Goal: Transaction & Acquisition: Download file/media

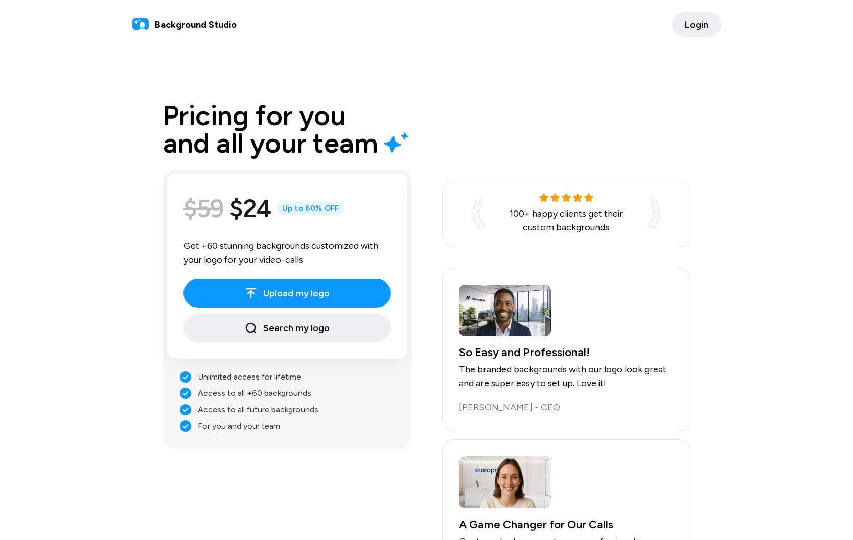
click at [699, 25] on span "Login" at bounding box center [697, 25] width 24 height 14
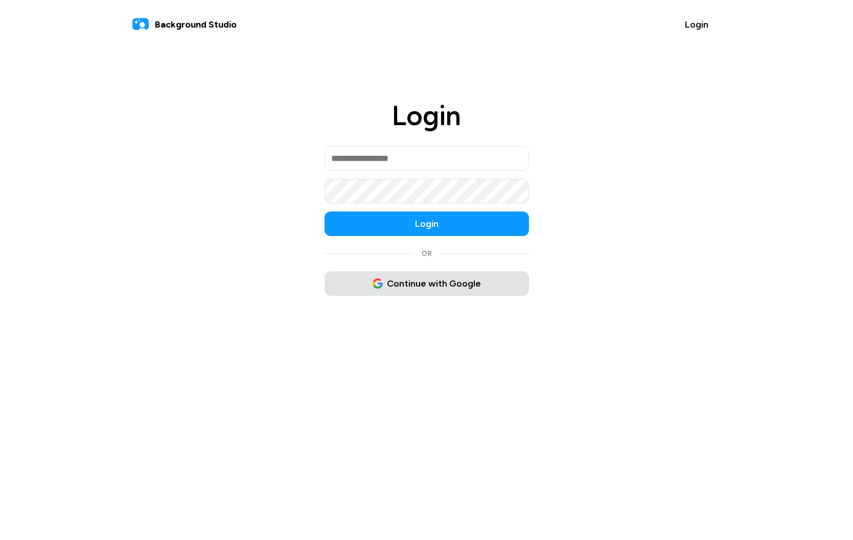
click at [420, 288] on span "Continue with Google" at bounding box center [427, 284] width 108 height 14
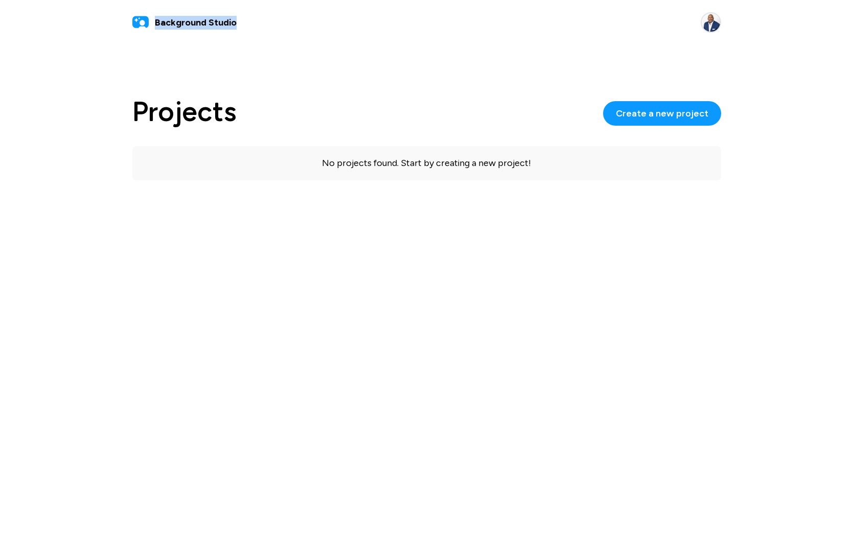
copy span "Background Studio"
drag, startPoint x: 241, startPoint y: 22, endPoint x: 156, endPoint y: 22, distance: 84.8
click at [156, 22] on div "Background Studio" at bounding box center [426, 22] width 589 height 20
click at [207, 24] on span "Background Studio" at bounding box center [196, 23] width 82 height 14
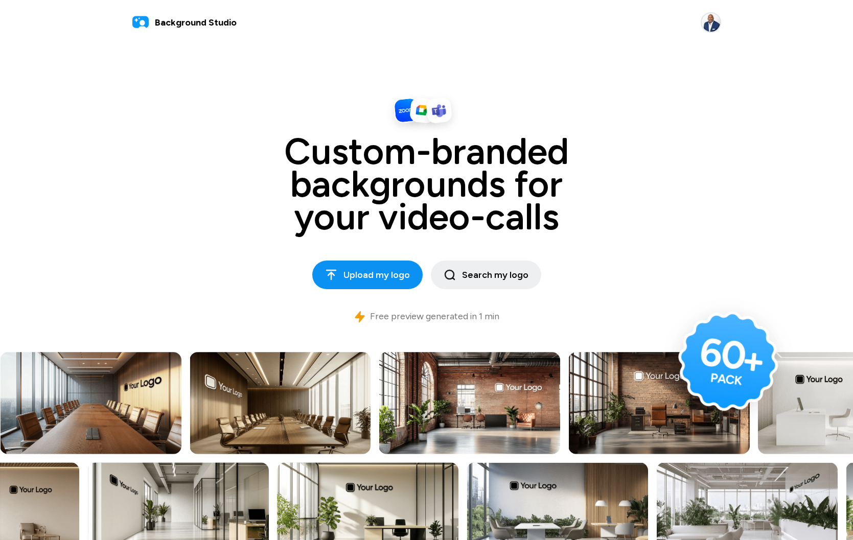
click at [369, 273] on span "Upload my logo" at bounding box center [367, 275] width 85 height 14
click at [371, 272] on span "Upload my logo" at bounding box center [367, 275] width 85 height 14
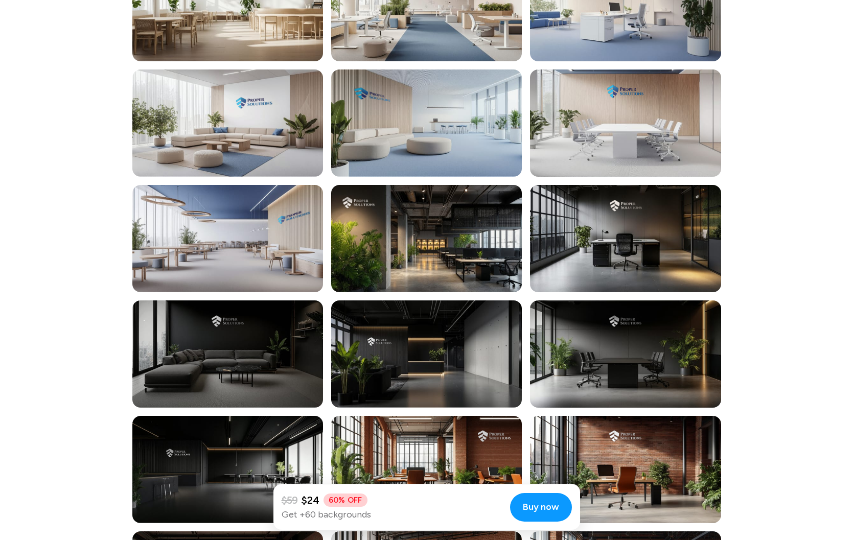
scroll to position [2752, 0]
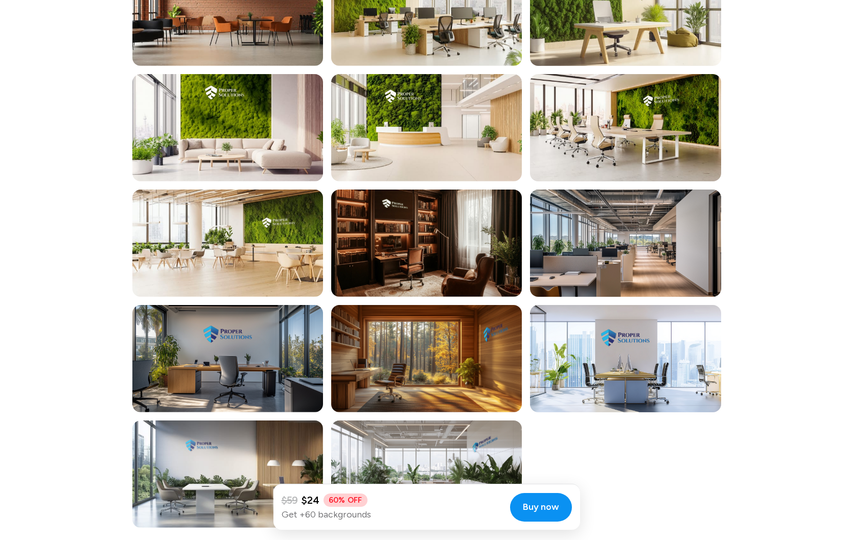
click at [544, 504] on span "Buy now" at bounding box center [541, 507] width 36 height 14
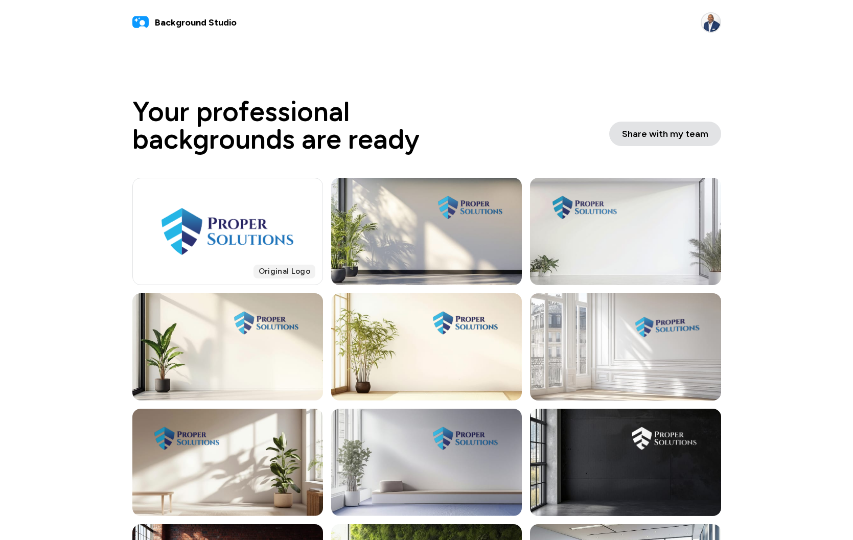
click at [655, 129] on span "Share with my team" at bounding box center [665, 134] width 86 height 14
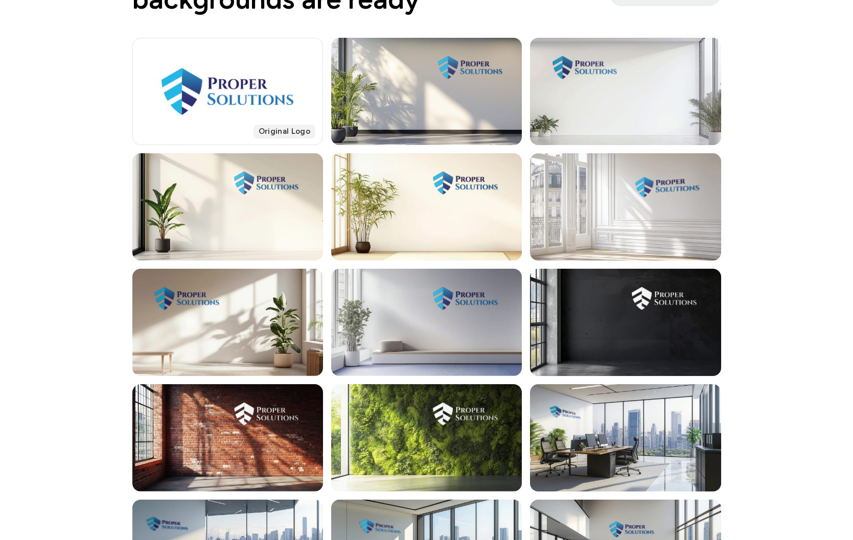
scroll to position [143, 0]
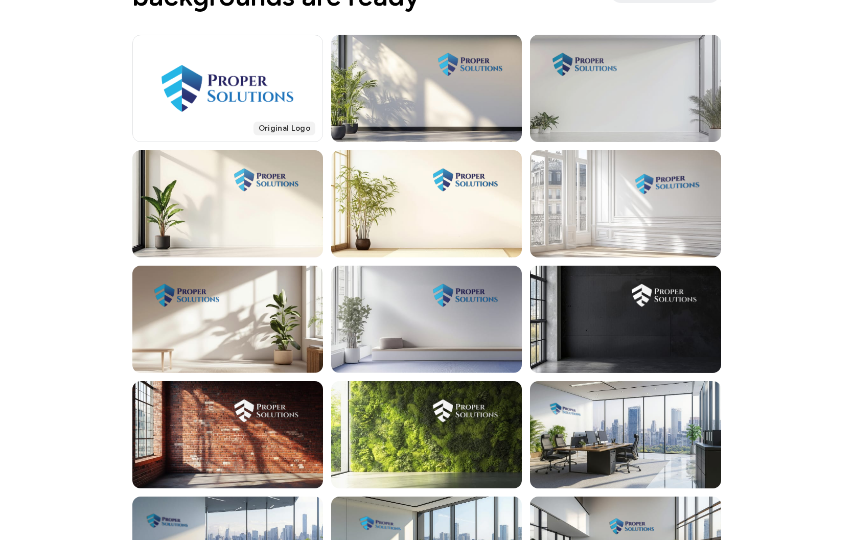
click at [682, 88] on div at bounding box center [625, 88] width 191 height 107
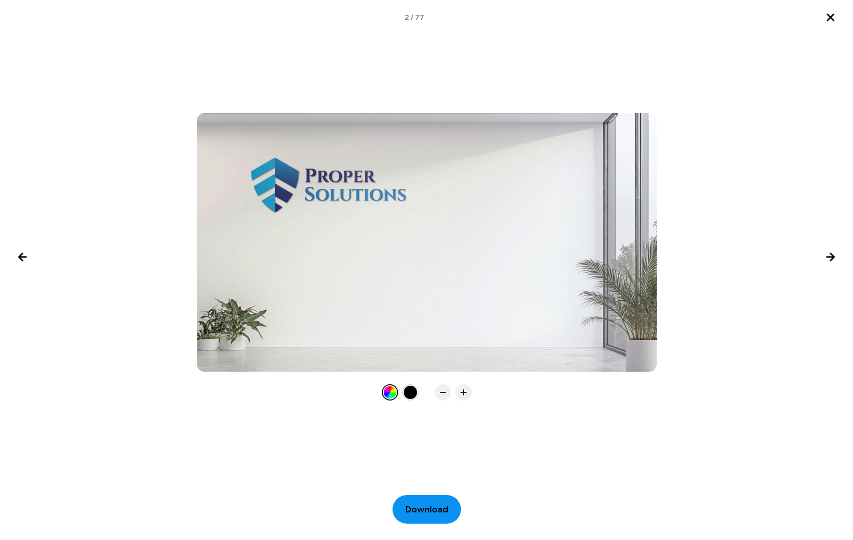
click at [428, 506] on span "Download" at bounding box center [426, 510] width 43 height 14
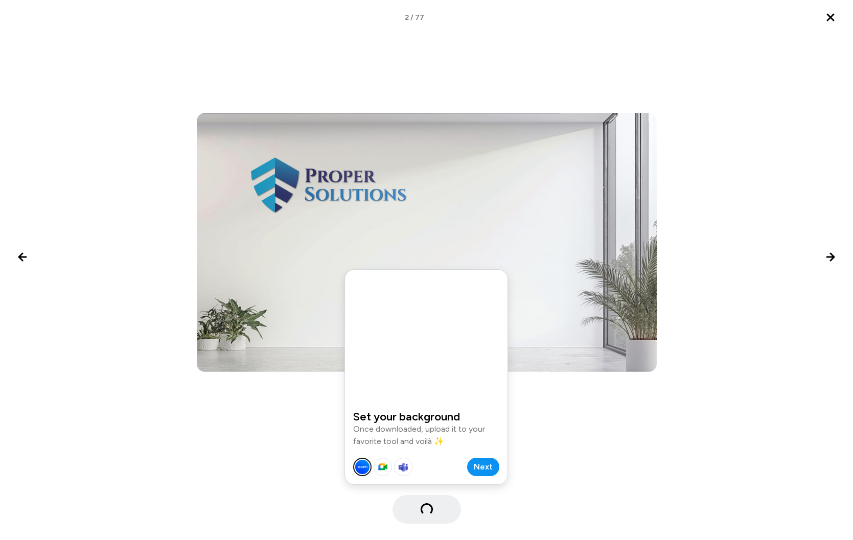
click at [484, 467] on span "Next" at bounding box center [483, 467] width 19 height 12
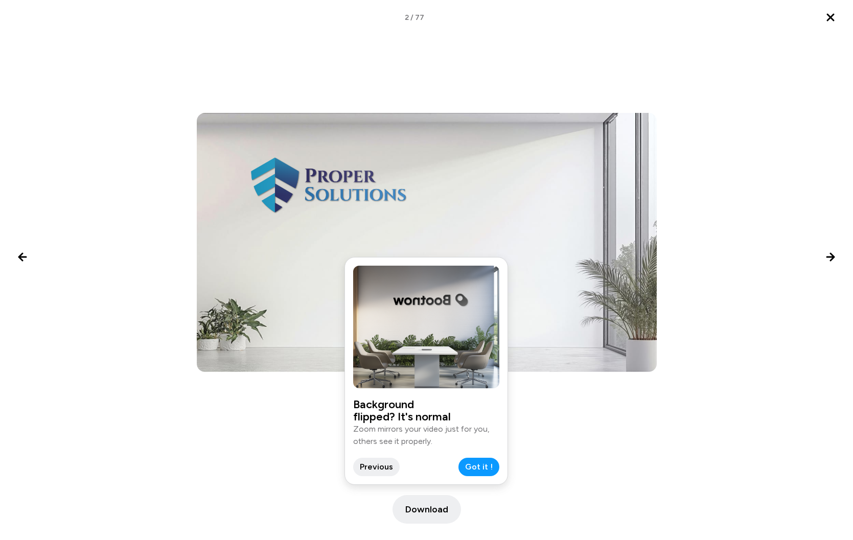
click at [484, 467] on span "Got it !" at bounding box center [479, 467] width 28 height 12
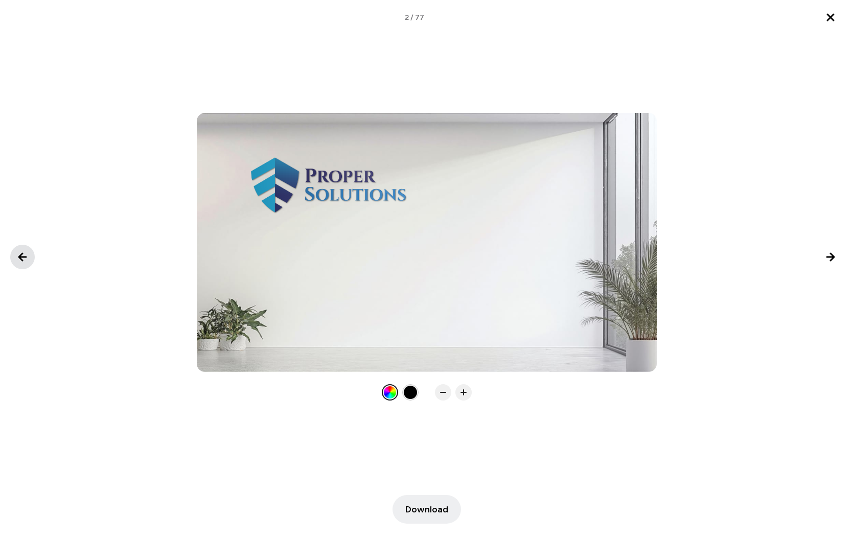
click at [20, 259] on icon "Previous image" at bounding box center [22, 256] width 7 height 7
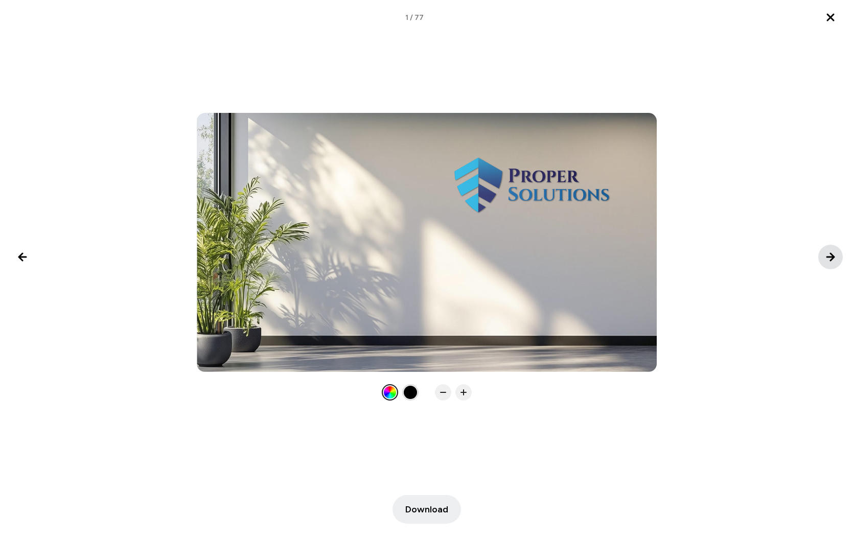
click at [831, 256] on icon "Next image" at bounding box center [830, 256] width 7 height 7
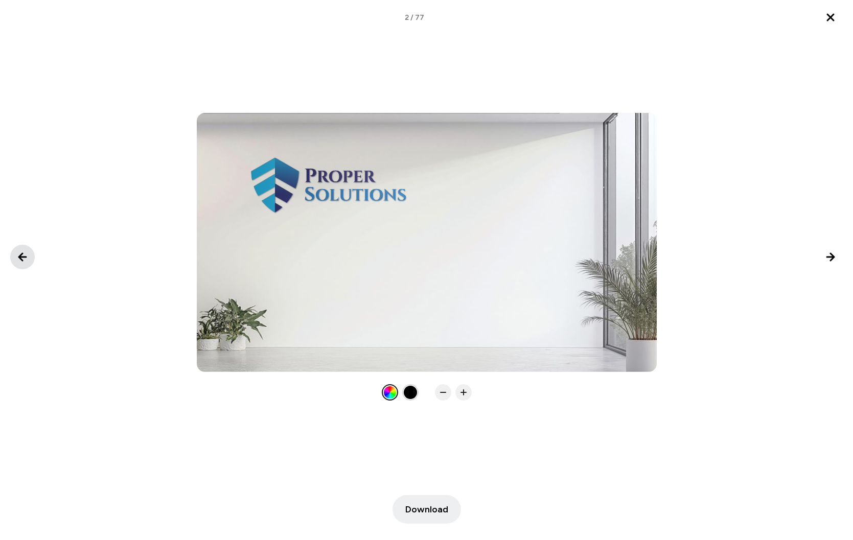
click at [25, 258] on icon "Previous image" at bounding box center [22, 257] width 12 height 12
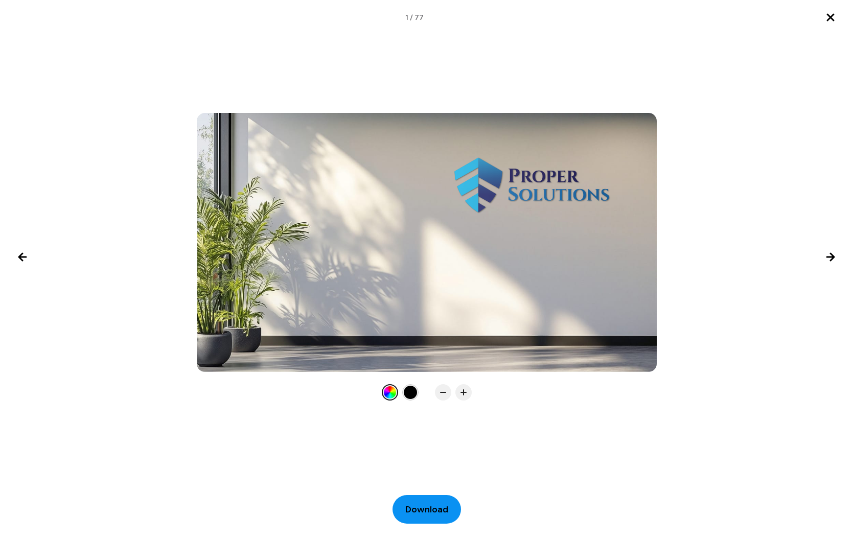
click at [438, 507] on span "Download" at bounding box center [426, 510] width 43 height 14
click at [829, 257] on icon "Next image" at bounding box center [830, 256] width 7 height 7
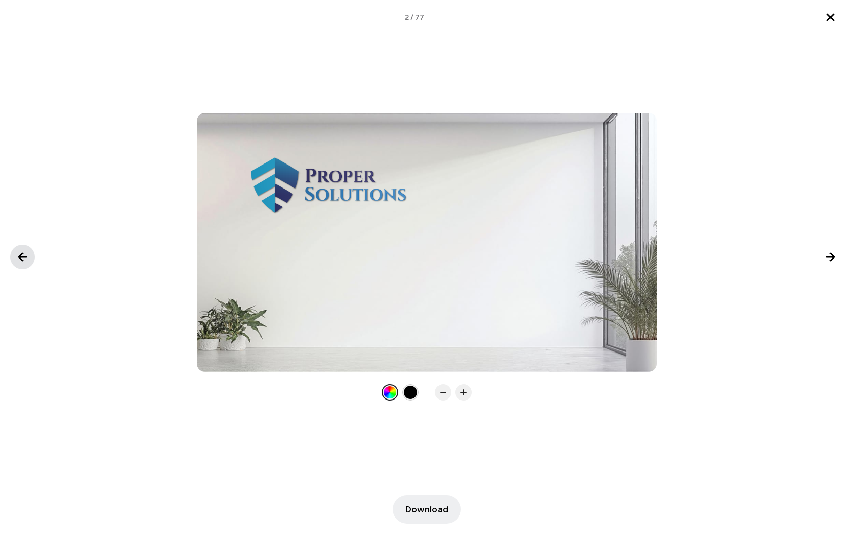
click at [22, 256] on icon "Previous image" at bounding box center [22, 257] width 12 height 12
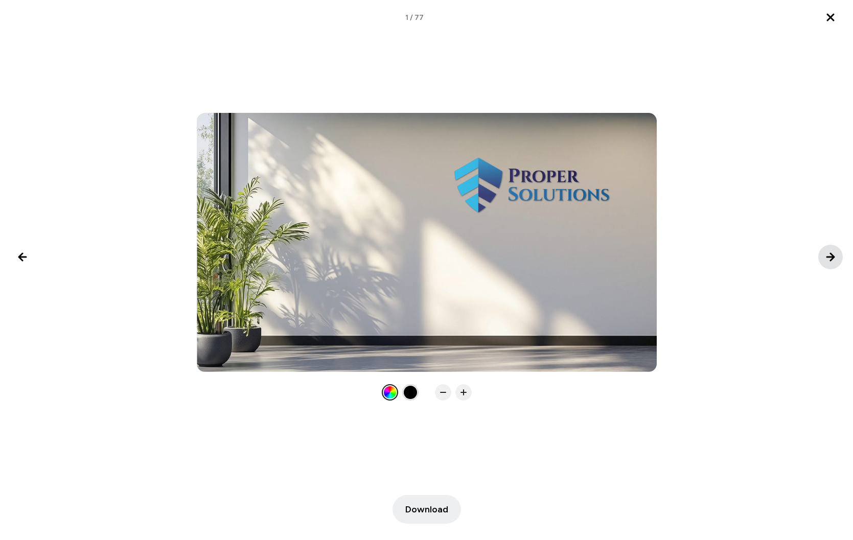
click at [831, 260] on icon "Next image" at bounding box center [830, 256] width 7 height 7
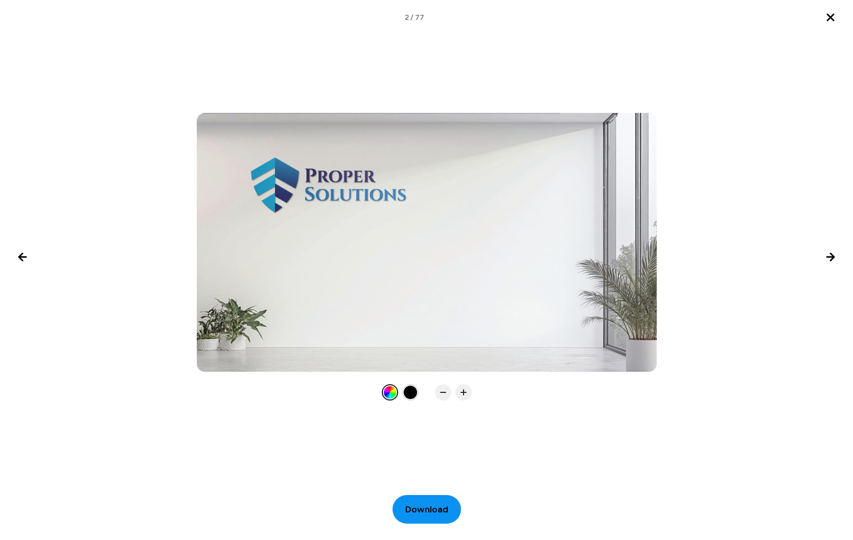
click at [425, 506] on span "Download" at bounding box center [426, 510] width 43 height 14
click at [829, 257] on icon "Next image" at bounding box center [830, 256] width 7 height 7
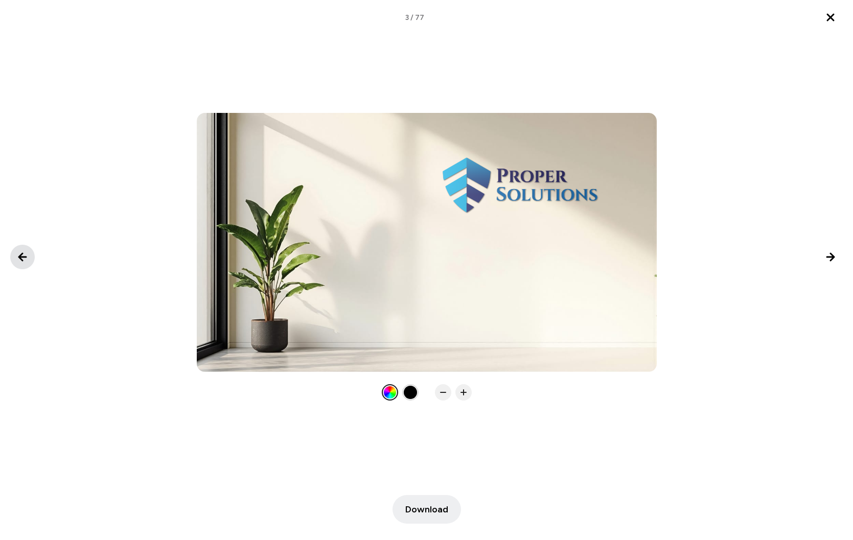
click at [25, 255] on icon "Previous image" at bounding box center [22, 257] width 12 height 12
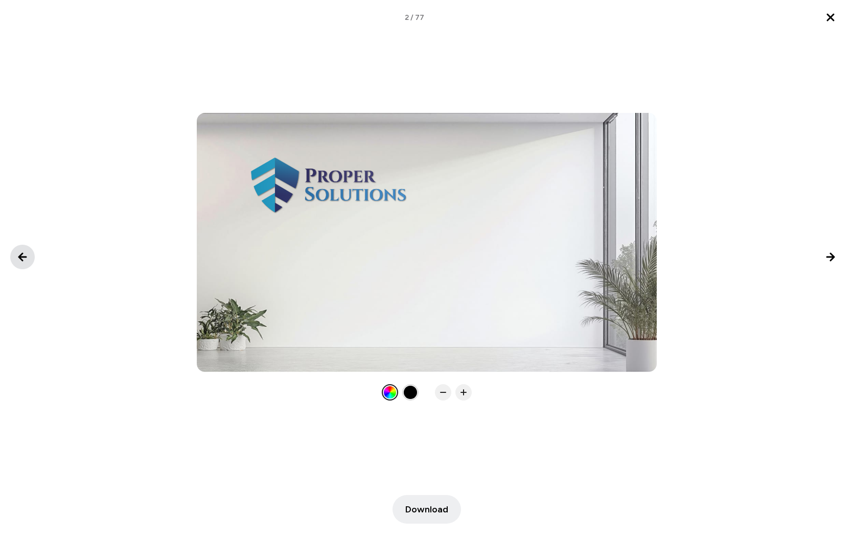
click at [25, 255] on icon "Previous image" at bounding box center [22, 257] width 12 height 12
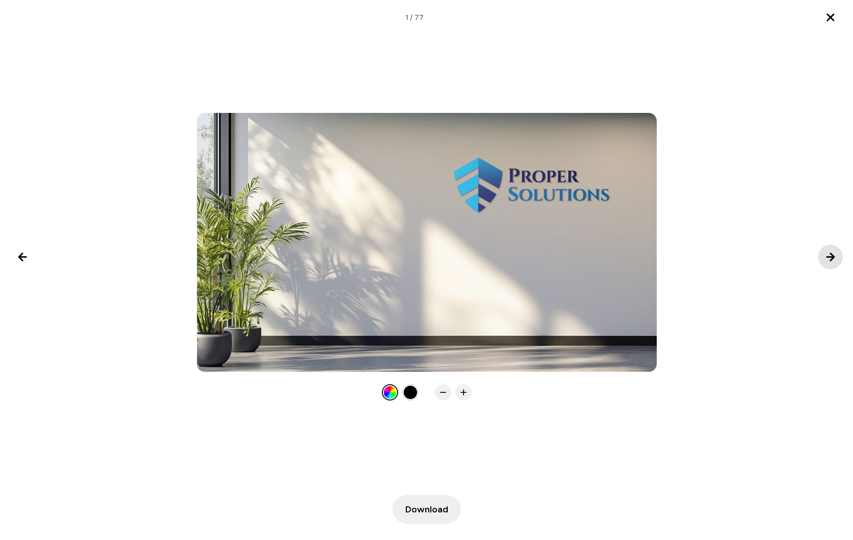
click at [827, 257] on icon "Next image" at bounding box center [830, 256] width 7 height 7
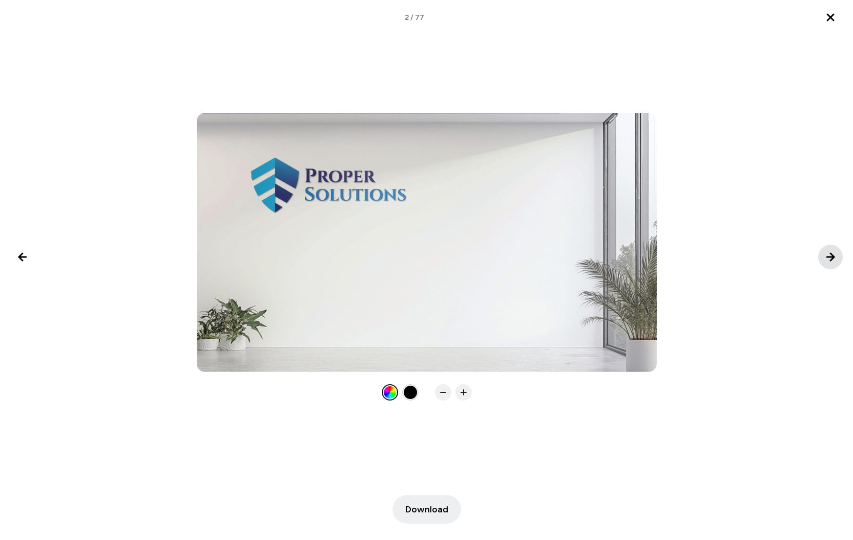
click at [826, 255] on icon "Next image" at bounding box center [830, 257] width 12 height 12
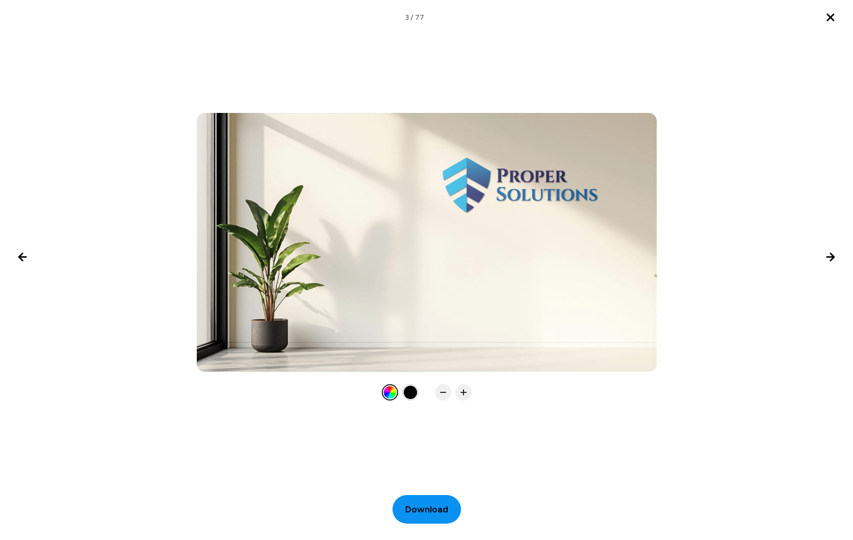
click at [418, 508] on span "Download" at bounding box center [426, 510] width 43 height 14
click at [829, 255] on icon "Next image" at bounding box center [830, 257] width 12 height 12
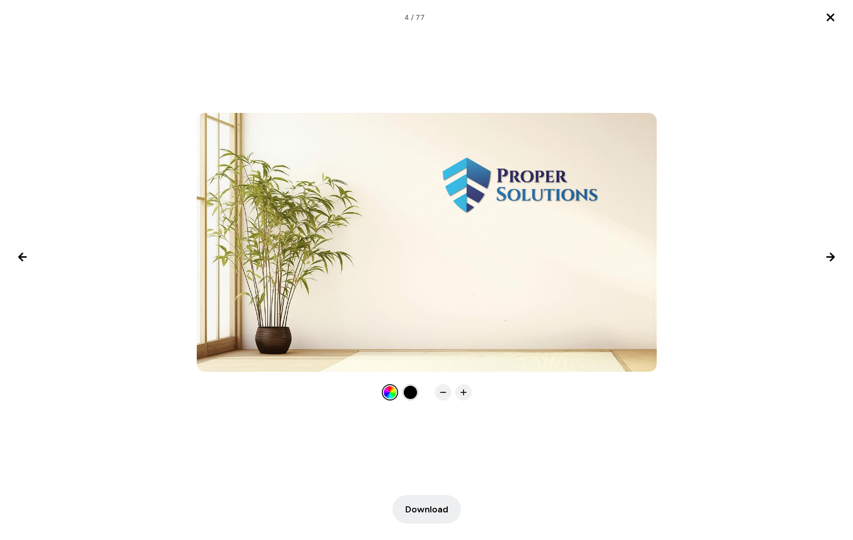
click at [732, 295] on div at bounding box center [426, 256] width 853 height 287
click at [426, 500] on button "Download" at bounding box center [426, 509] width 68 height 29
click at [828, 258] on icon "Next image" at bounding box center [830, 257] width 12 height 12
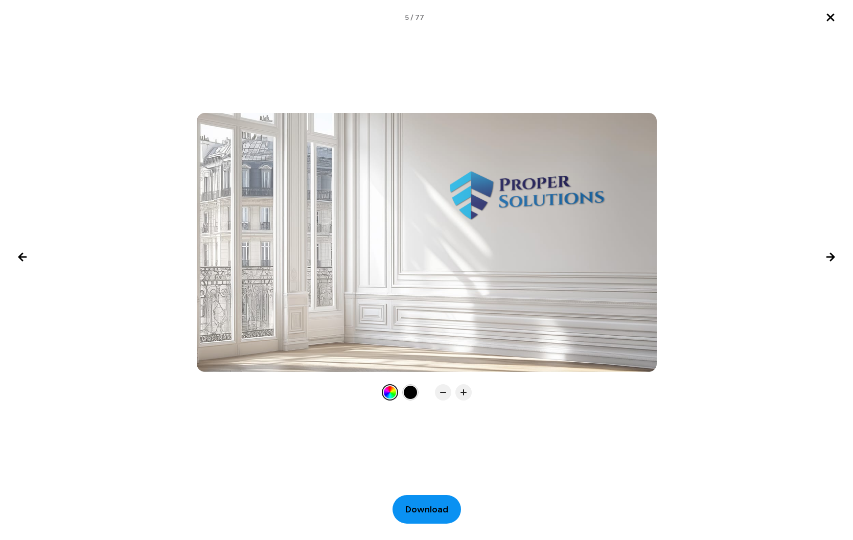
click at [421, 507] on span "Download" at bounding box center [426, 510] width 43 height 14
click at [829, 259] on icon "Next image" at bounding box center [830, 257] width 12 height 12
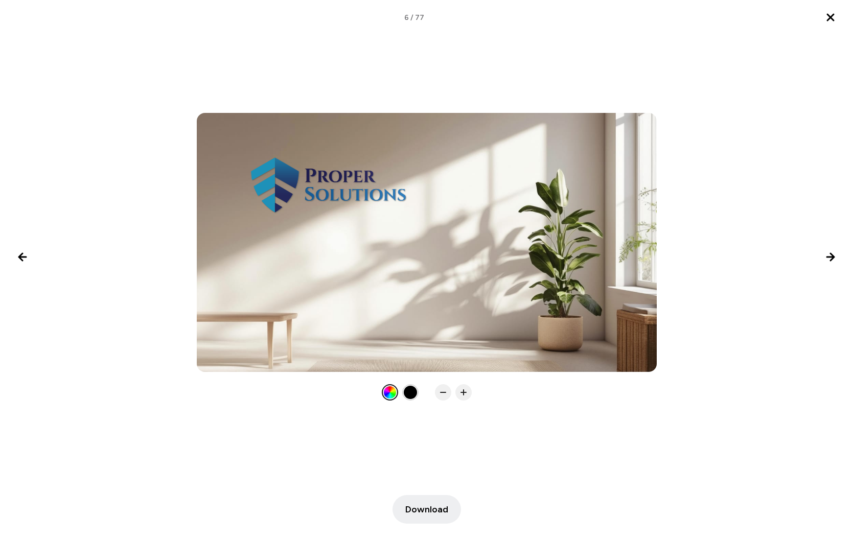
click at [91, 257] on div at bounding box center [426, 256] width 853 height 287
click at [23, 258] on icon "Previous image" at bounding box center [22, 257] width 12 height 12
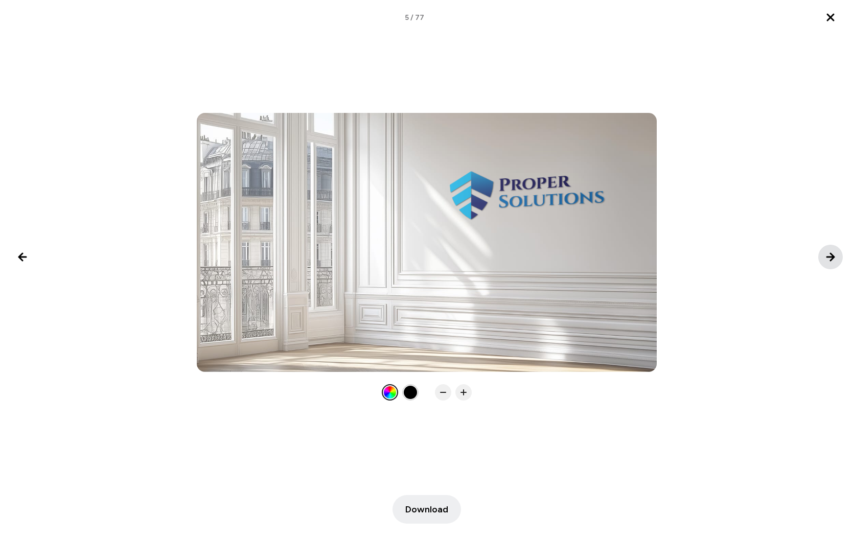
click at [831, 261] on icon "Next image" at bounding box center [830, 256] width 7 height 7
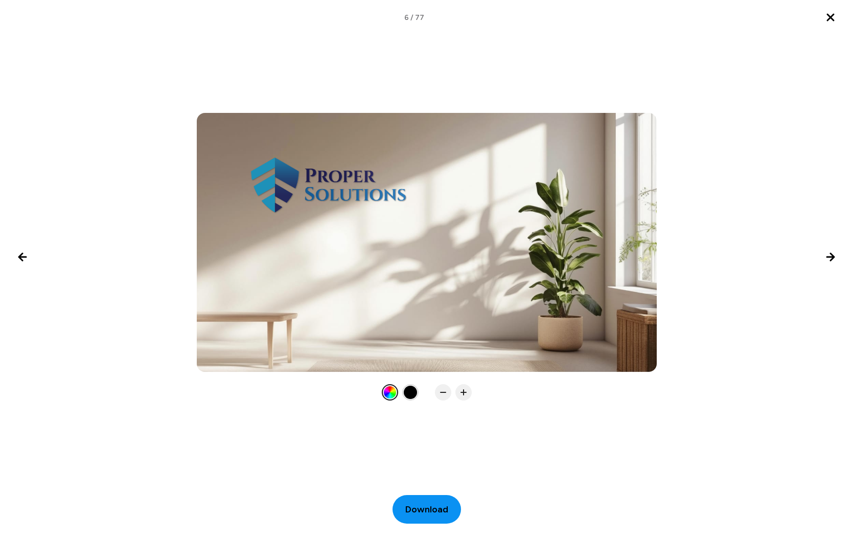
click at [425, 509] on span "Download" at bounding box center [426, 510] width 43 height 14
click at [829, 256] on icon "Next image" at bounding box center [830, 257] width 12 height 12
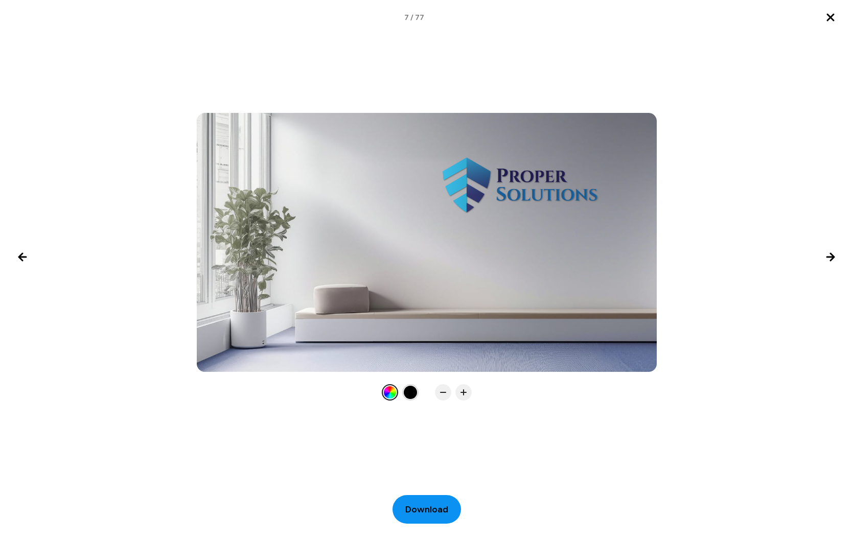
click at [420, 502] on button "Download" at bounding box center [426, 509] width 68 height 29
click at [828, 258] on icon "Next image" at bounding box center [830, 257] width 12 height 12
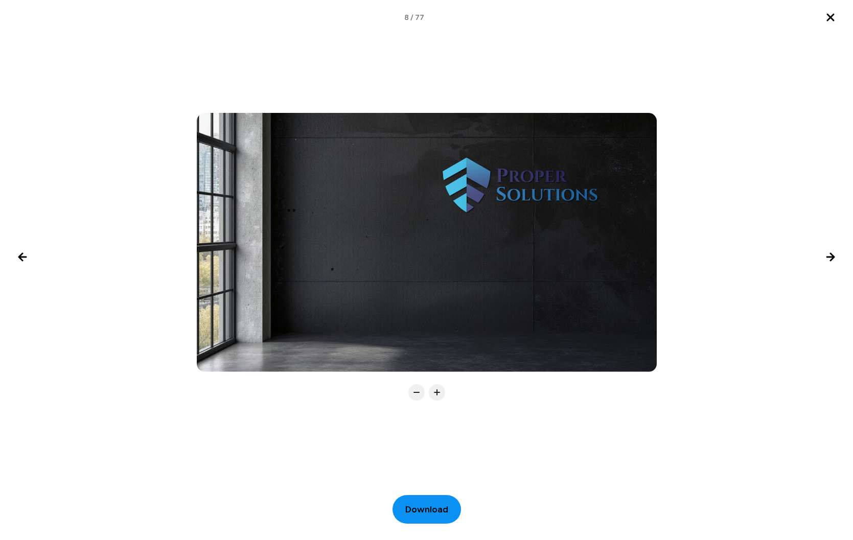
click at [432, 509] on span "Download" at bounding box center [426, 510] width 43 height 14
click at [832, 259] on icon "Next image" at bounding box center [830, 256] width 7 height 7
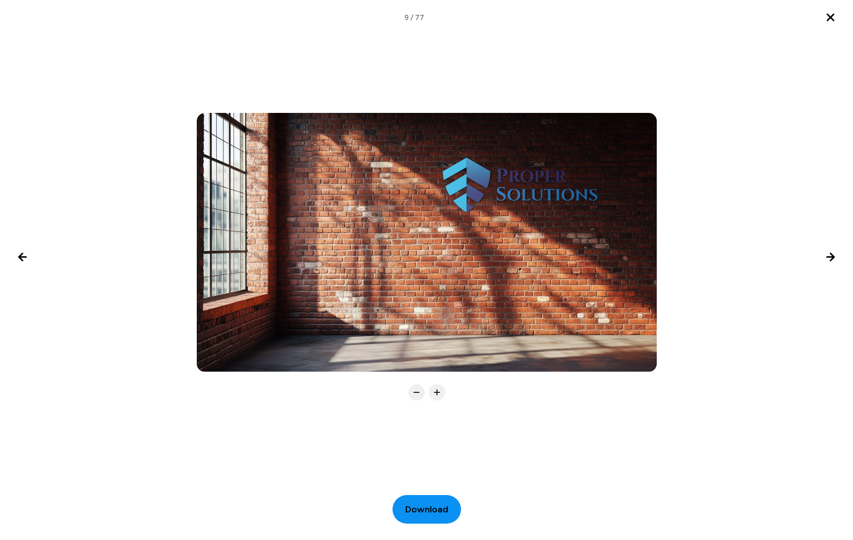
click at [418, 510] on span "Download" at bounding box center [426, 510] width 43 height 14
click at [724, 264] on div at bounding box center [426, 256] width 853 height 287
click at [830, 258] on icon "Next image" at bounding box center [830, 257] width 12 height 12
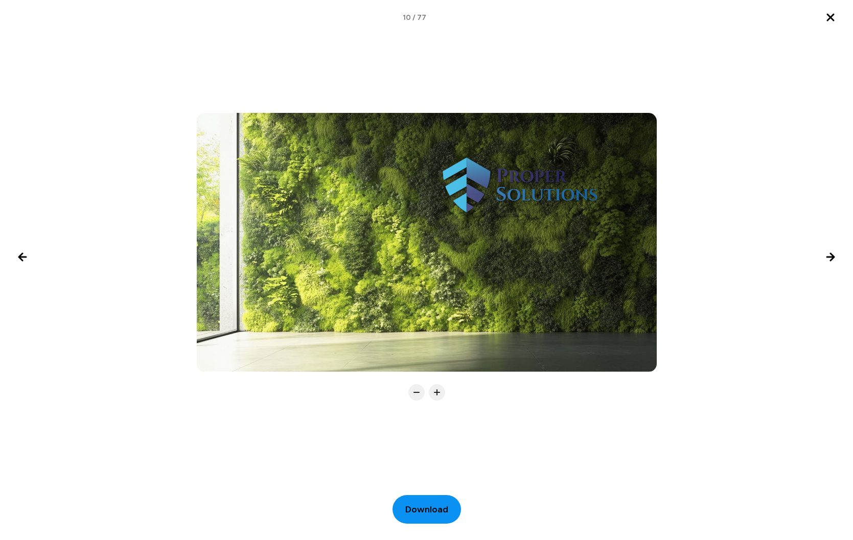
click at [423, 509] on span "Download" at bounding box center [426, 510] width 43 height 14
click at [835, 261] on icon "Next image" at bounding box center [830, 257] width 12 height 12
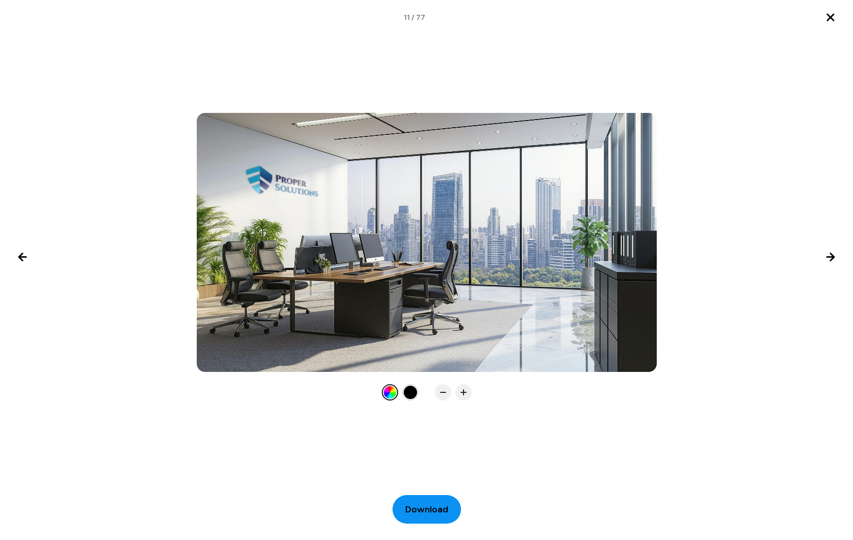
click at [431, 503] on span "Download" at bounding box center [426, 510] width 43 height 14
click at [831, 260] on icon "Next image" at bounding box center [830, 256] width 7 height 7
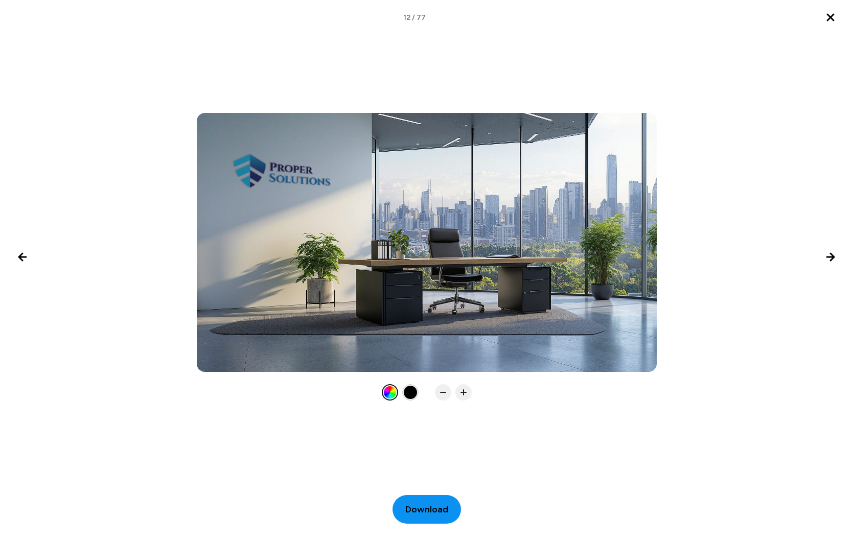
click at [435, 501] on button "Download" at bounding box center [426, 509] width 68 height 29
click at [833, 256] on icon "Next image" at bounding box center [830, 256] width 7 height 7
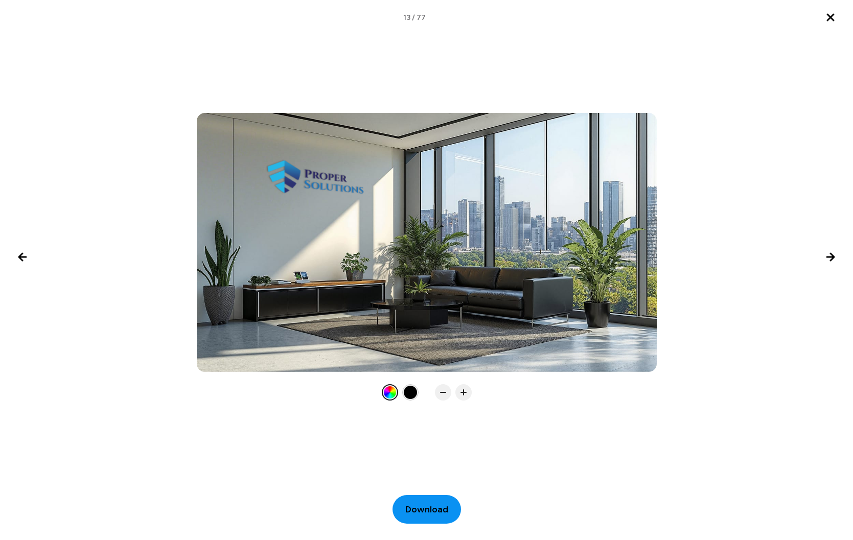
click at [431, 513] on span "Download" at bounding box center [426, 510] width 43 height 14
click at [831, 259] on icon "Next image" at bounding box center [830, 256] width 7 height 7
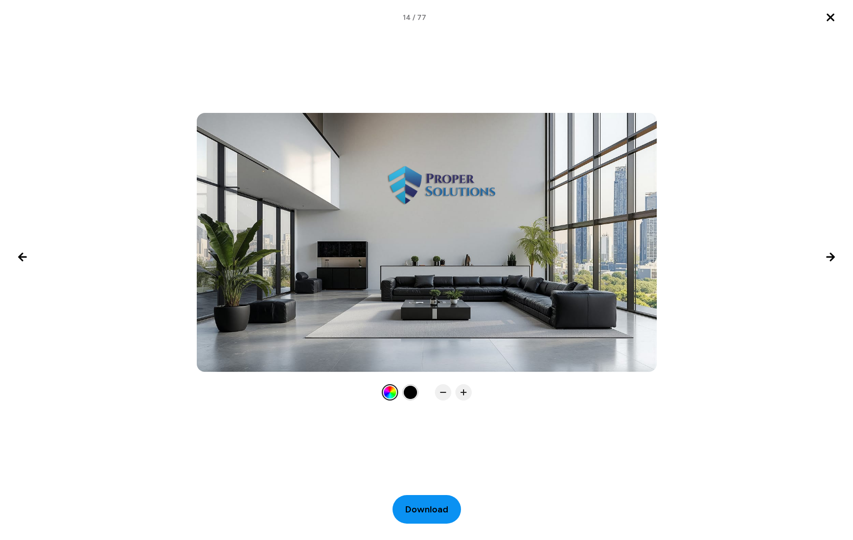
click at [431, 509] on span "Download" at bounding box center [426, 510] width 43 height 14
click at [826, 255] on icon "Next image" at bounding box center [830, 257] width 12 height 12
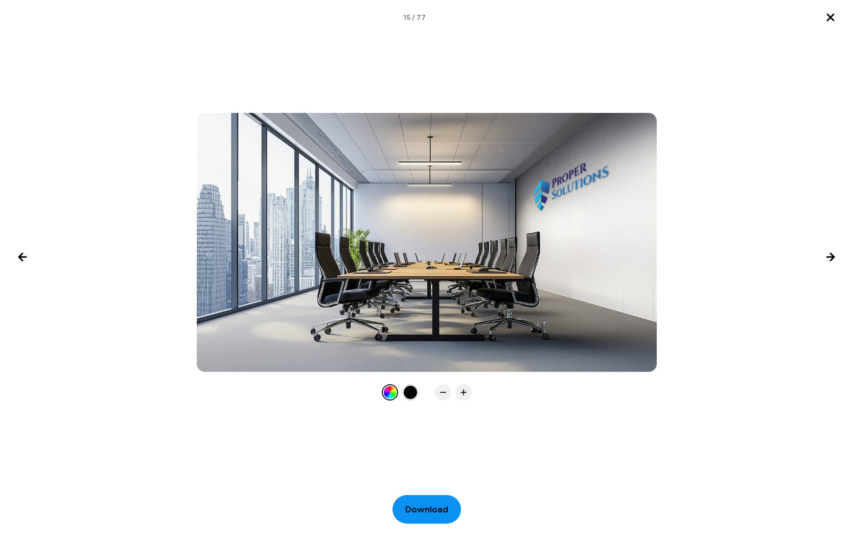
click at [435, 507] on span "Download" at bounding box center [426, 510] width 43 height 14
click at [826, 253] on icon "Next image" at bounding box center [830, 257] width 12 height 12
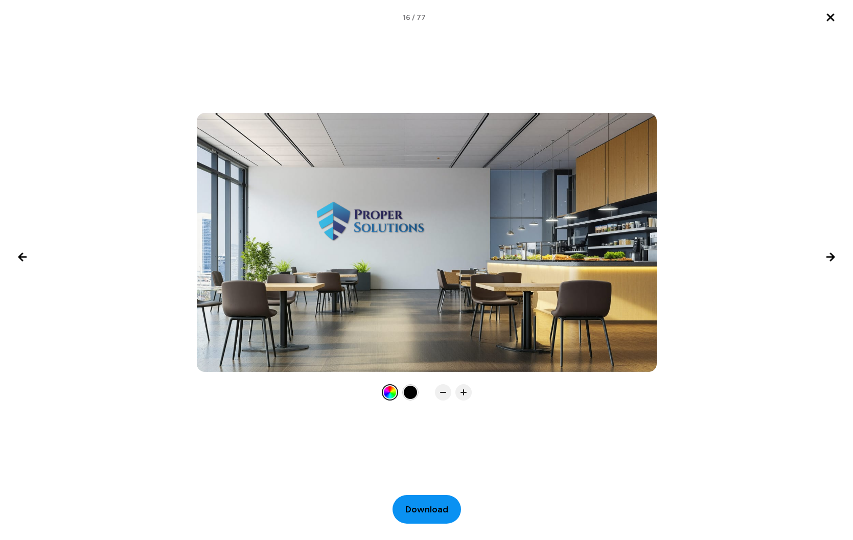
click at [431, 512] on span "Download" at bounding box center [426, 510] width 43 height 14
click at [831, 259] on icon "Next image" at bounding box center [830, 256] width 7 height 7
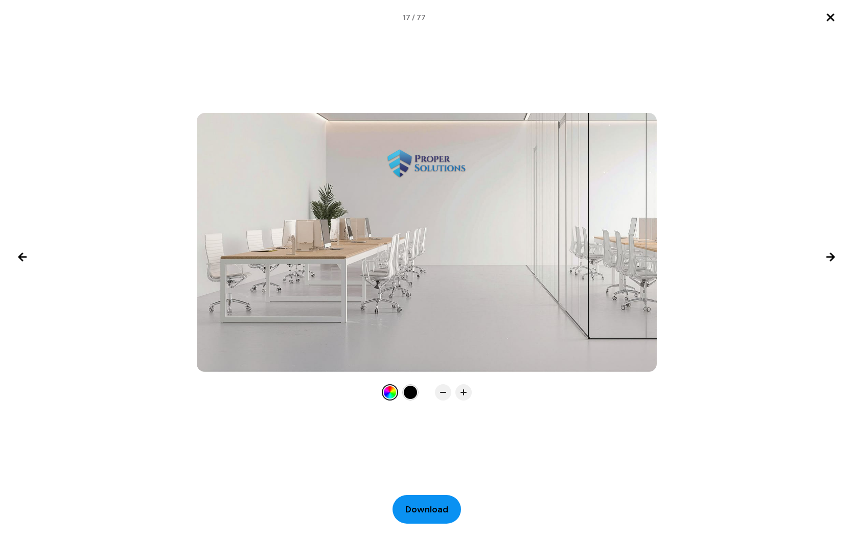
click at [425, 511] on span "Download" at bounding box center [426, 510] width 43 height 14
click at [833, 254] on icon "Next image" at bounding box center [830, 257] width 12 height 12
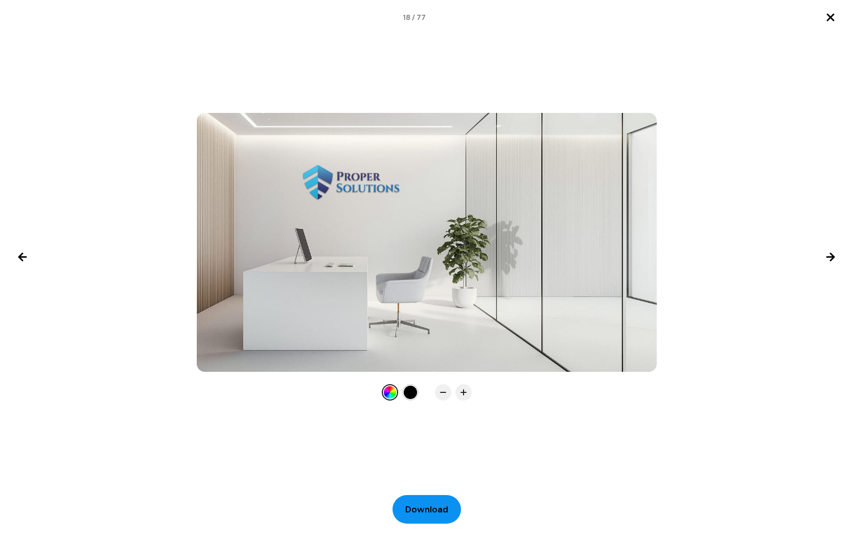
click at [421, 509] on span "Download" at bounding box center [426, 510] width 43 height 14
click at [829, 260] on icon "Next image" at bounding box center [830, 257] width 12 height 12
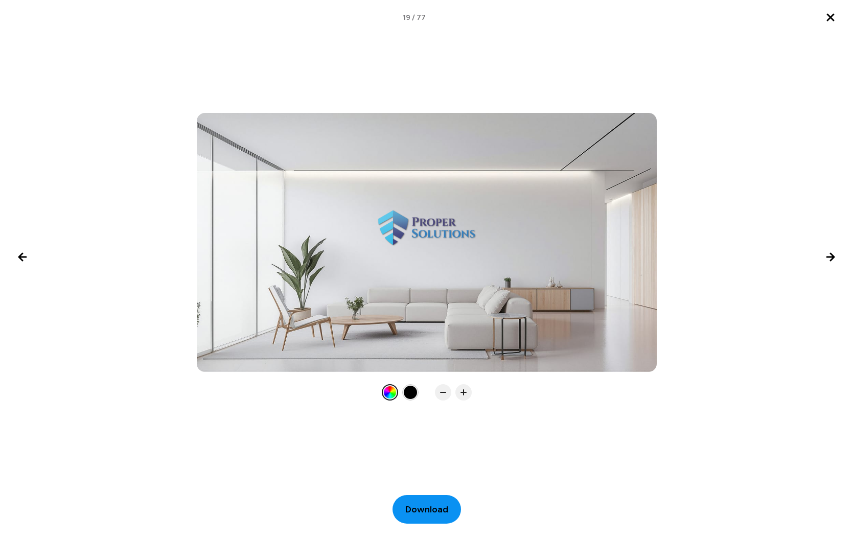
click at [420, 506] on span "Download" at bounding box center [426, 510] width 43 height 14
click at [835, 260] on icon "Next image" at bounding box center [830, 257] width 12 height 12
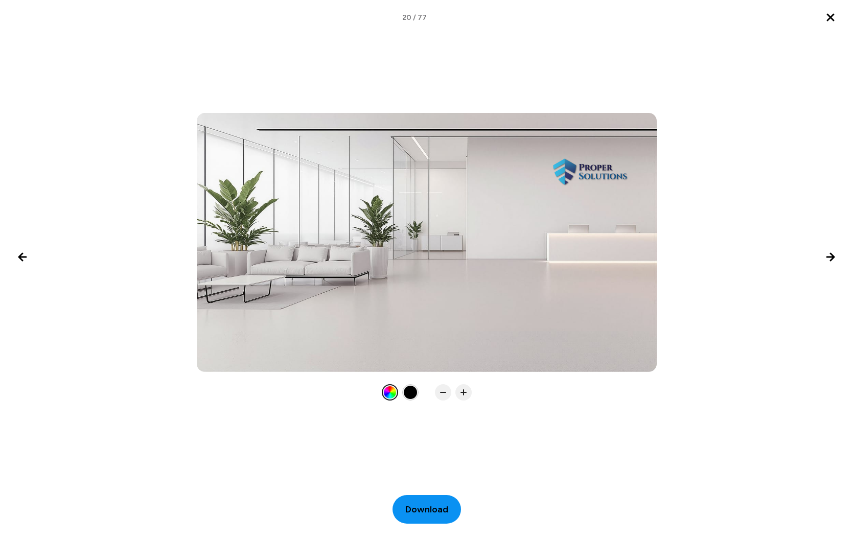
click at [432, 515] on span "Download" at bounding box center [426, 510] width 43 height 14
click at [670, 105] on div at bounding box center [426, 257] width 853 height 444
click at [826, 259] on icon "Next image" at bounding box center [830, 257] width 12 height 12
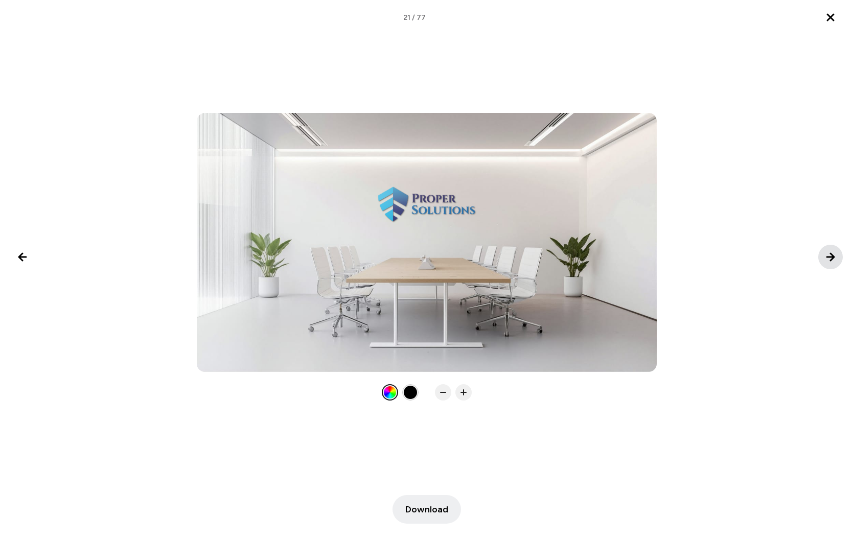
click at [826, 259] on icon "Next image" at bounding box center [830, 257] width 12 height 12
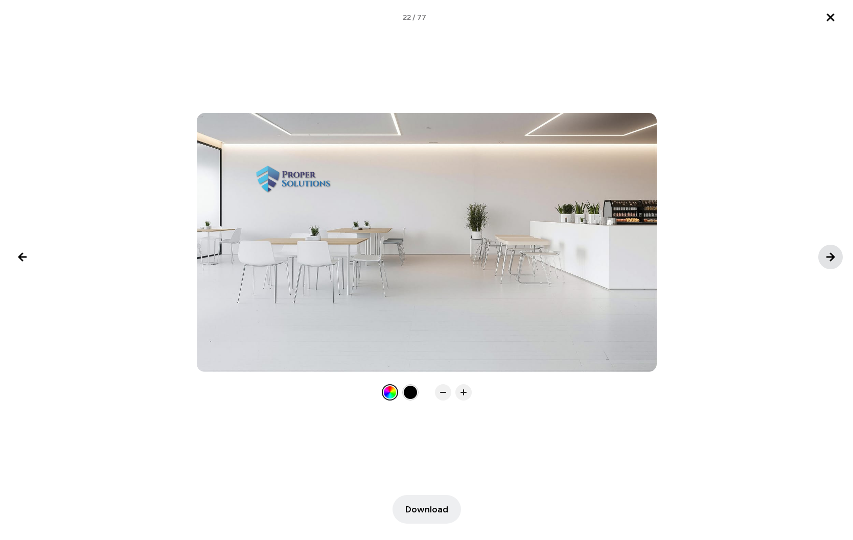
click at [826, 259] on icon "Next image" at bounding box center [830, 257] width 12 height 12
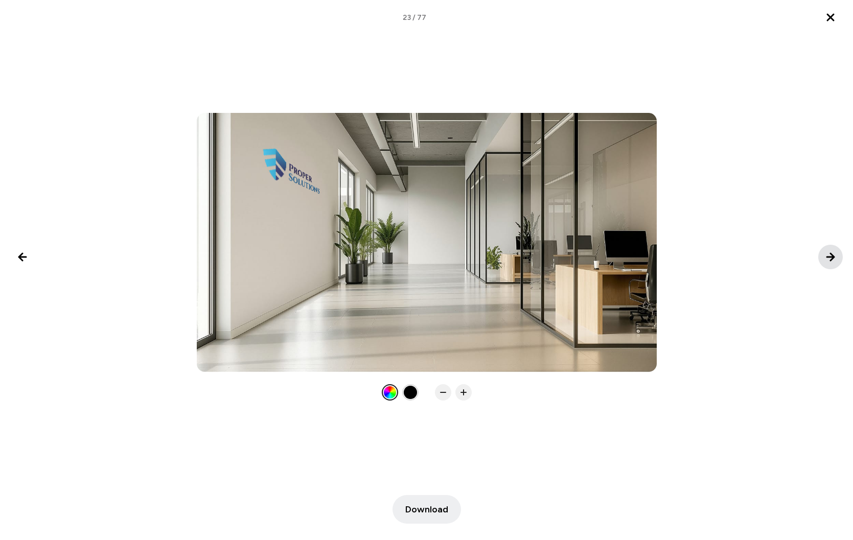
click at [826, 259] on icon "Next image" at bounding box center [830, 257] width 12 height 12
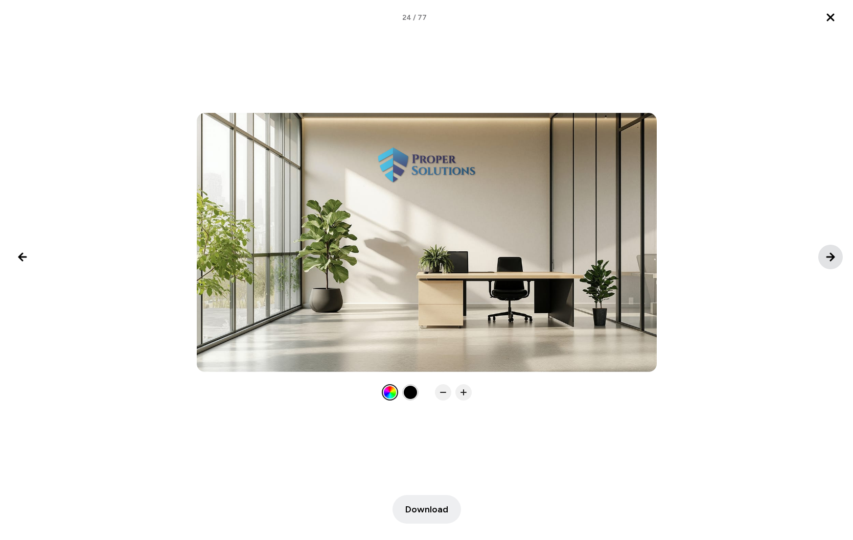
click at [826, 259] on icon "Next image" at bounding box center [830, 257] width 12 height 12
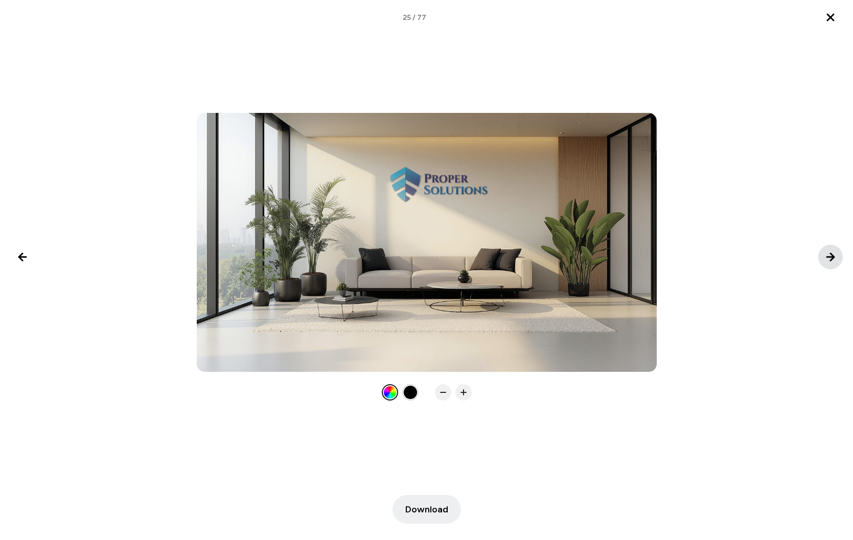
click at [826, 259] on icon "Next image" at bounding box center [830, 257] width 12 height 12
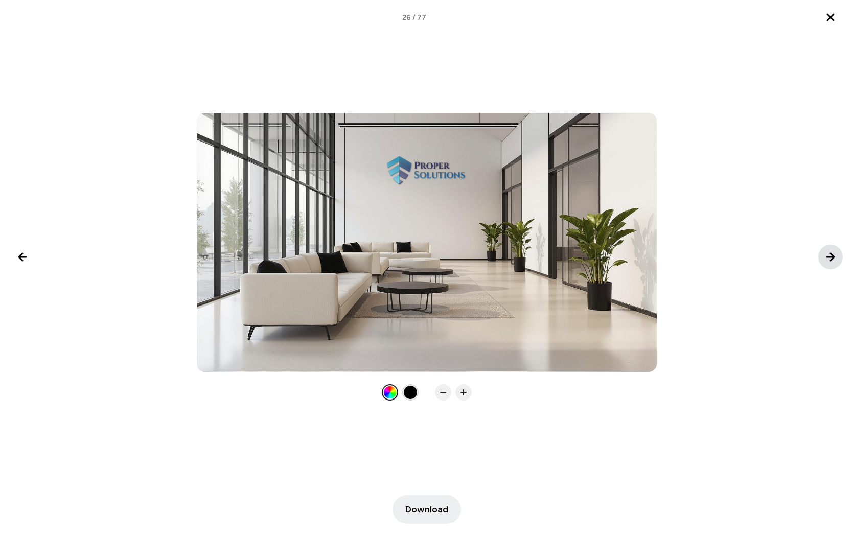
click at [826, 259] on icon "Next image" at bounding box center [830, 257] width 12 height 12
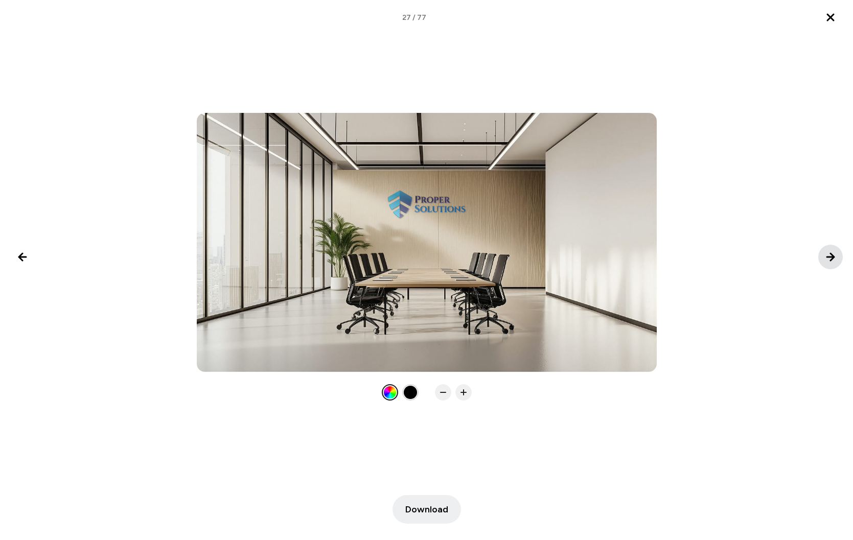
click at [826, 259] on icon "Next image" at bounding box center [830, 257] width 12 height 12
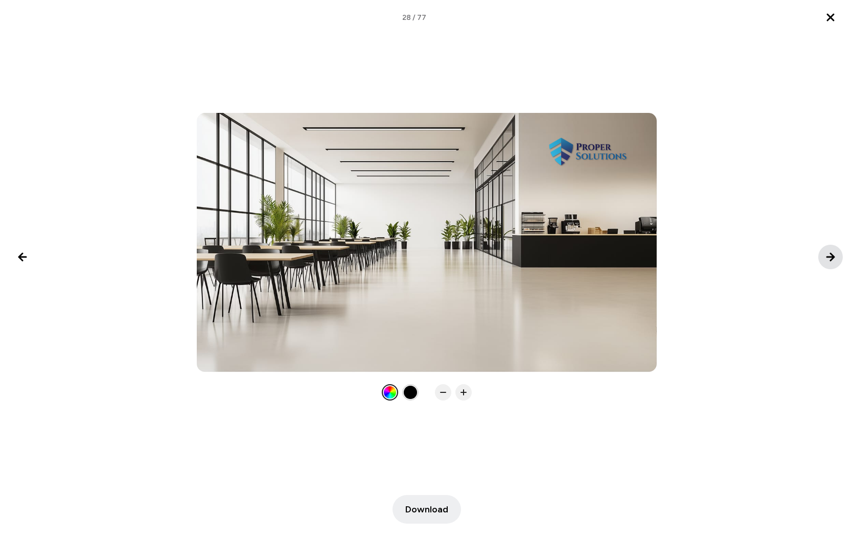
click at [826, 259] on icon "Next image" at bounding box center [830, 257] width 12 height 12
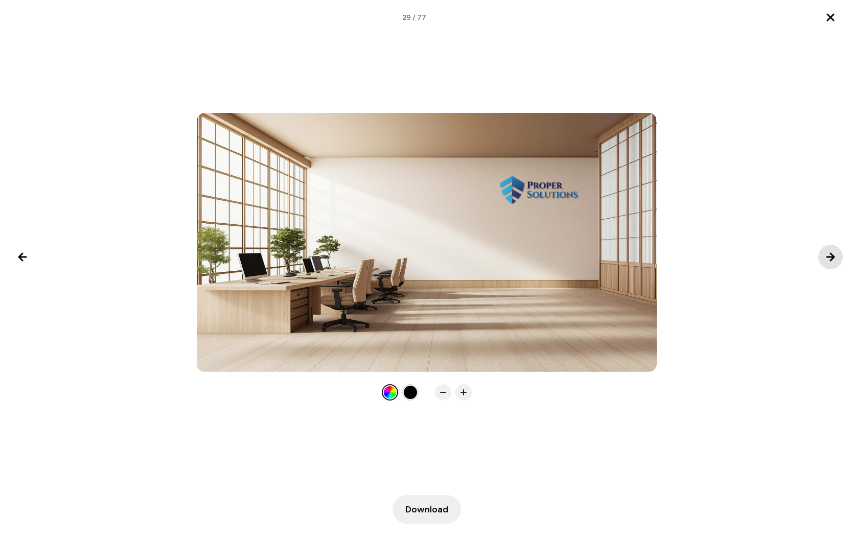
click at [826, 260] on icon "Next image" at bounding box center [830, 257] width 12 height 12
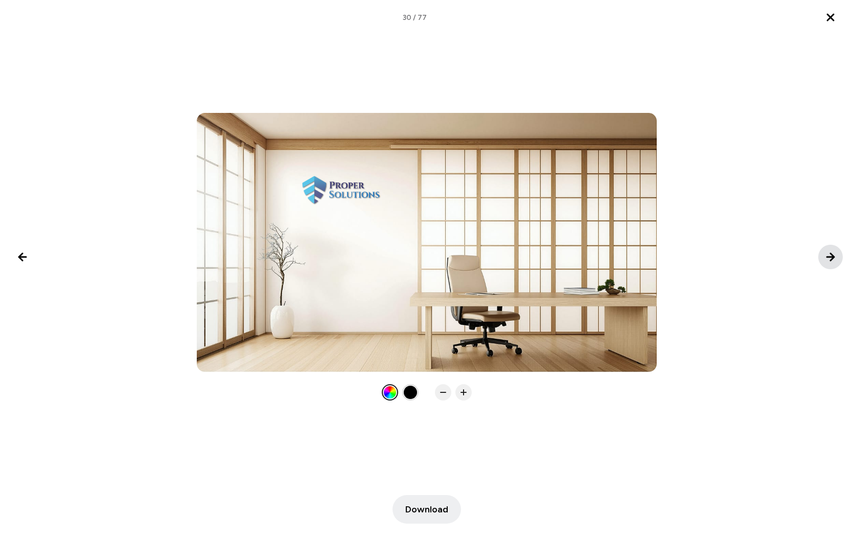
click at [826, 260] on icon "Next image" at bounding box center [830, 257] width 12 height 12
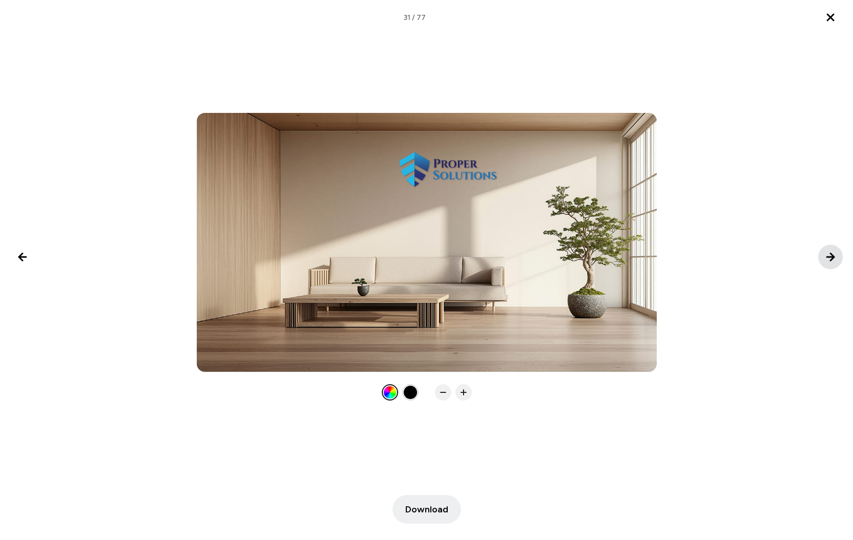
click at [826, 260] on icon "Next image" at bounding box center [830, 257] width 12 height 12
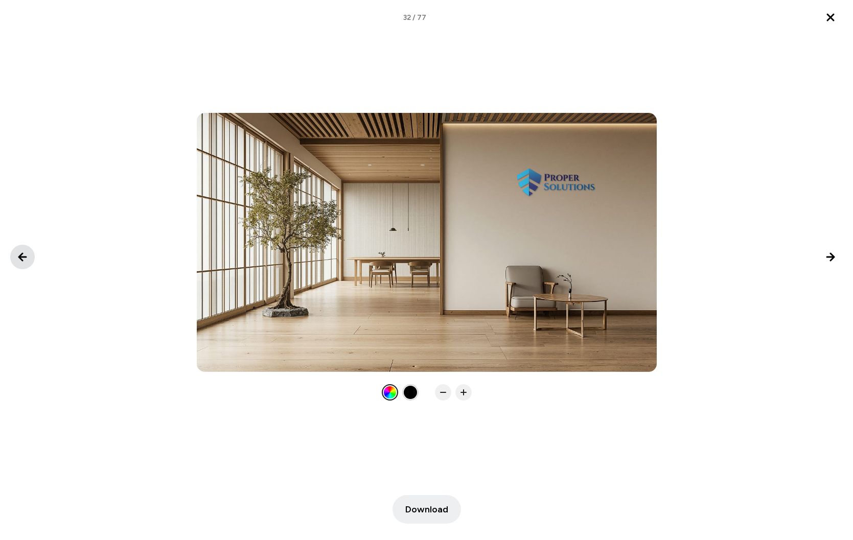
click at [22, 259] on icon "Previous image" at bounding box center [22, 256] width 7 height 7
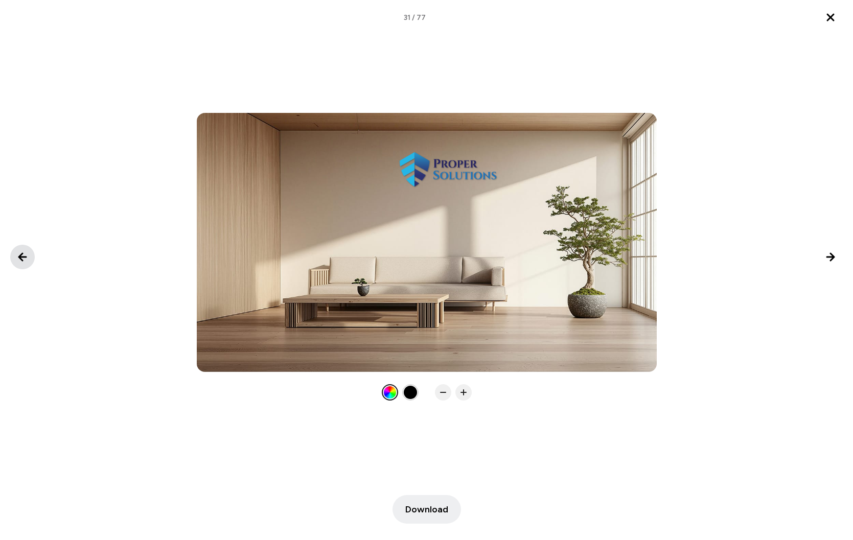
click at [22, 259] on icon "Previous image" at bounding box center [22, 256] width 7 height 7
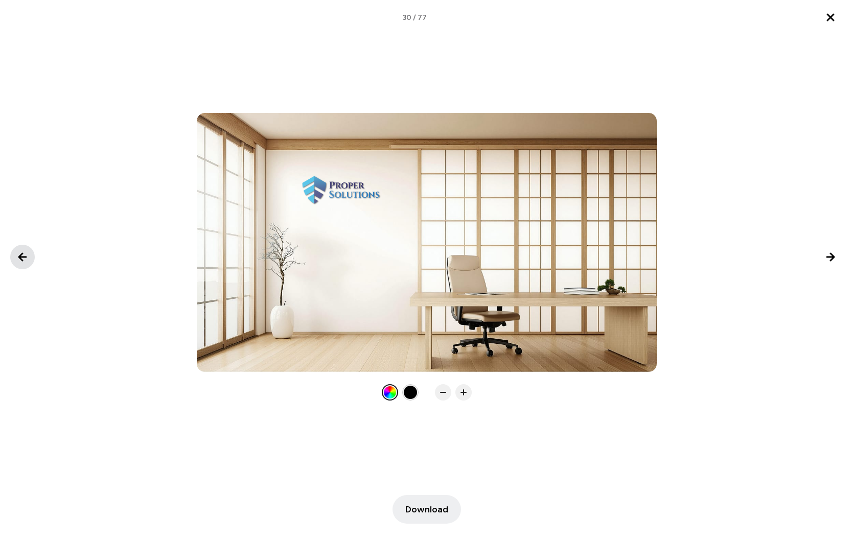
click at [22, 259] on icon "Previous image" at bounding box center [22, 256] width 7 height 7
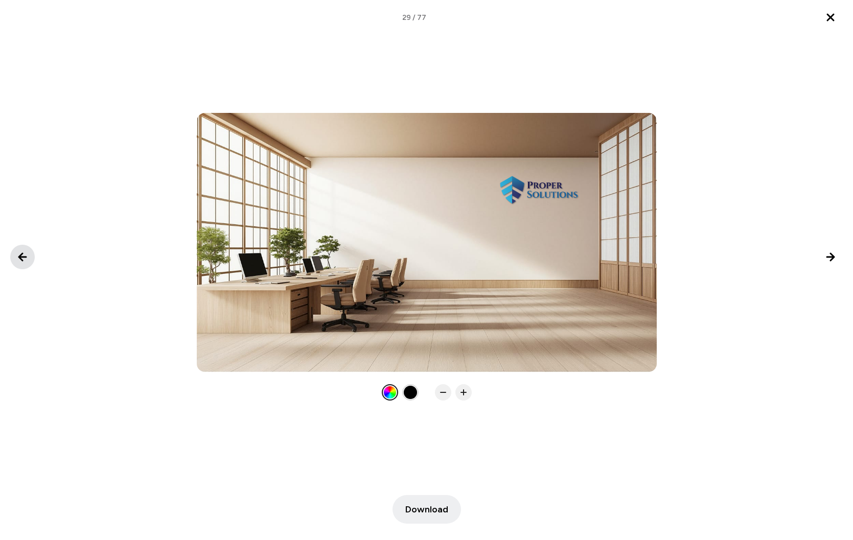
click at [22, 259] on icon "Previous image" at bounding box center [22, 256] width 7 height 7
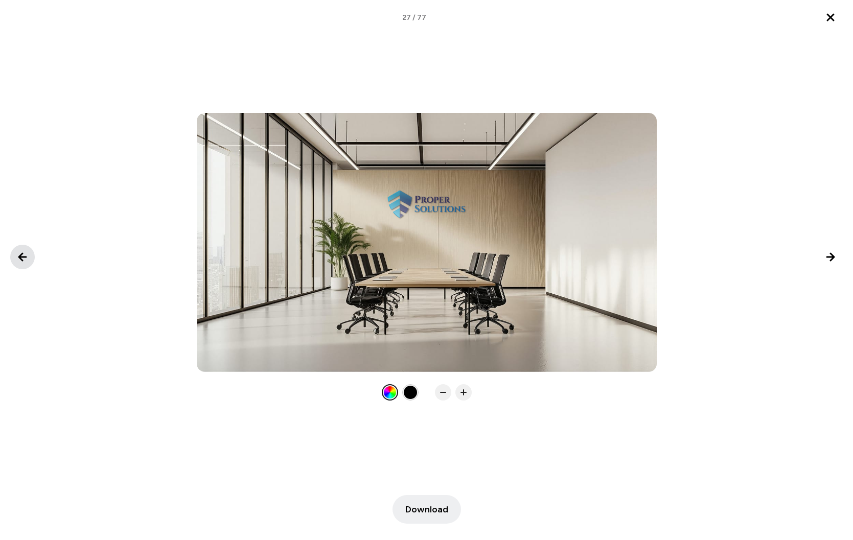
click at [22, 259] on icon "Previous image" at bounding box center [22, 256] width 7 height 7
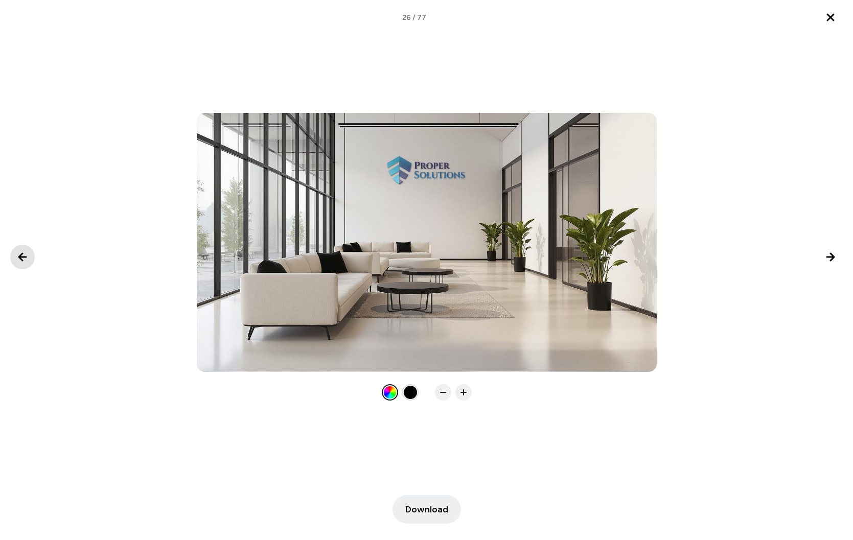
click at [22, 259] on icon "Previous image" at bounding box center [22, 256] width 7 height 7
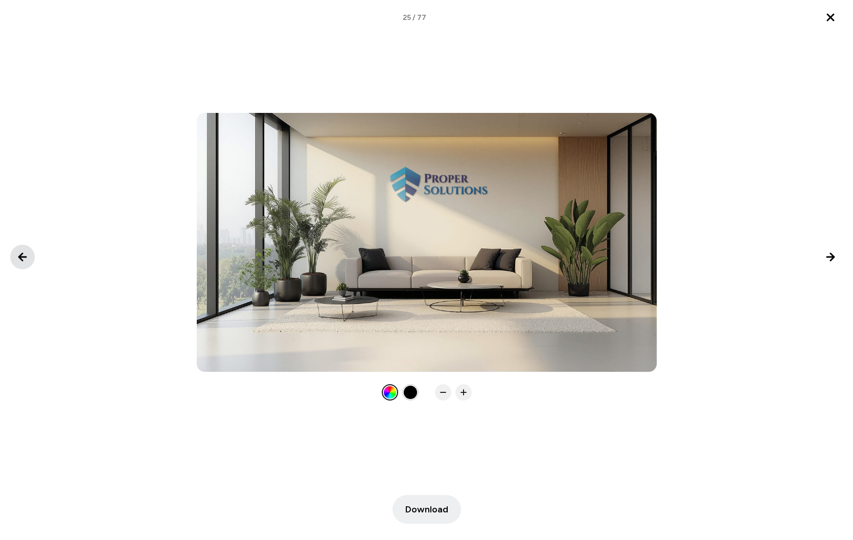
click at [22, 259] on icon "Previous image" at bounding box center [22, 256] width 7 height 7
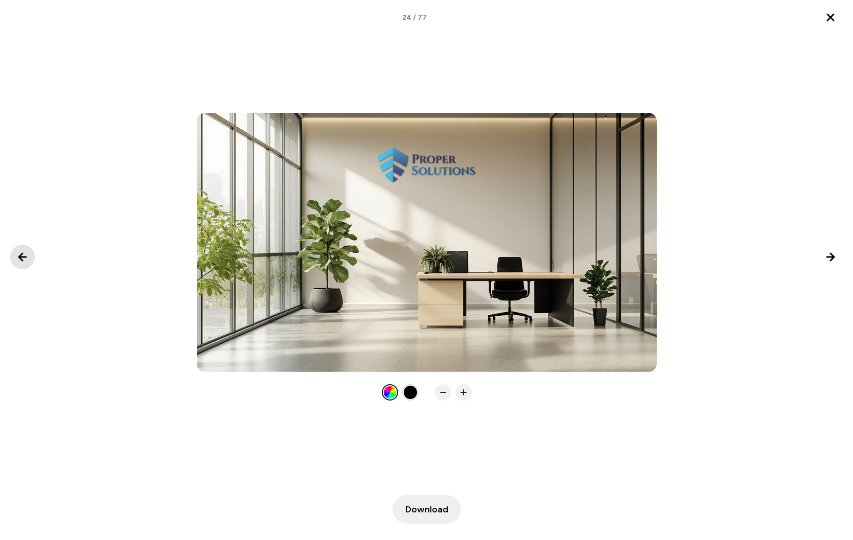
click at [22, 259] on icon "Previous image" at bounding box center [22, 256] width 7 height 7
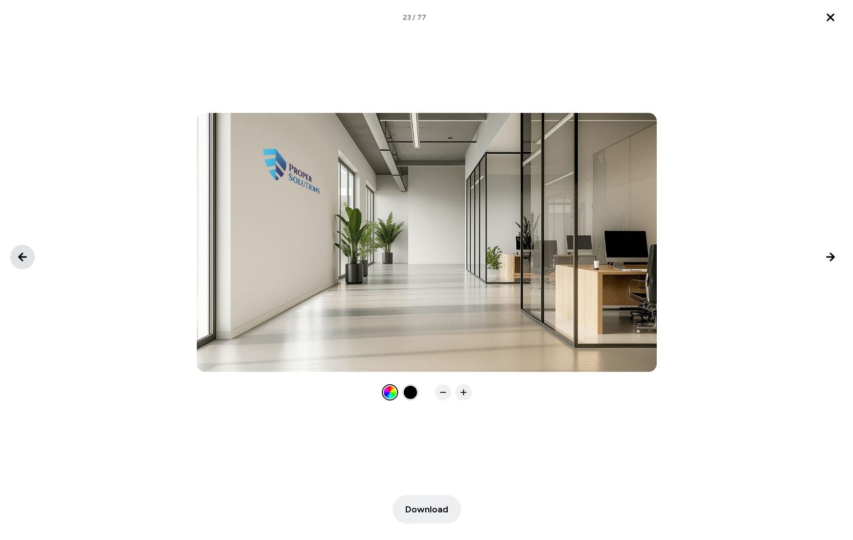
click at [22, 259] on icon "Previous image" at bounding box center [22, 256] width 7 height 7
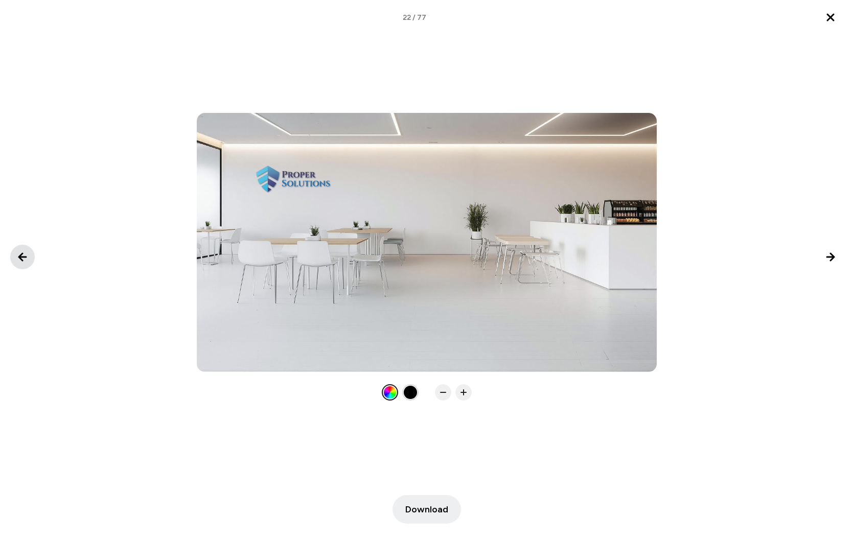
click at [22, 259] on icon "Previous image" at bounding box center [22, 256] width 7 height 7
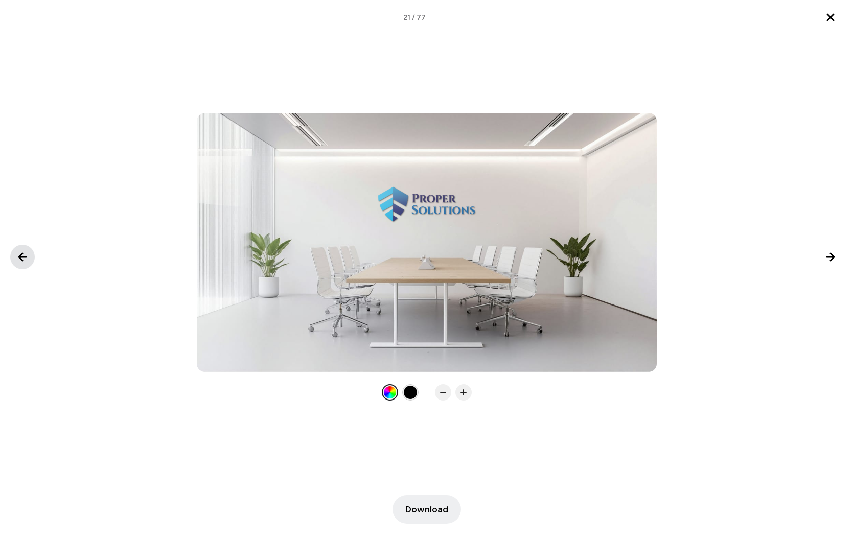
click at [22, 259] on icon "Previous image" at bounding box center [22, 256] width 7 height 7
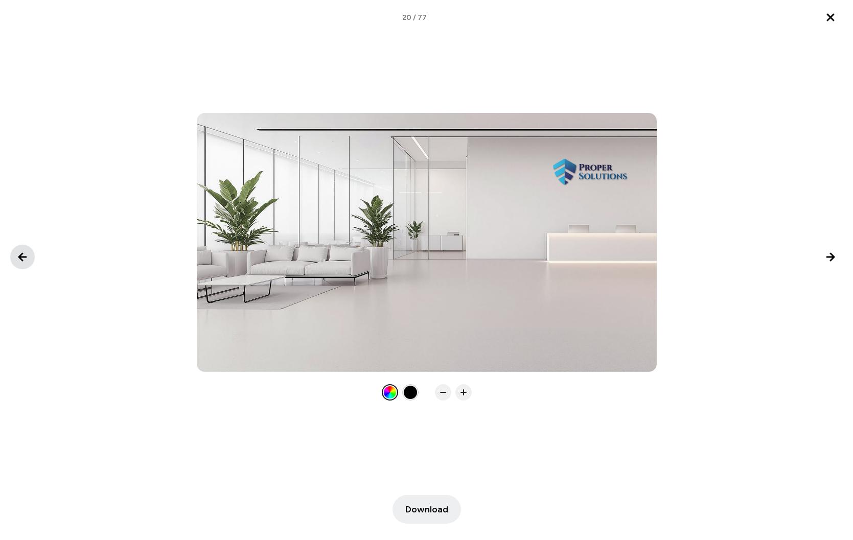
click at [22, 259] on icon "Previous image" at bounding box center [22, 256] width 7 height 7
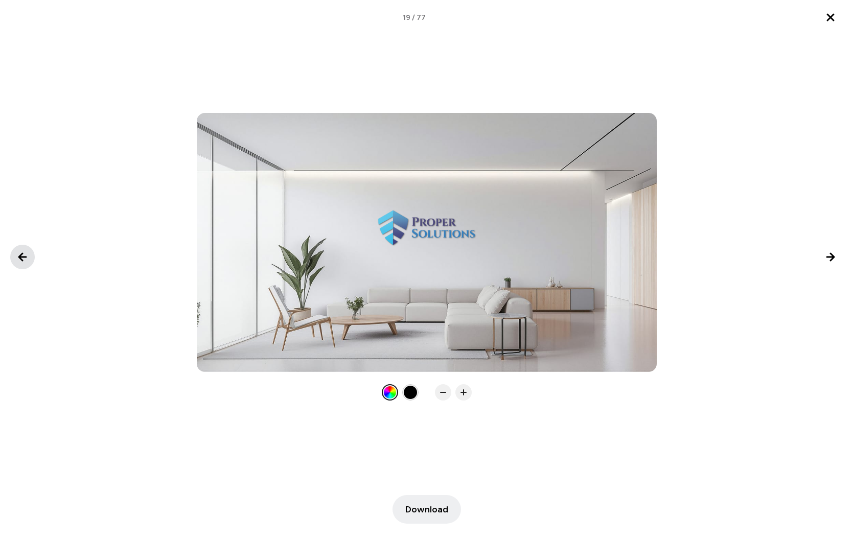
click at [22, 259] on icon "Previous image" at bounding box center [22, 256] width 7 height 7
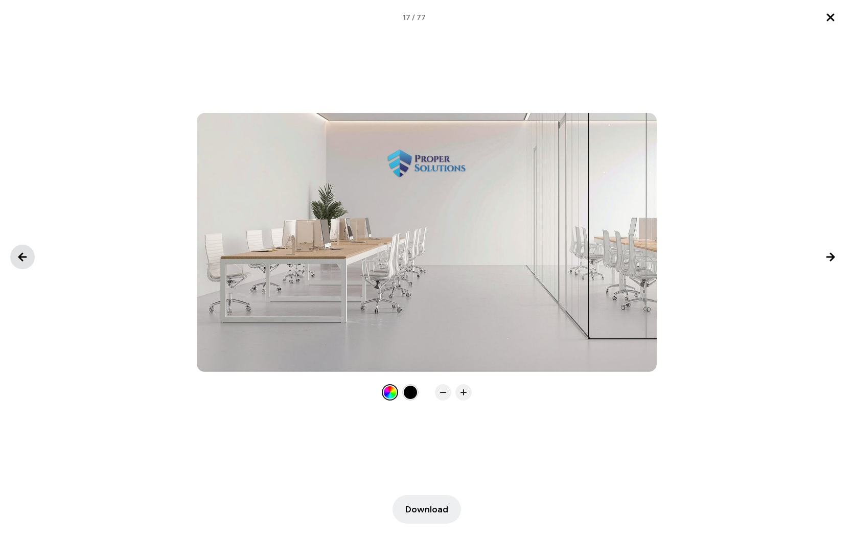
click at [22, 259] on icon "Previous image" at bounding box center [22, 256] width 7 height 7
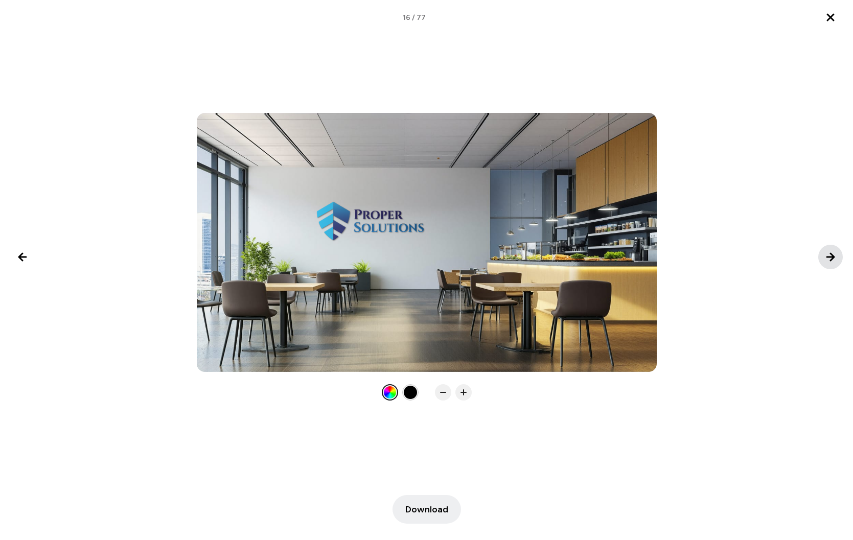
click at [832, 258] on icon "Next image" at bounding box center [830, 256] width 7 height 7
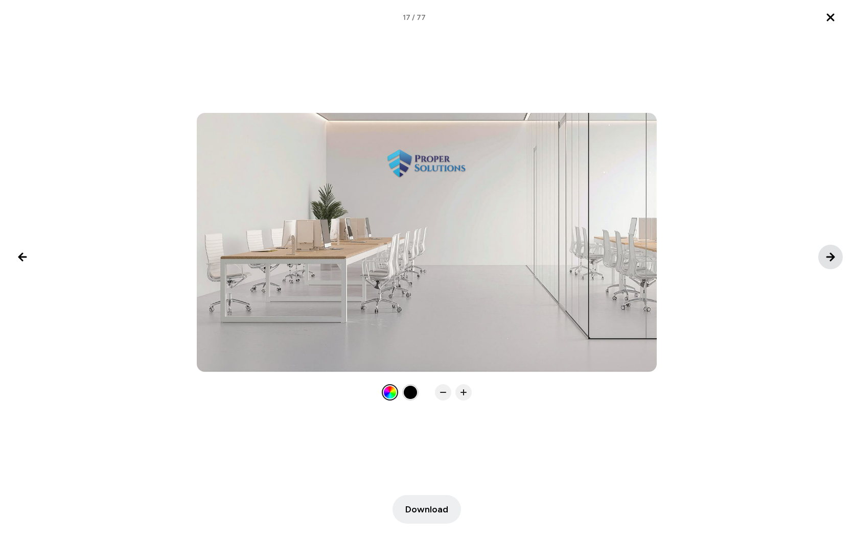
click at [832, 258] on icon "Next image" at bounding box center [830, 256] width 7 height 7
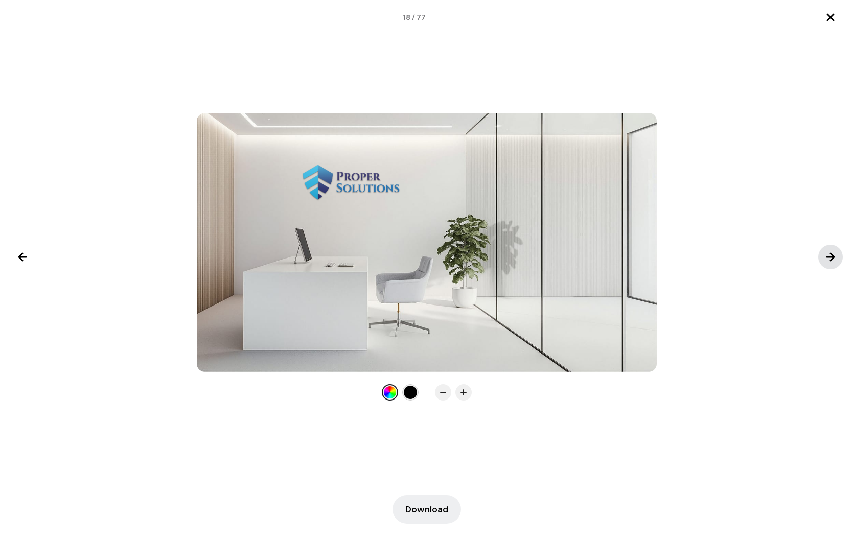
click at [832, 258] on icon "Next image" at bounding box center [830, 256] width 7 height 7
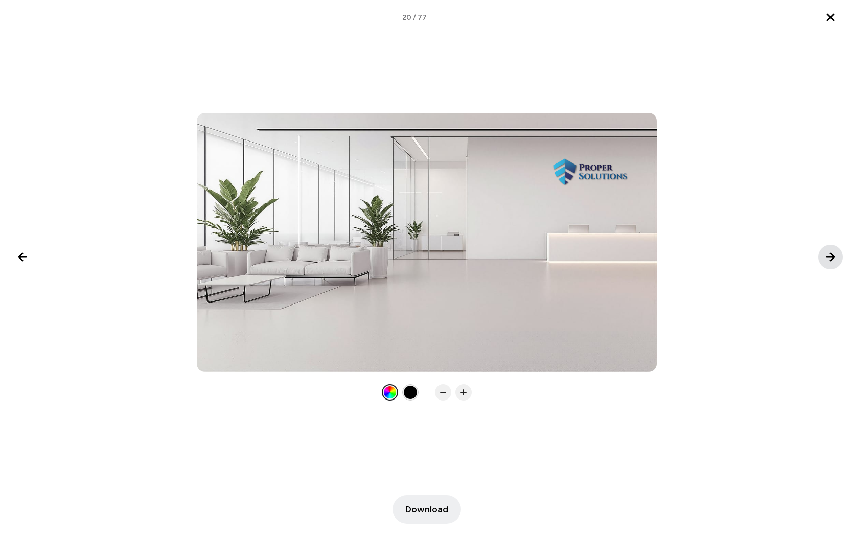
click at [832, 258] on icon "Next image" at bounding box center [830, 256] width 7 height 7
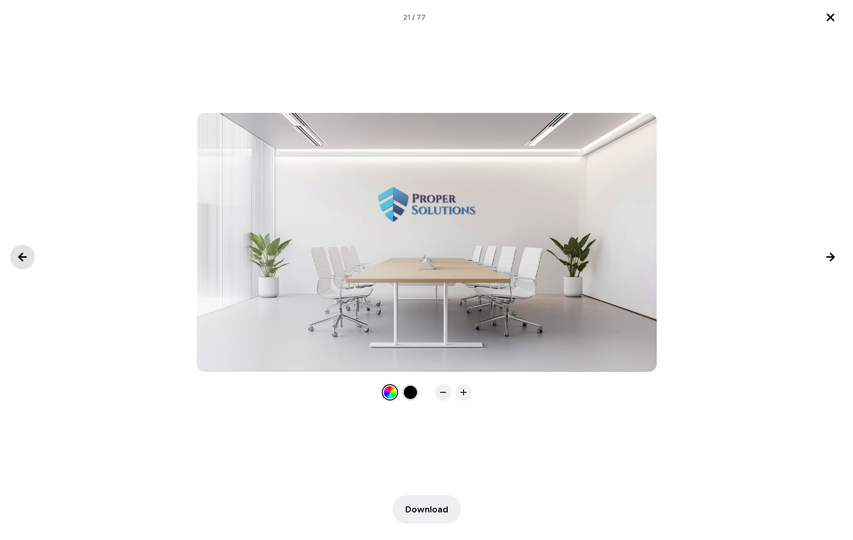
click at [23, 259] on icon "Previous image" at bounding box center [22, 257] width 12 height 12
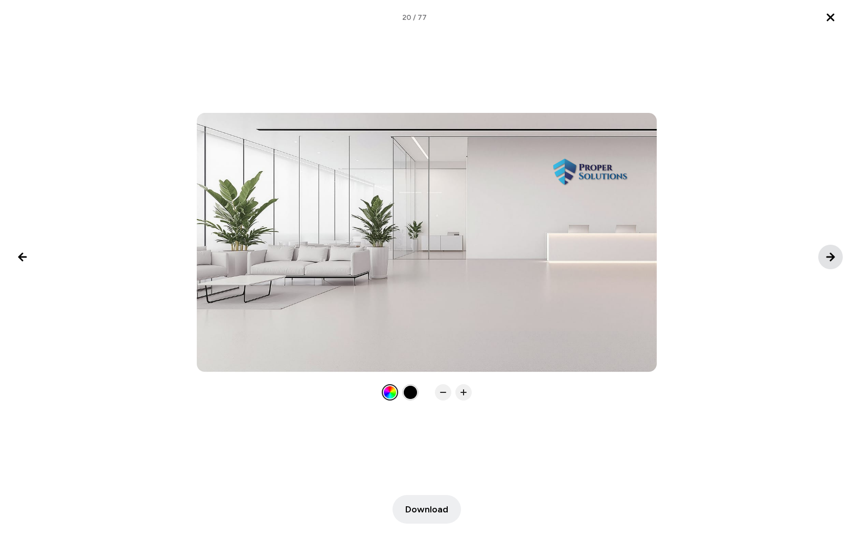
click at [823, 254] on button "Next image" at bounding box center [830, 257] width 25 height 25
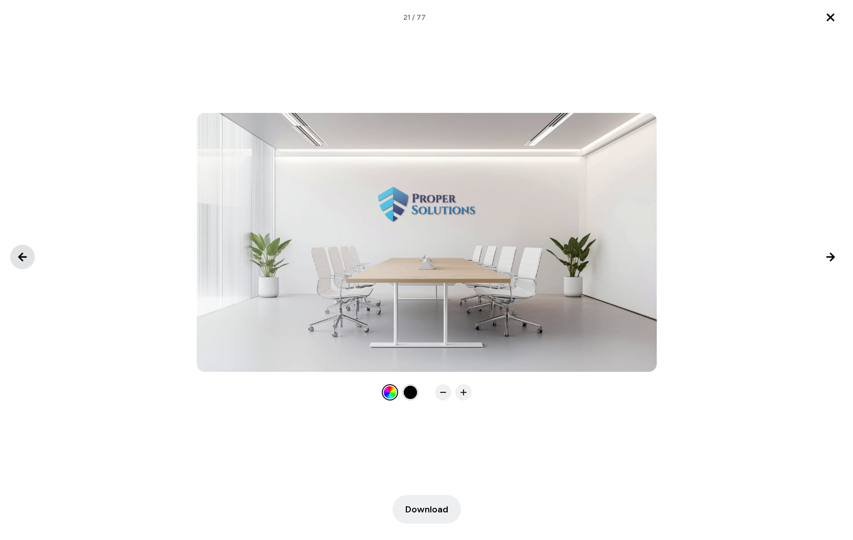
click at [22, 256] on icon "Previous image" at bounding box center [22, 257] width 12 height 12
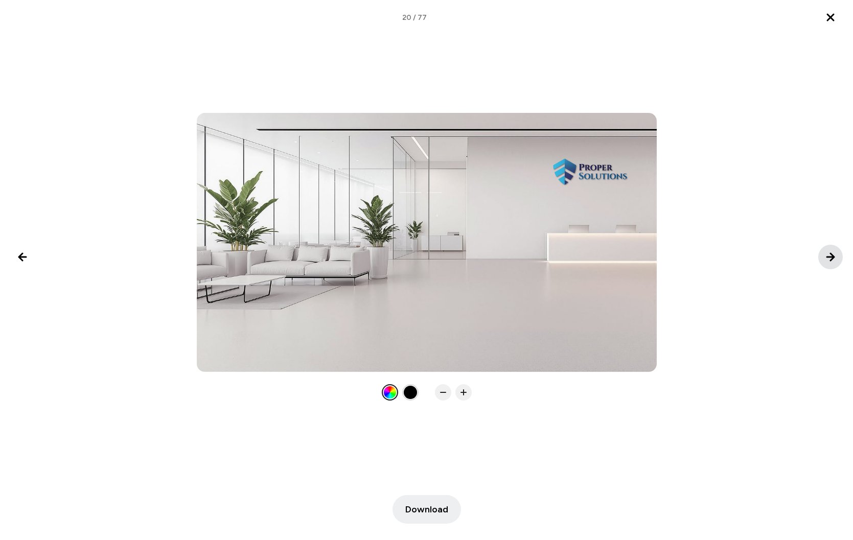
click at [831, 257] on icon "Next image" at bounding box center [830, 256] width 7 height 7
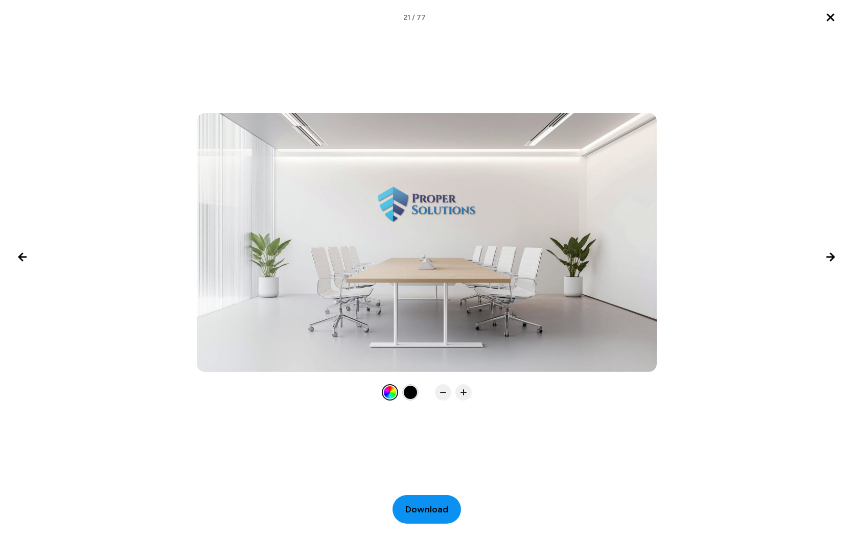
click at [427, 512] on span "Download" at bounding box center [426, 510] width 43 height 14
click at [831, 256] on icon "Next image" at bounding box center [830, 257] width 12 height 12
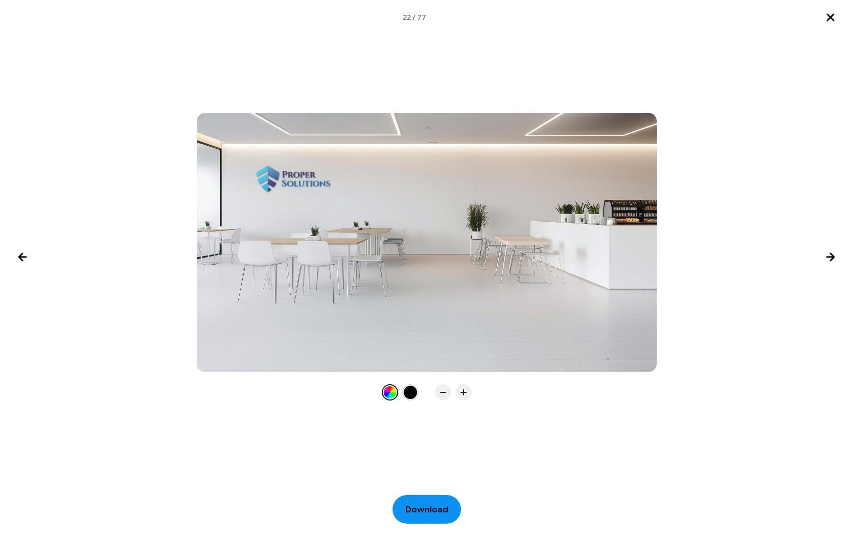
click at [417, 510] on span "Download" at bounding box center [426, 510] width 43 height 14
click at [824, 258] on icon "Next image" at bounding box center [830, 257] width 12 height 12
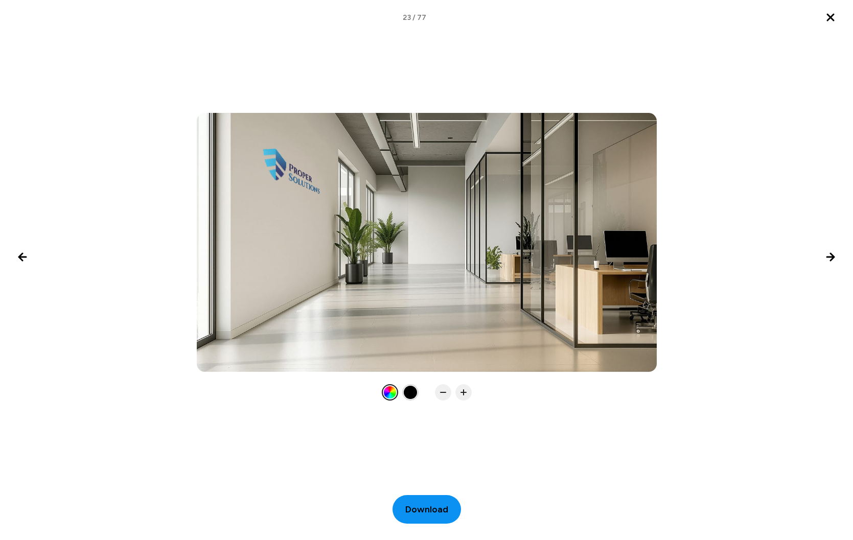
click at [442, 510] on span "Download" at bounding box center [426, 510] width 43 height 14
click at [833, 258] on icon "Next image" at bounding box center [830, 256] width 7 height 7
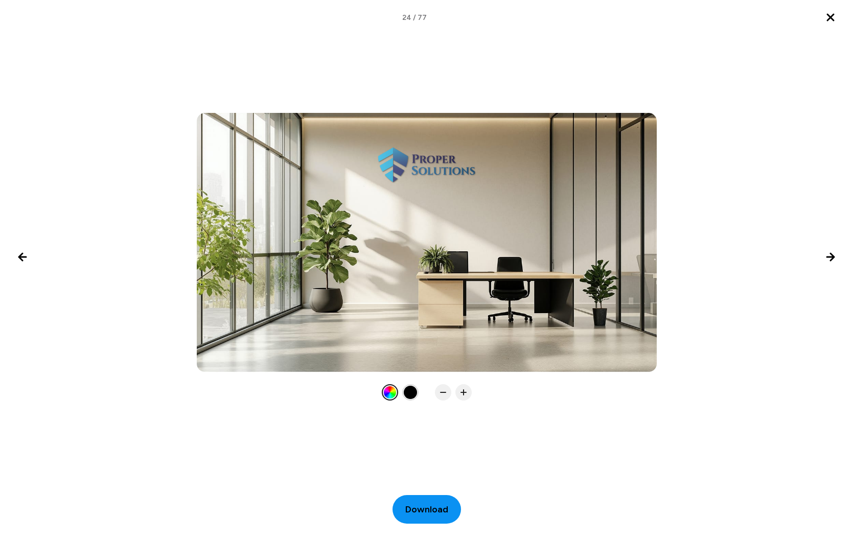
click at [419, 505] on span "Download" at bounding box center [426, 510] width 43 height 14
click at [831, 261] on icon "Next image" at bounding box center [830, 257] width 12 height 12
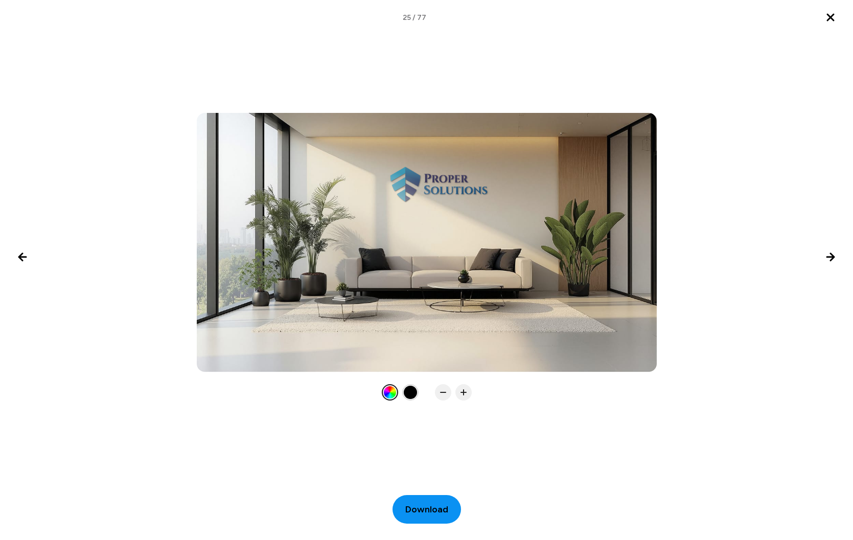
click at [428, 506] on span "Download" at bounding box center [426, 510] width 43 height 14
click at [828, 260] on icon "Next image" at bounding box center [830, 257] width 12 height 12
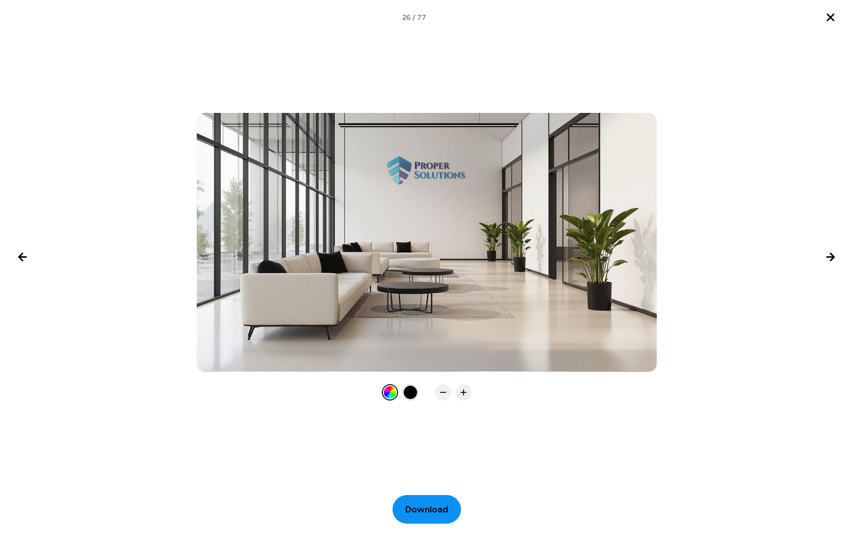
click at [435, 515] on span "Download" at bounding box center [426, 510] width 43 height 14
click at [771, 357] on div at bounding box center [426, 256] width 853 height 287
click at [833, 257] on icon "Next image" at bounding box center [830, 256] width 7 height 7
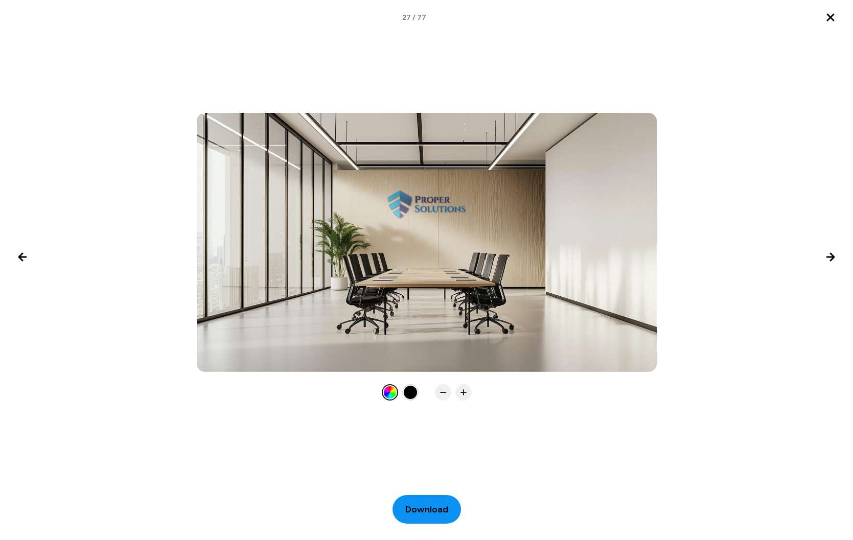
click at [419, 509] on span "Download" at bounding box center [426, 510] width 43 height 14
click at [835, 255] on icon "Next image" at bounding box center [830, 257] width 12 height 12
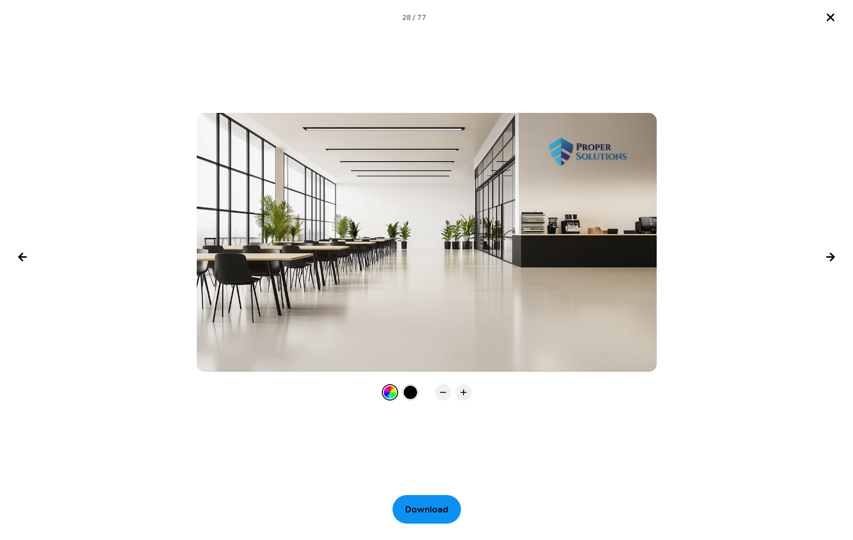
click at [434, 510] on span "Download" at bounding box center [426, 510] width 43 height 14
click at [830, 258] on icon "Next image" at bounding box center [830, 257] width 12 height 12
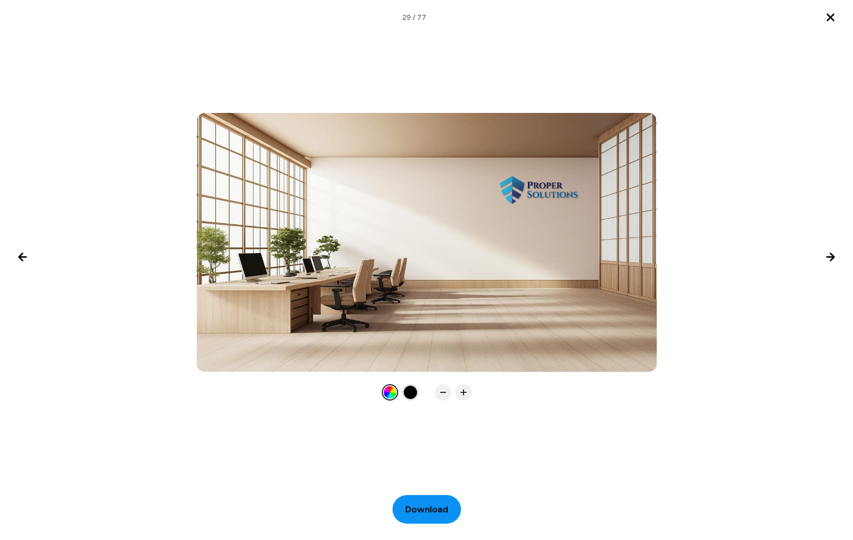
click at [417, 506] on span "Download" at bounding box center [426, 510] width 43 height 14
click at [826, 262] on icon "Next image" at bounding box center [830, 257] width 12 height 12
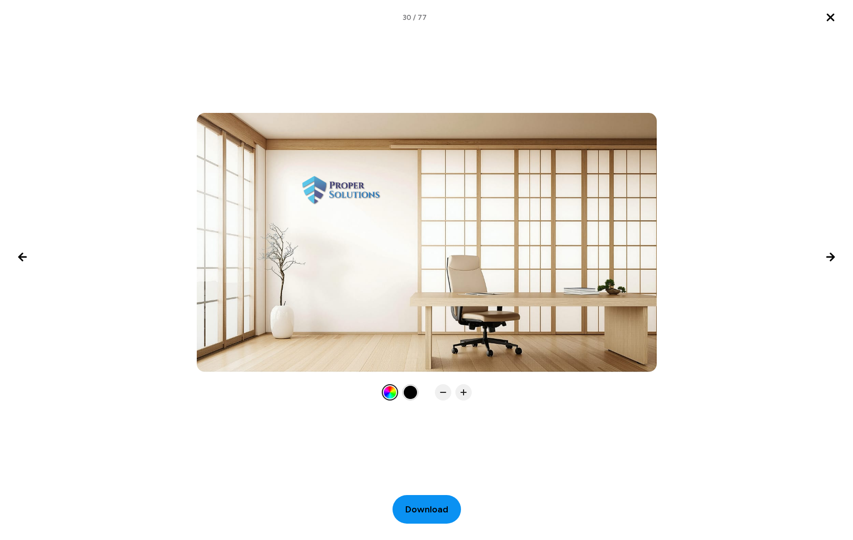
click at [423, 507] on span "Download" at bounding box center [426, 510] width 43 height 14
click at [828, 263] on button "Next image" at bounding box center [830, 257] width 25 height 25
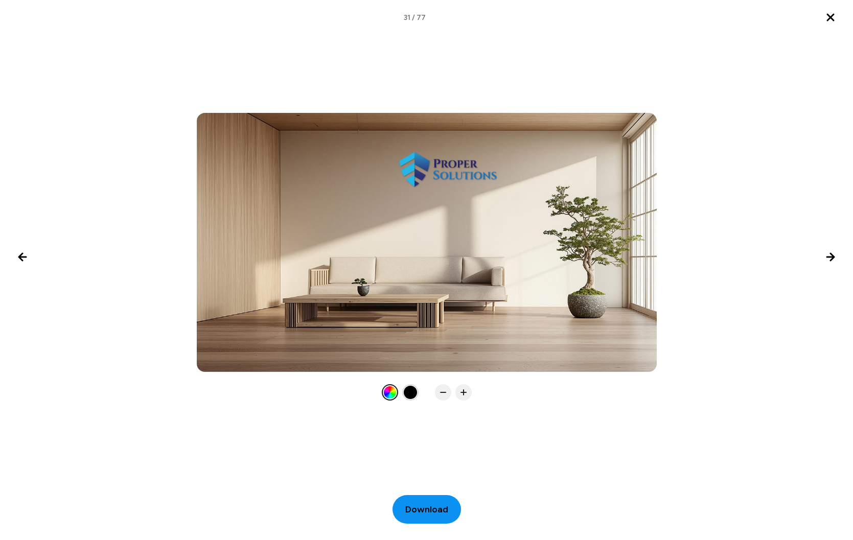
click at [421, 511] on span "Download" at bounding box center [426, 510] width 43 height 14
click at [828, 259] on icon "Next image" at bounding box center [830, 257] width 12 height 12
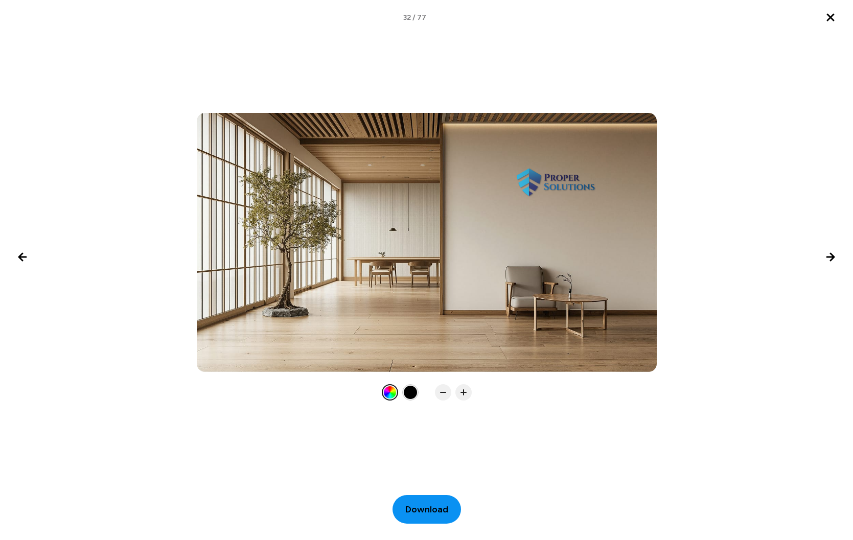
click at [413, 509] on span "Download" at bounding box center [426, 510] width 43 height 14
click at [828, 257] on icon "Next image" at bounding box center [830, 256] width 7 height 7
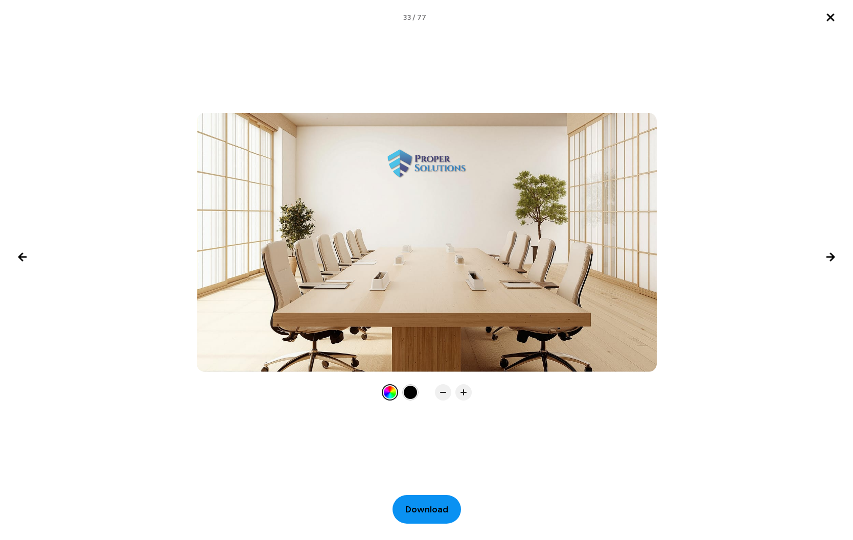
click at [427, 504] on span "Download" at bounding box center [426, 510] width 43 height 14
click at [833, 257] on icon "Next image" at bounding box center [830, 256] width 7 height 7
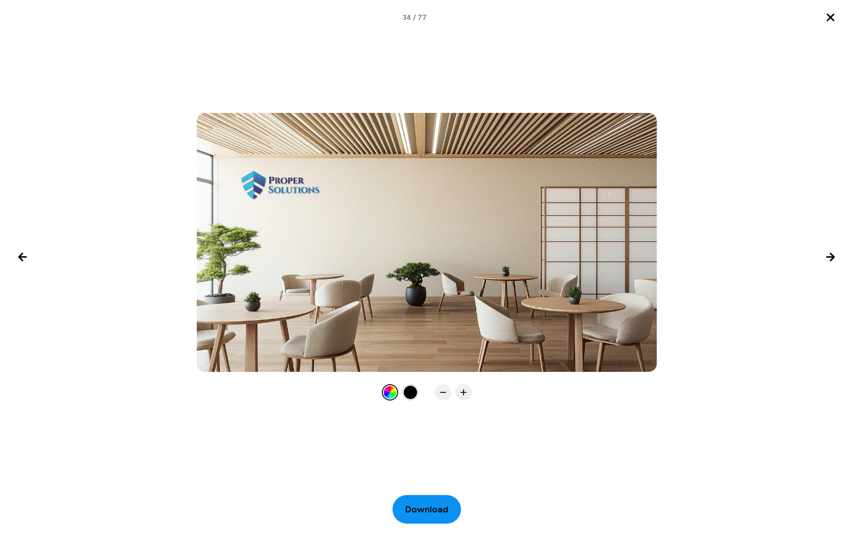
click at [419, 508] on span "Download" at bounding box center [426, 510] width 43 height 14
click at [827, 258] on icon "Next image" at bounding box center [830, 257] width 12 height 12
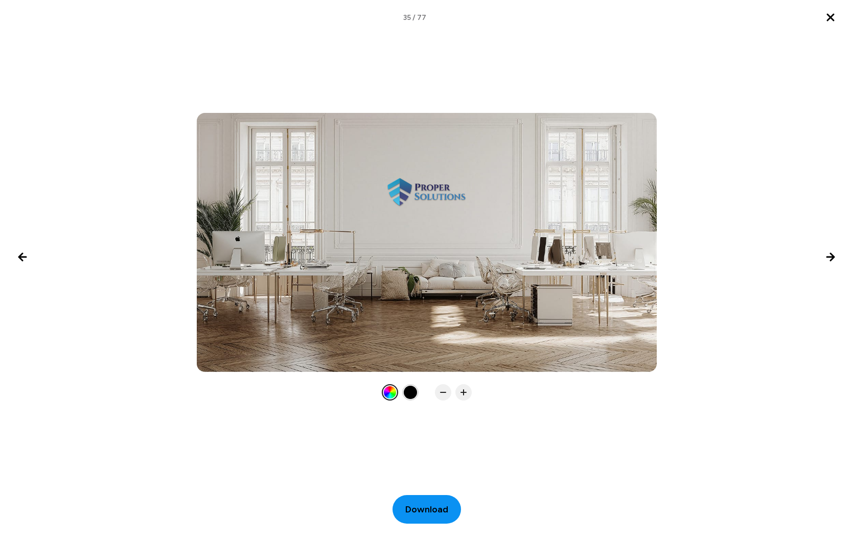
click at [423, 511] on span "Download" at bounding box center [426, 510] width 43 height 14
click at [834, 253] on icon "Next image" at bounding box center [830, 257] width 12 height 12
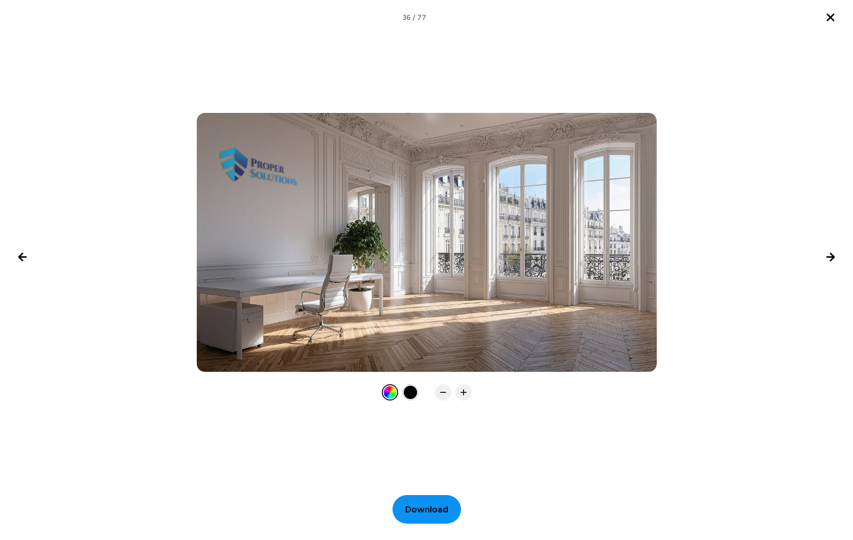
click at [424, 501] on button "Download" at bounding box center [426, 509] width 68 height 29
click at [831, 260] on icon "Next image" at bounding box center [830, 256] width 7 height 7
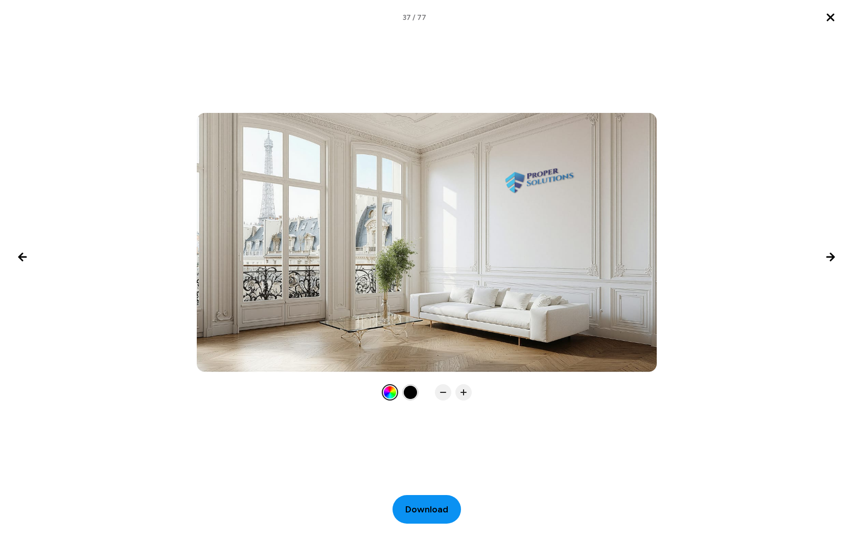
click at [410, 510] on span "Download" at bounding box center [426, 510] width 43 height 14
click at [829, 261] on icon "Next image" at bounding box center [830, 257] width 12 height 12
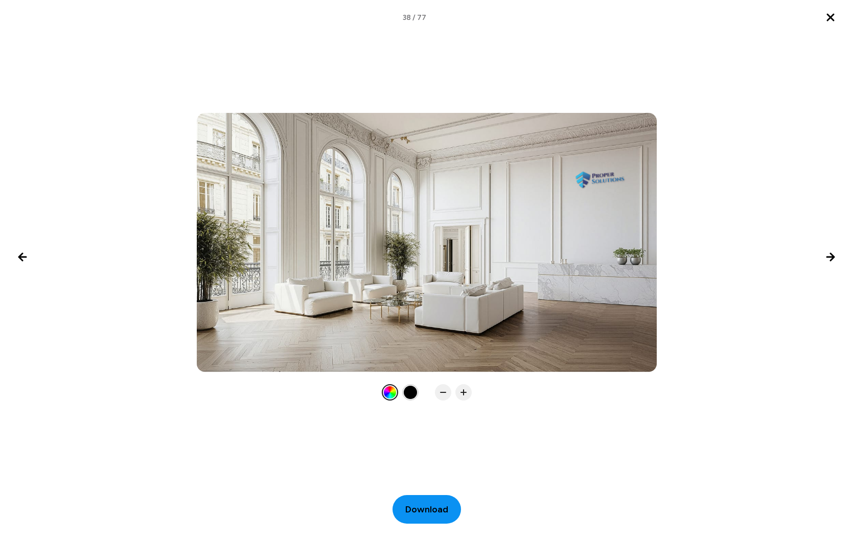
click at [421, 508] on span "Download" at bounding box center [426, 510] width 43 height 14
click at [829, 253] on icon "Next image" at bounding box center [830, 257] width 12 height 12
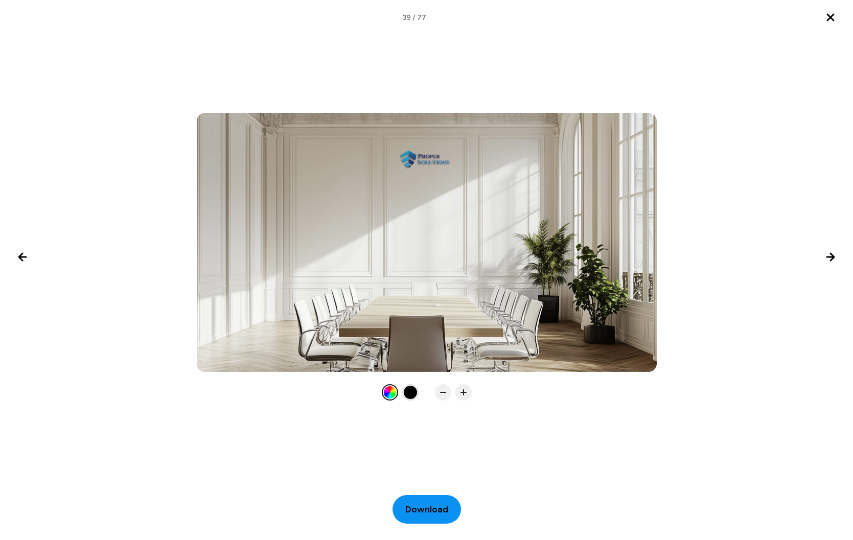
click at [422, 499] on button "Download" at bounding box center [426, 509] width 68 height 29
click at [830, 258] on icon "Next image" at bounding box center [830, 257] width 12 height 12
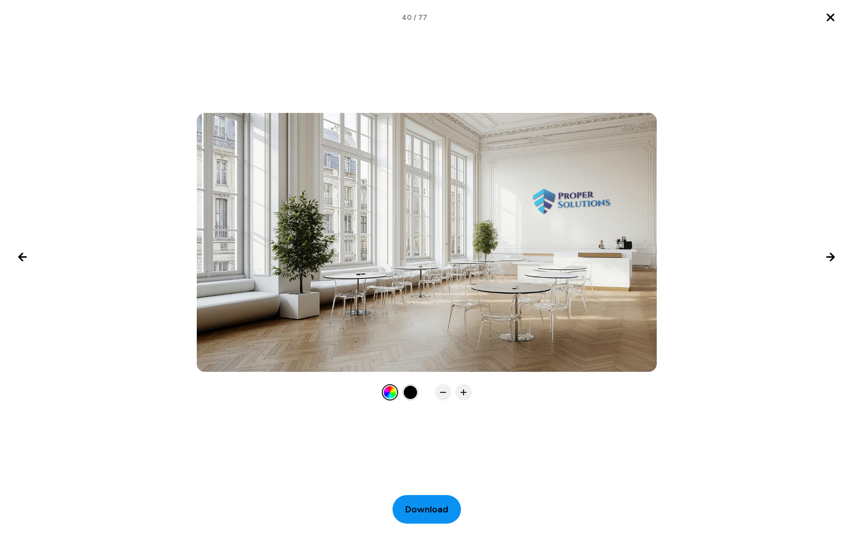
click at [433, 511] on span "Download" at bounding box center [426, 510] width 43 height 14
click at [831, 258] on icon "Next image" at bounding box center [830, 257] width 12 height 12
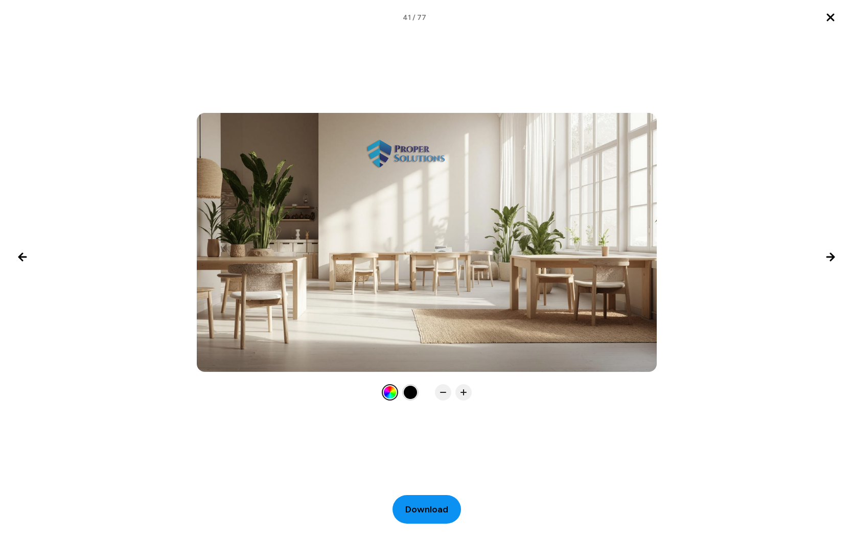
click at [428, 511] on span "Download" at bounding box center [426, 510] width 43 height 14
click at [826, 260] on icon "Next image" at bounding box center [830, 257] width 12 height 12
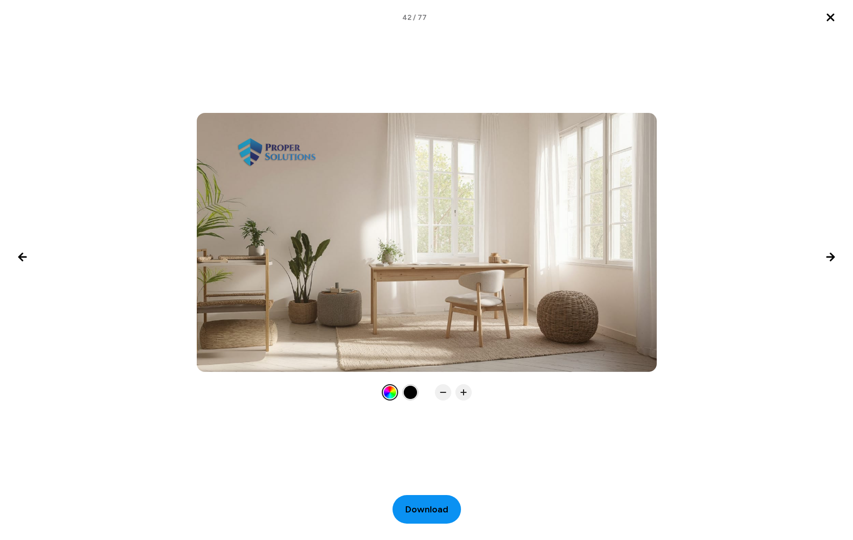
click at [425, 504] on span "Download" at bounding box center [426, 510] width 43 height 14
click at [832, 258] on icon "Next image" at bounding box center [830, 256] width 7 height 7
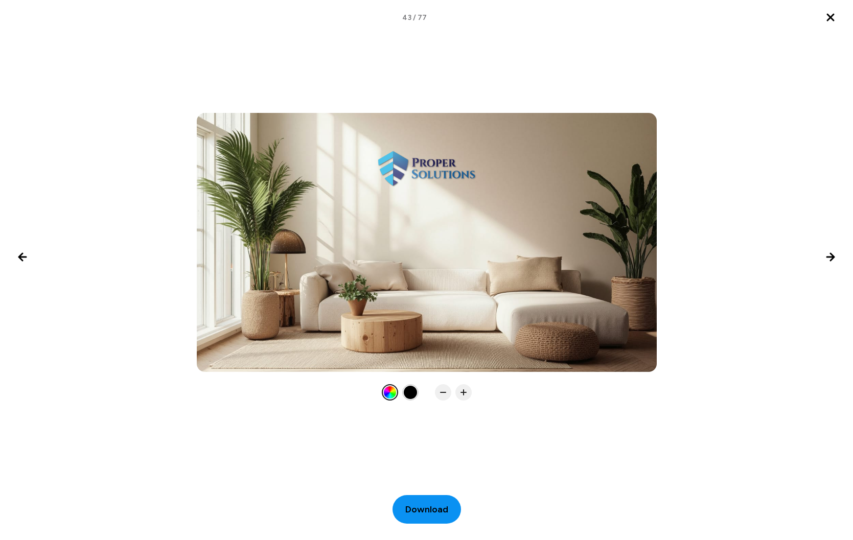
click at [429, 509] on span "Download" at bounding box center [426, 510] width 43 height 14
click at [829, 254] on icon "Next image" at bounding box center [830, 257] width 12 height 12
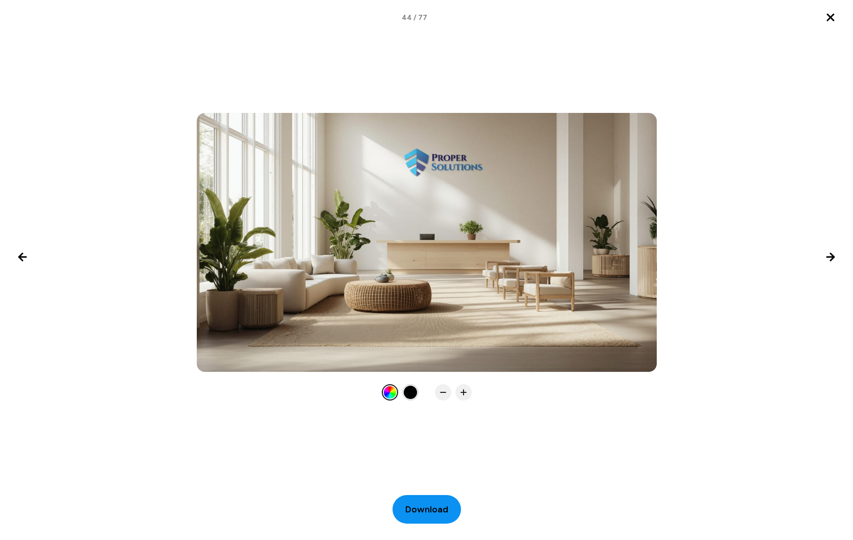
click at [423, 510] on span "Download" at bounding box center [426, 510] width 43 height 14
click at [829, 255] on icon "Next image" at bounding box center [830, 257] width 12 height 12
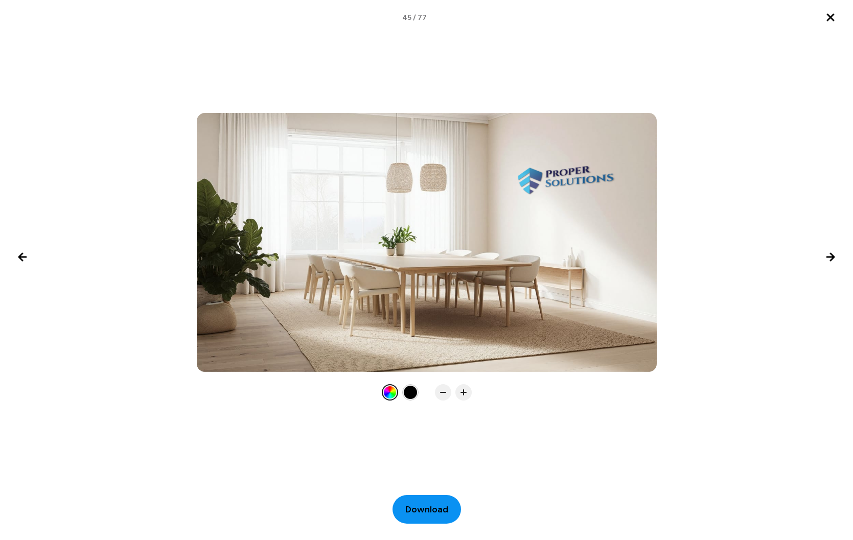
click at [419, 503] on span "Download" at bounding box center [426, 510] width 43 height 14
click at [827, 260] on icon "Next image" at bounding box center [830, 257] width 12 height 12
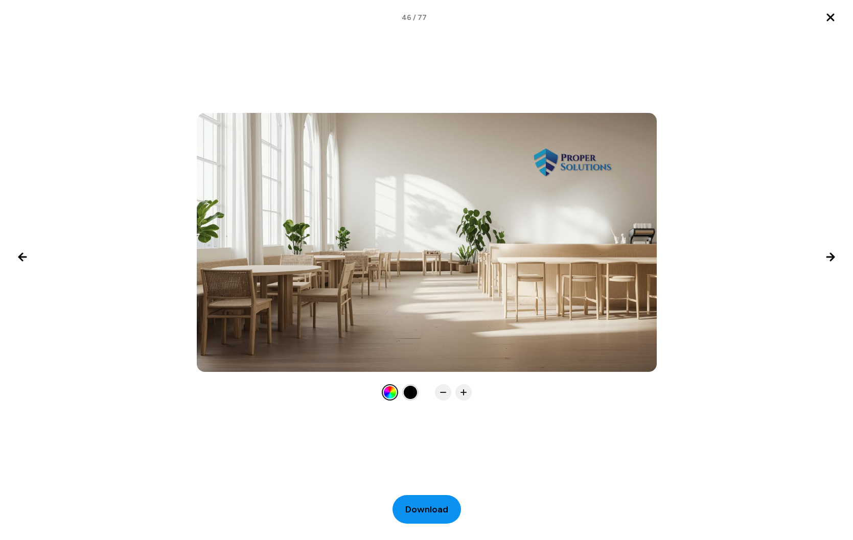
click at [424, 503] on span "Download" at bounding box center [426, 510] width 43 height 14
click at [836, 252] on icon "Next image" at bounding box center [830, 257] width 12 height 12
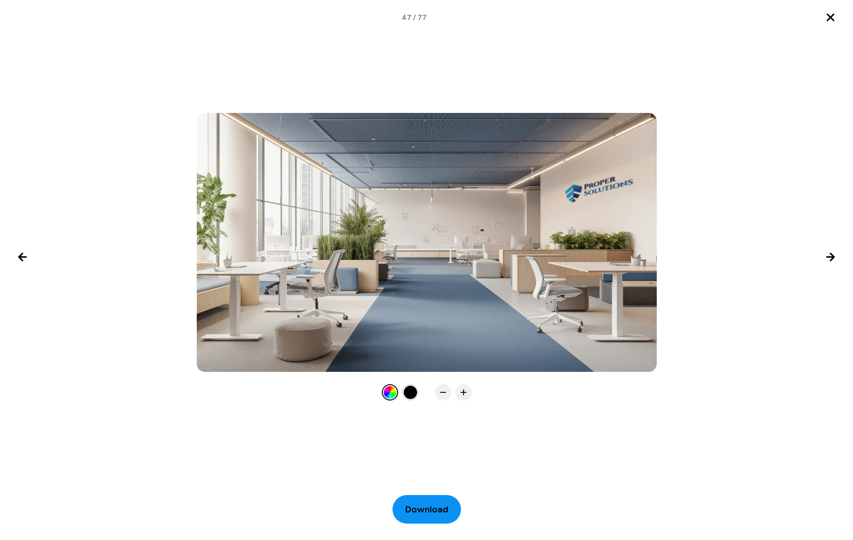
click at [433, 506] on span "Download" at bounding box center [426, 510] width 43 height 14
click at [833, 260] on icon "Next image" at bounding box center [830, 257] width 12 height 12
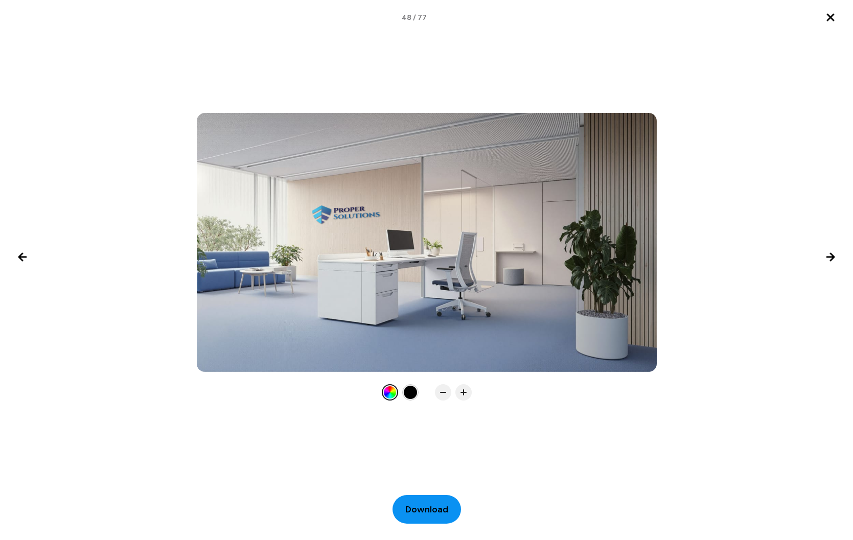
click at [427, 507] on span "Download" at bounding box center [426, 510] width 43 height 14
click at [834, 259] on icon "Next image" at bounding box center [830, 257] width 12 height 12
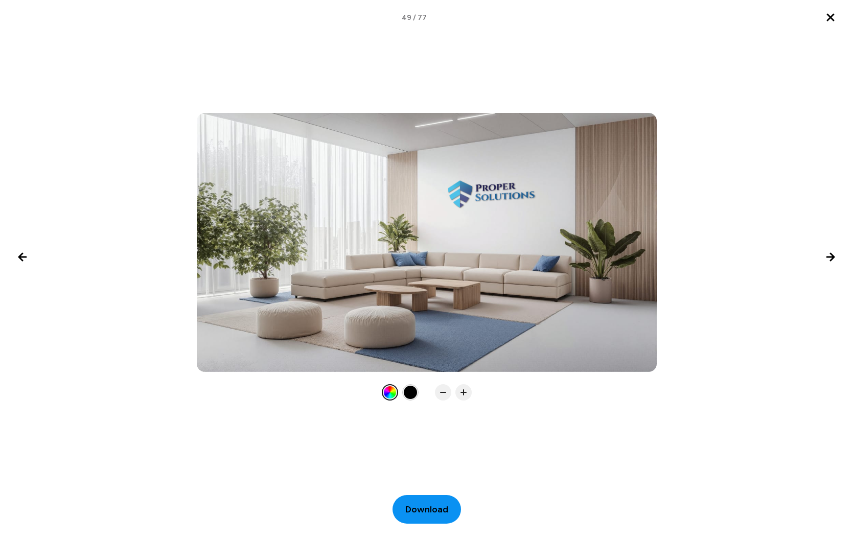
click at [427, 511] on span "Download" at bounding box center [426, 510] width 43 height 14
click at [829, 257] on icon "Next image" at bounding box center [830, 256] width 7 height 7
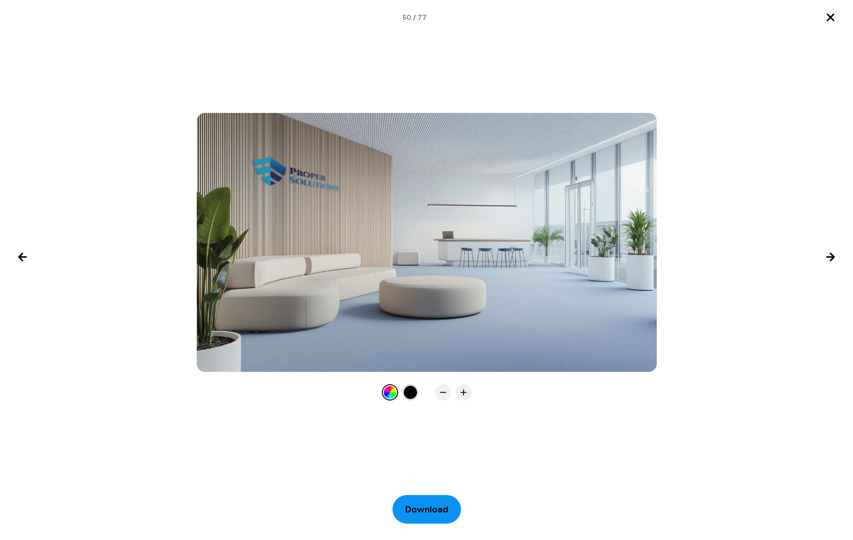
click at [429, 510] on span "Download" at bounding box center [426, 510] width 43 height 14
click at [829, 257] on icon "Next image" at bounding box center [830, 256] width 7 height 7
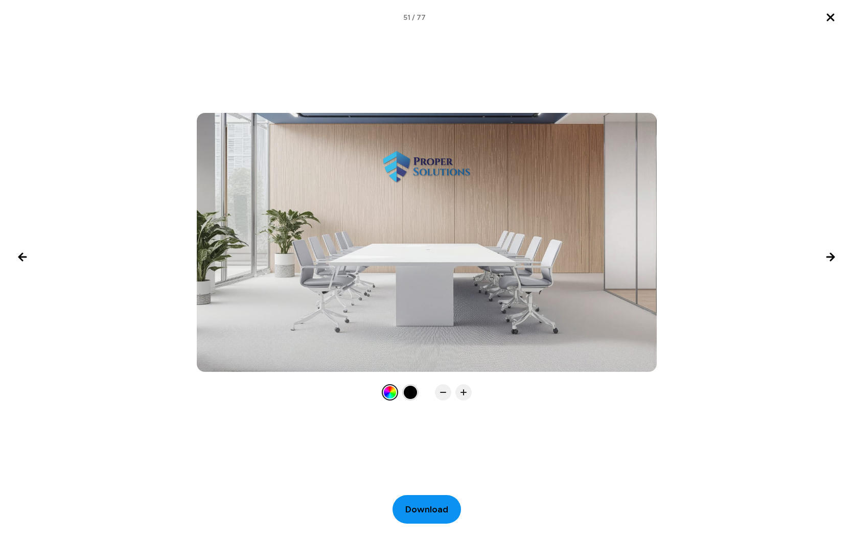
click at [428, 506] on span "Download" at bounding box center [426, 510] width 43 height 14
click at [826, 255] on icon "Next image" at bounding box center [830, 257] width 12 height 12
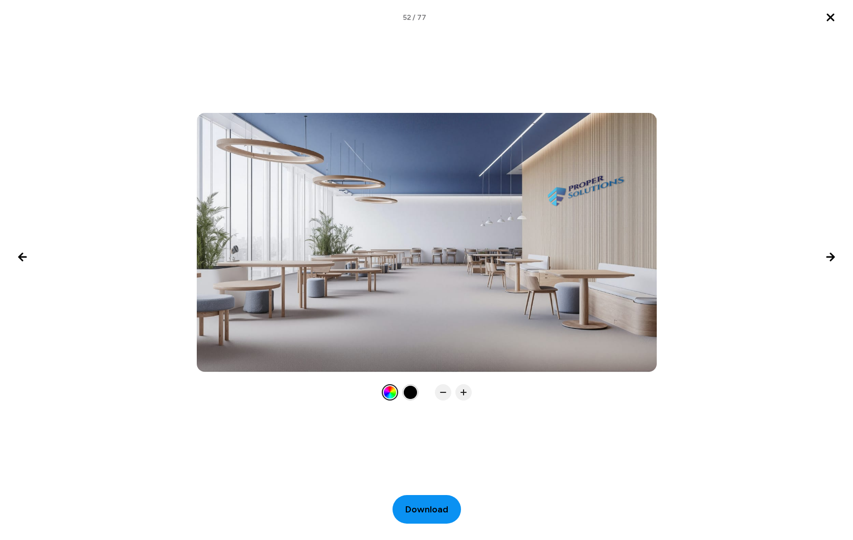
click at [413, 511] on span "Download" at bounding box center [426, 510] width 43 height 14
click at [831, 260] on icon "Next image" at bounding box center [830, 257] width 12 height 12
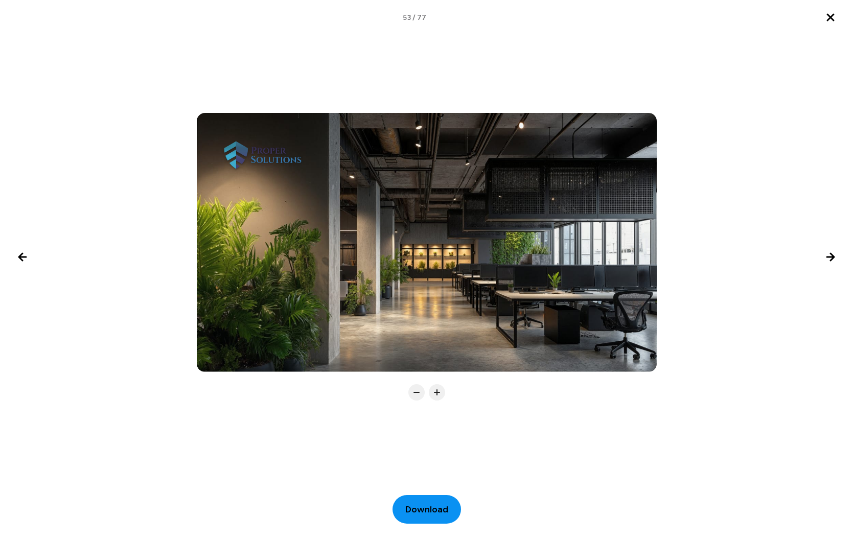
click at [428, 513] on span "Download" at bounding box center [426, 510] width 43 height 14
click at [827, 253] on icon "Next image" at bounding box center [830, 257] width 12 height 12
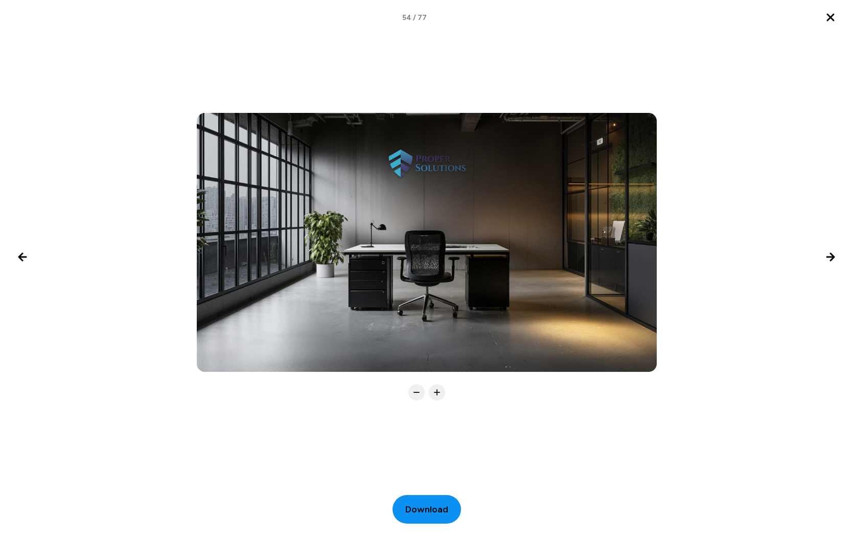
click at [422, 513] on span "Download" at bounding box center [426, 510] width 43 height 14
click at [828, 259] on icon "Next image" at bounding box center [830, 257] width 12 height 12
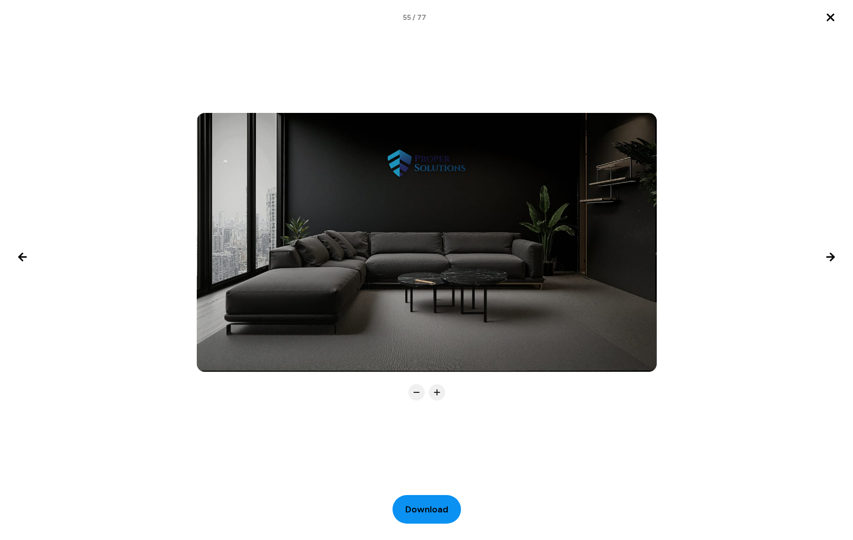
click at [413, 506] on span "Download" at bounding box center [426, 510] width 43 height 14
click at [21, 256] on icon "Previous image" at bounding box center [22, 257] width 12 height 12
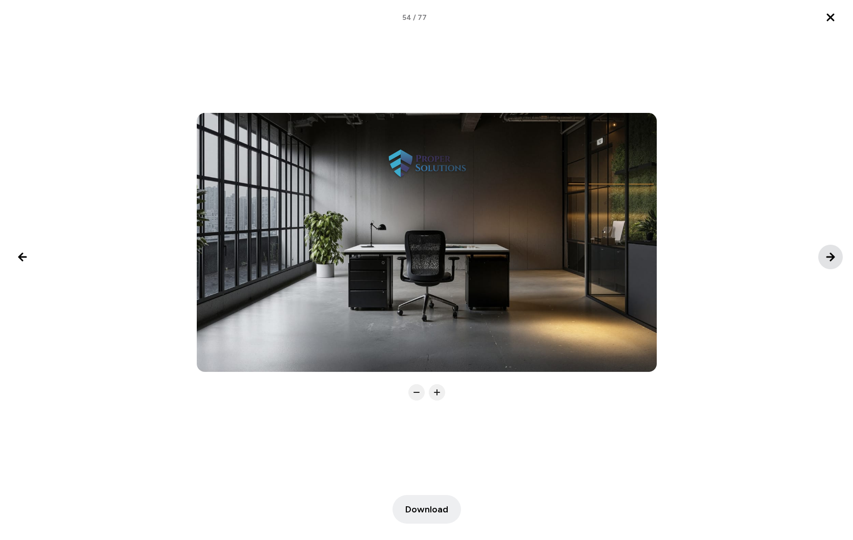
click at [830, 256] on icon "Next image" at bounding box center [830, 257] width 12 height 12
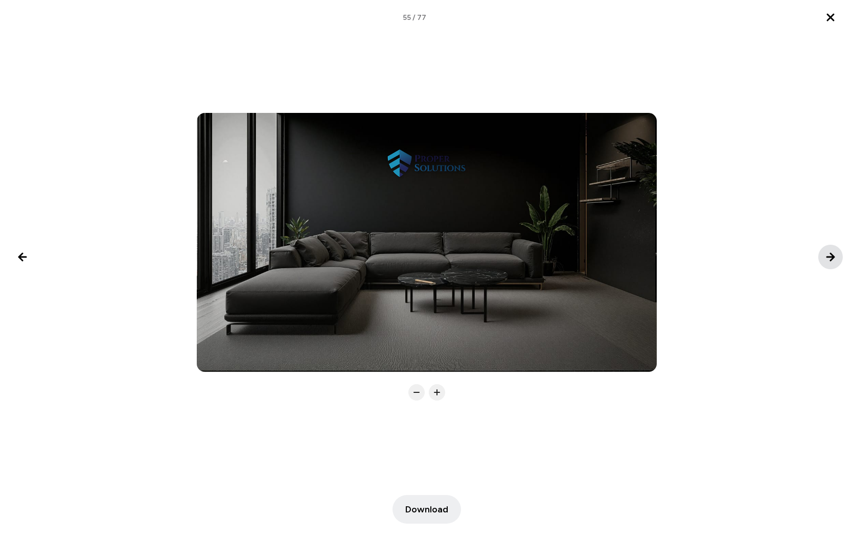
click at [830, 256] on icon "Next image" at bounding box center [830, 257] width 12 height 12
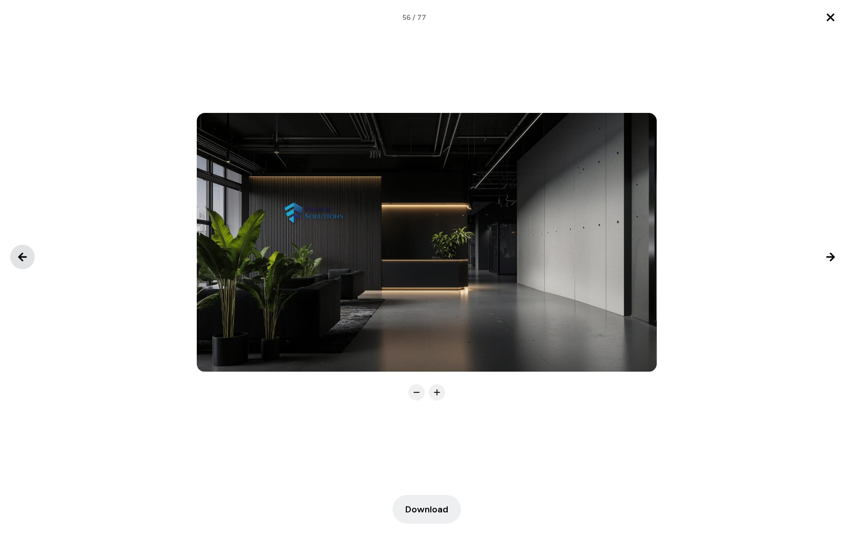
click at [18, 257] on icon "Previous image" at bounding box center [22, 257] width 12 height 12
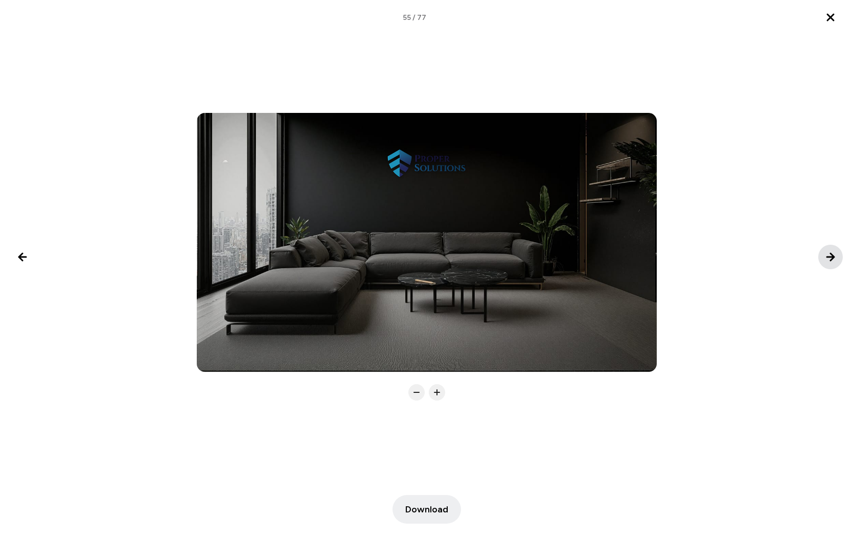
click at [833, 258] on icon "Next image" at bounding box center [830, 256] width 7 height 7
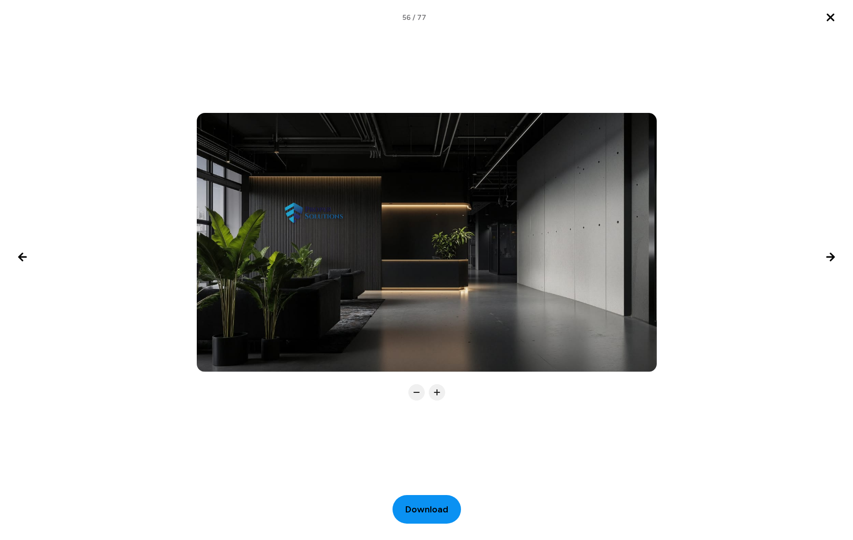
click at [423, 503] on span "Download" at bounding box center [426, 510] width 43 height 14
click at [834, 253] on icon "Next image" at bounding box center [830, 257] width 12 height 12
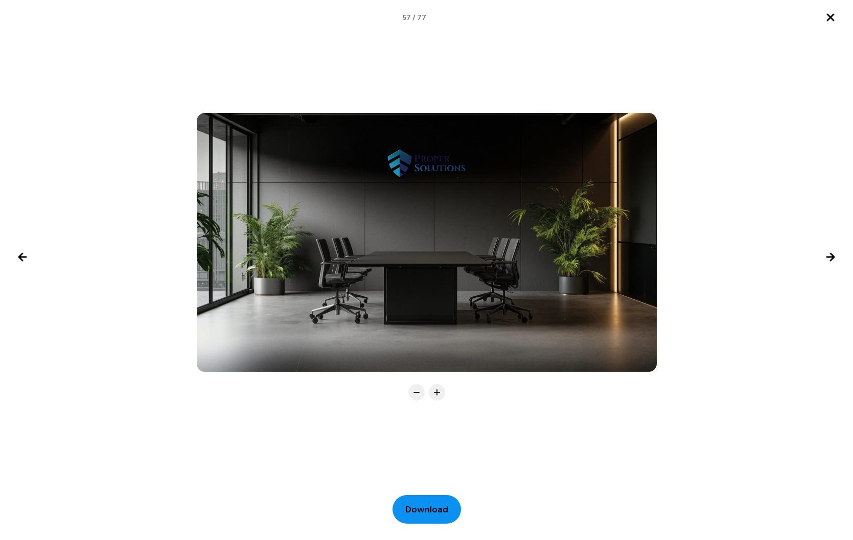
click at [426, 507] on span "Download" at bounding box center [426, 510] width 43 height 14
click at [834, 259] on icon "Next image" at bounding box center [830, 257] width 12 height 12
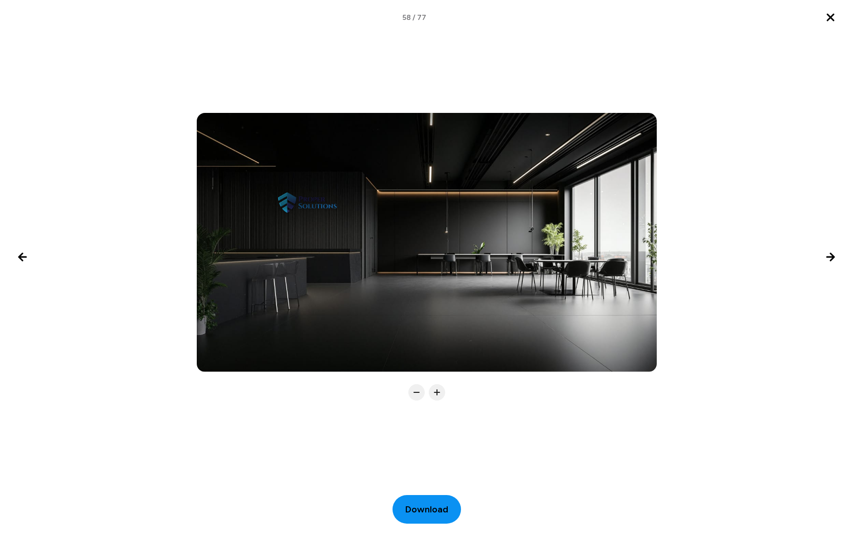
click at [428, 509] on span "Download" at bounding box center [426, 510] width 43 height 14
click at [832, 256] on icon "Next image" at bounding box center [830, 256] width 7 height 7
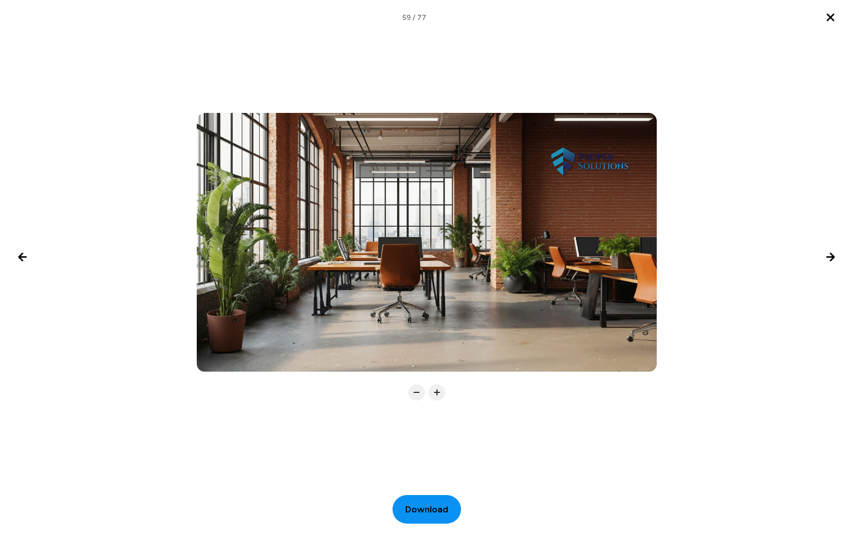
click at [422, 514] on span "Download" at bounding box center [426, 510] width 43 height 14
click at [833, 257] on icon "Next image" at bounding box center [830, 256] width 7 height 7
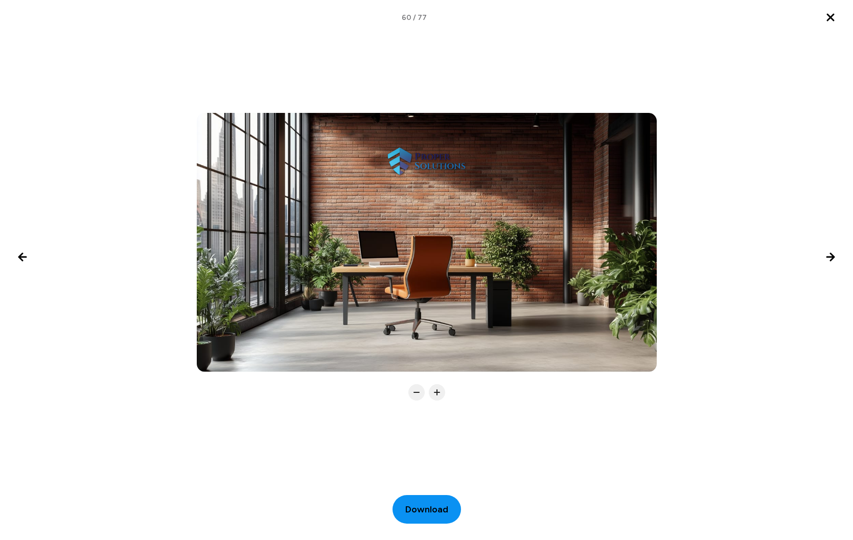
click at [432, 513] on span "Download" at bounding box center [426, 510] width 43 height 14
click at [834, 259] on icon "Next image" at bounding box center [830, 257] width 12 height 12
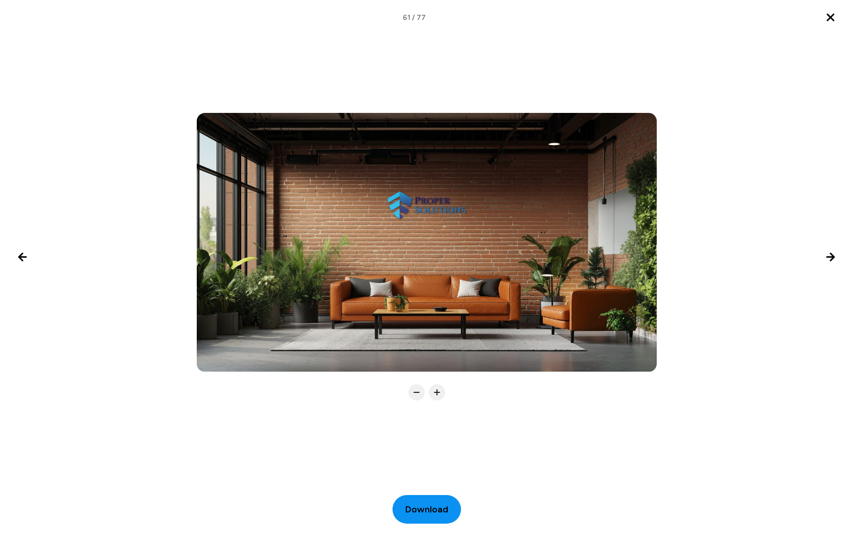
click at [422, 514] on span "Download" at bounding box center [426, 510] width 43 height 14
click at [829, 258] on icon "Next image" at bounding box center [830, 257] width 12 height 12
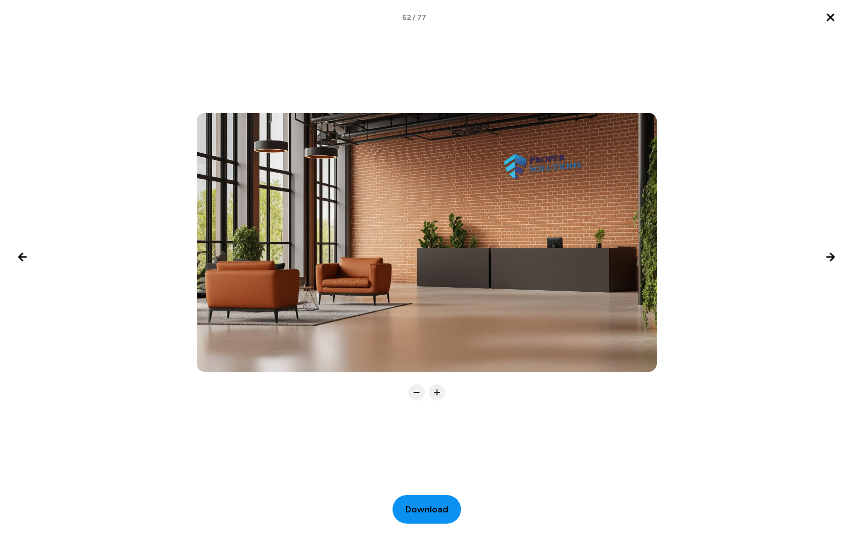
click at [425, 515] on span "Download" at bounding box center [426, 510] width 43 height 14
click at [832, 260] on icon "Next image" at bounding box center [830, 256] width 7 height 7
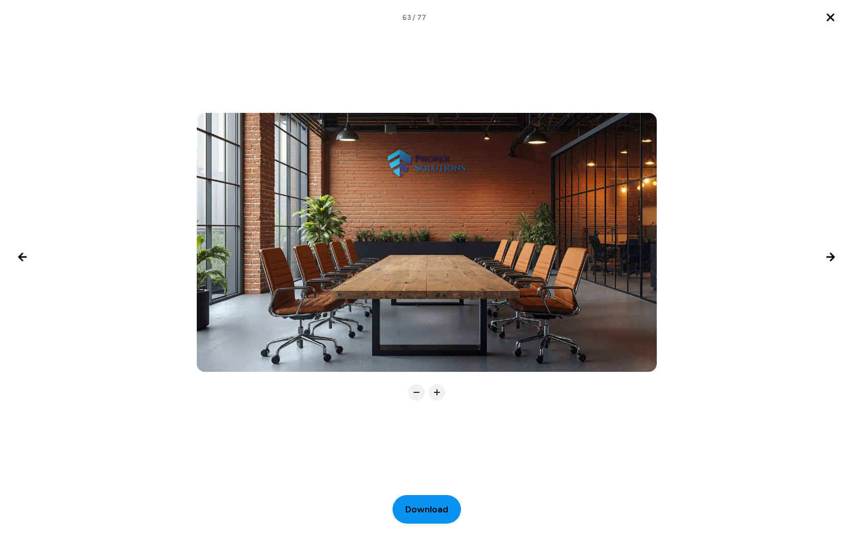
click at [435, 504] on span "Download" at bounding box center [426, 510] width 43 height 14
click at [829, 262] on icon "Next image" at bounding box center [830, 257] width 12 height 12
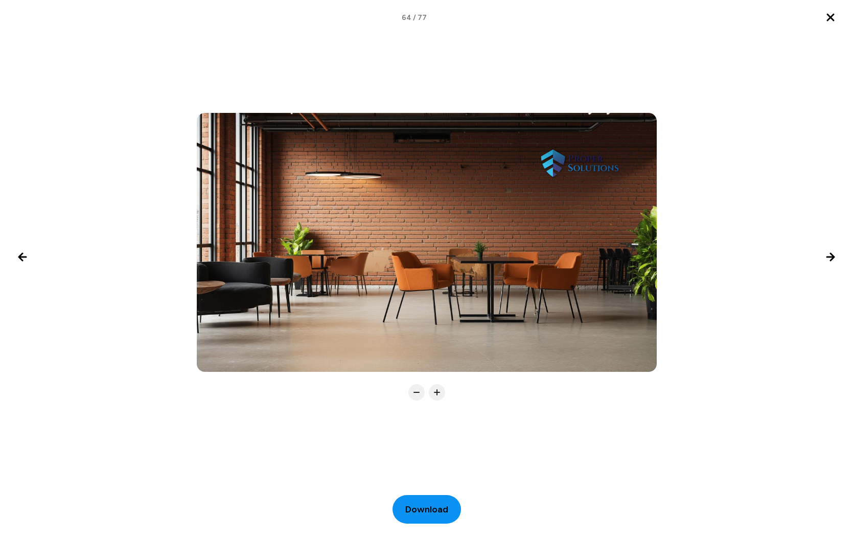
click at [428, 511] on span "Download" at bounding box center [426, 510] width 43 height 14
click at [829, 262] on icon "Next image" at bounding box center [830, 257] width 12 height 12
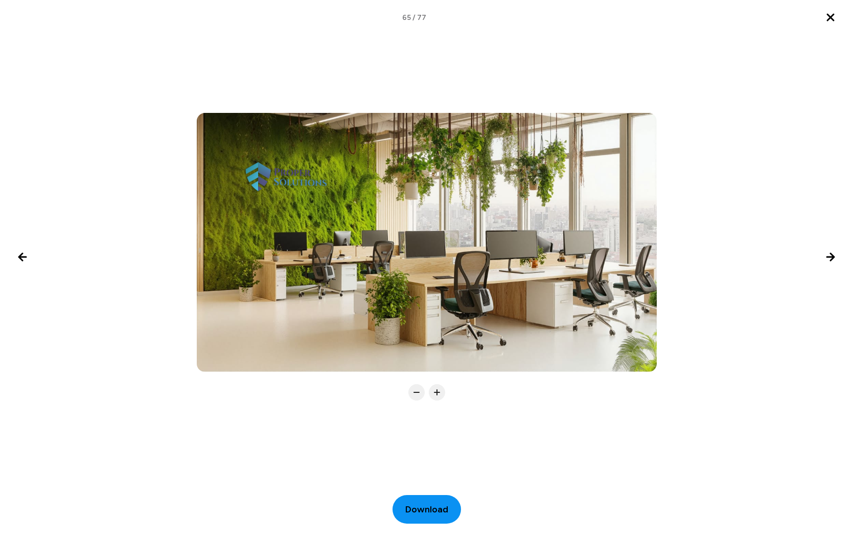
click at [424, 513] on span "Download" at bounding box center [426, 510] width 43 height 14
click at [830, 251] on icon "Next image" at bounding box center [830, 257] width 12 height 12
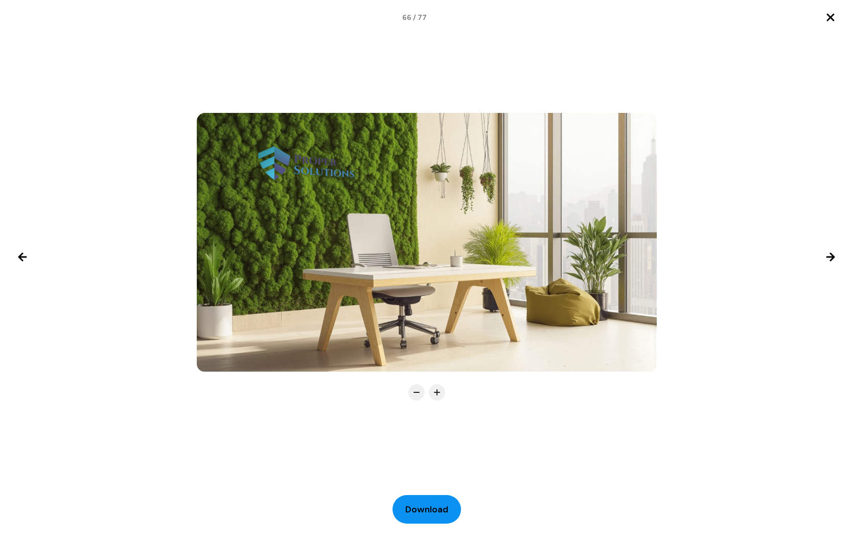
click at [426, 507] on span "Download" at bounding box center [426, 510] width 43 height 14
click at [825, 257] on icon "Next image" at bounding box center [830, 257] width 12 height 12
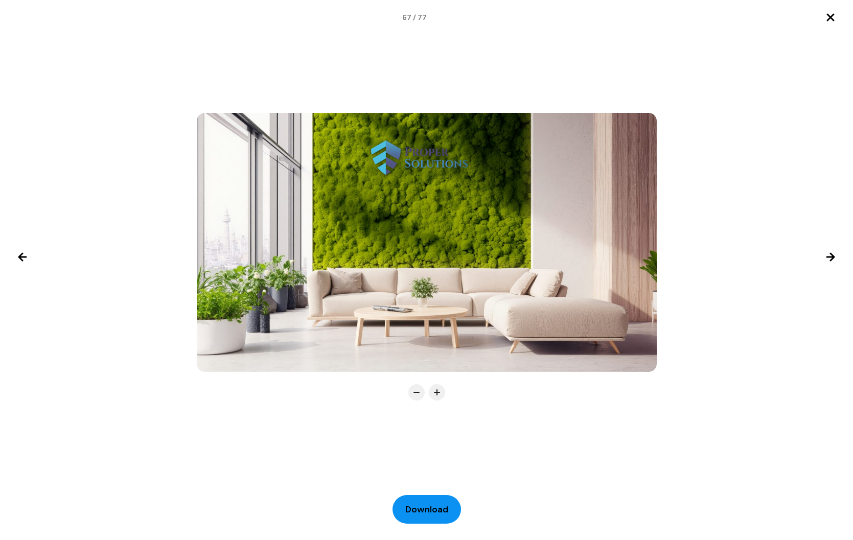
click at [426, 512] on span "Download" at bounding box center [426, 510] width 43 height 14
click at [827, 259] on icon "Next image" at bounding box center [830, 257] width 12 height 12
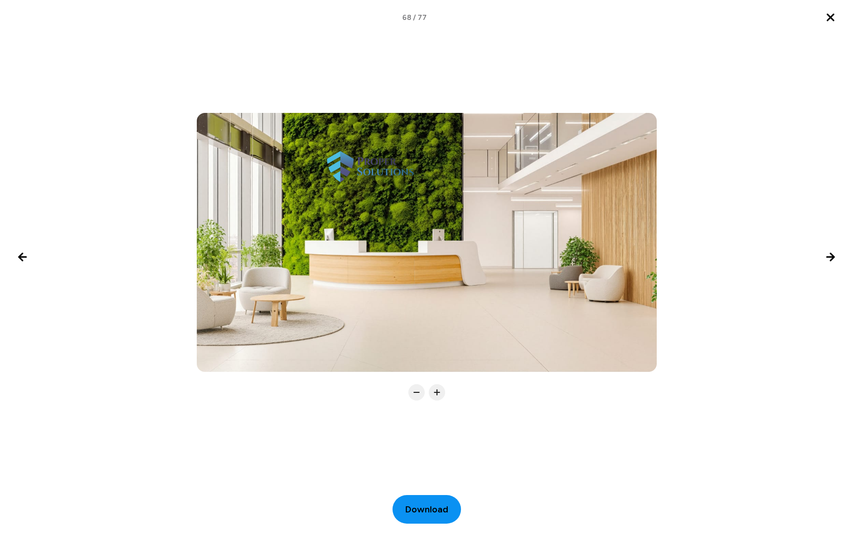
click at [429, 506] on span "Download" at bounding box center [426, 510] width 43 height 14
click at [834, 256] on icon "Next image" at bounding box center [830, 256] width 7 height 7
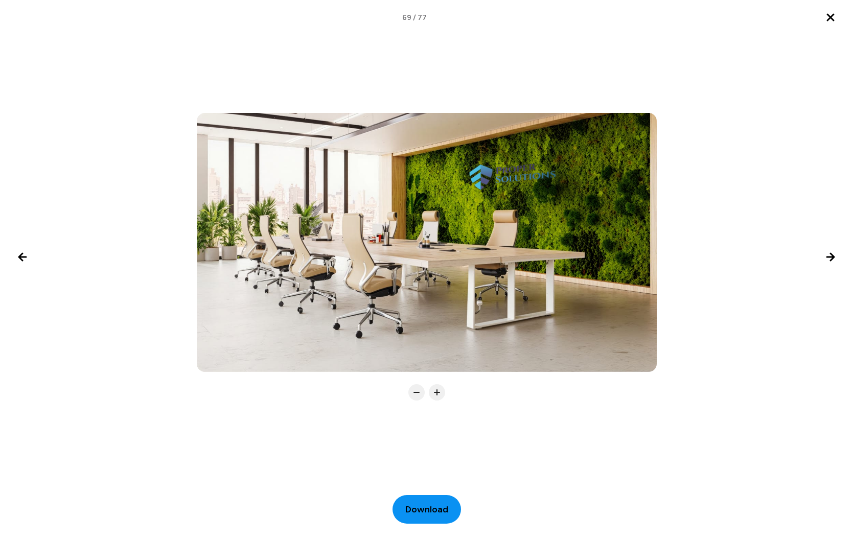
click at [424, 505] on span "Download" at bounding box center [426, 510] width 43 height 14
click at [826, 264] on button "Next image" at bounding box center [830, 257] width 25 height 25
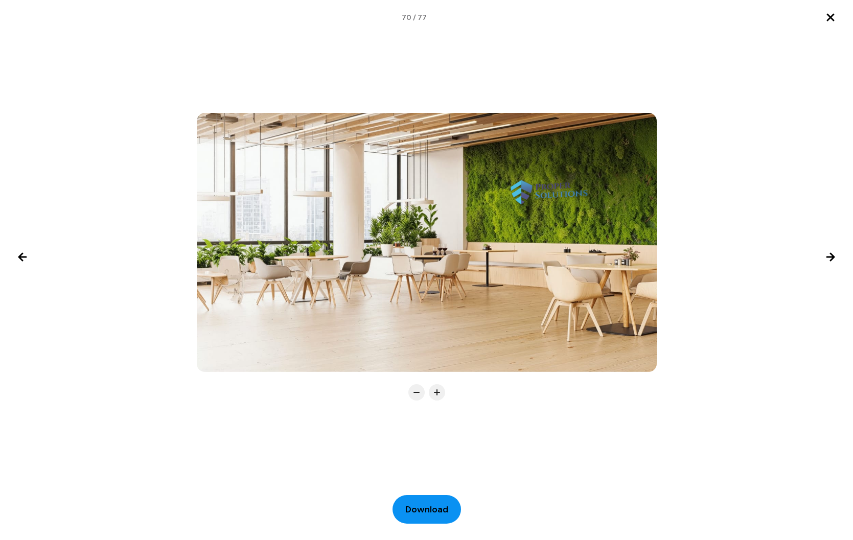
click at [432, 501] on button "Download" at bounding box center [426, 509] width 68 height 29
click at [829, 260] on icon "Next image" at bounding box center [830, 257] width 12 height 12
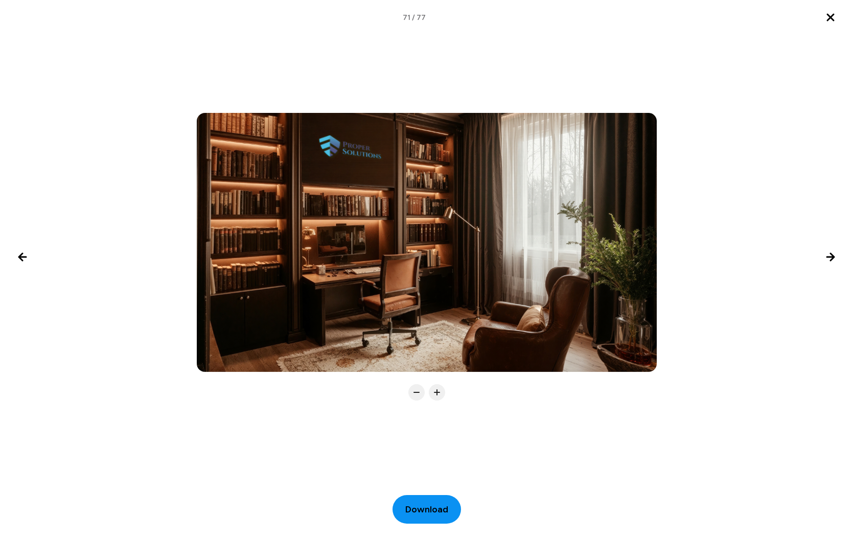
click at [422, 508] on span "Download" at bounding box center [426, 510] width 43 height 14
click at [829, 261] on icon "Next image" at bounding box center [830, 257] width 12 height 12
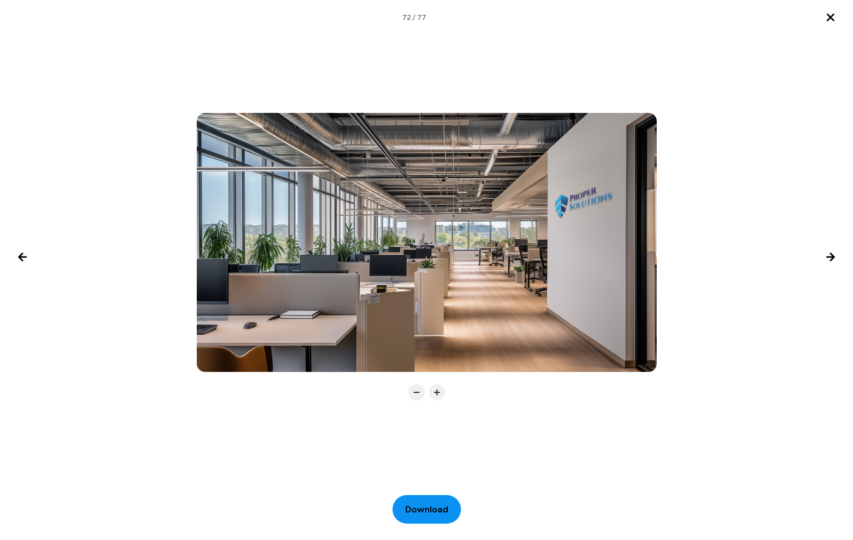
click at [433, 514] on span "Download" at bounding box center [426, 510] width 43 height 14
click at [826, 262] on icon "Next image" at bounding box center [830, 257] width 12 height 12
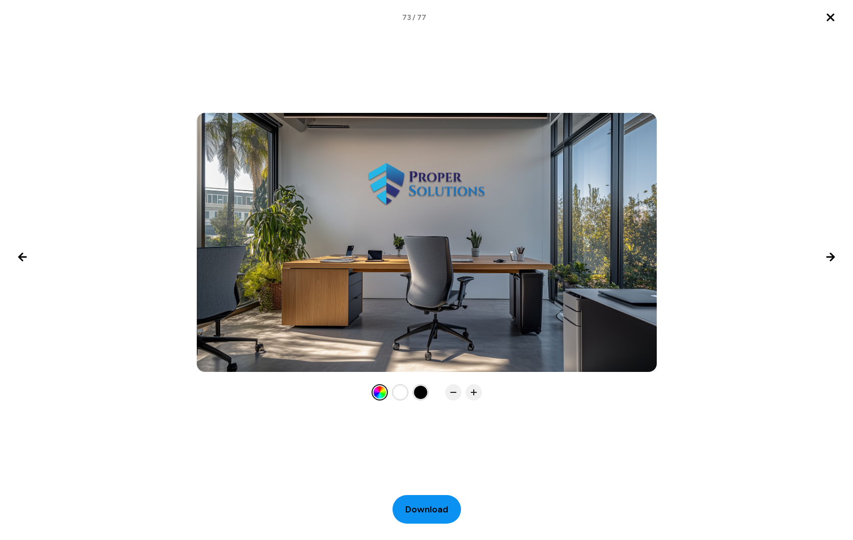
click at [420, 507] on span "Download" at bounding box center [426, 510] width 43 height 14
click at [834, 260] on icon "Next image" at bounding box center [830, 257] width 12 height 12
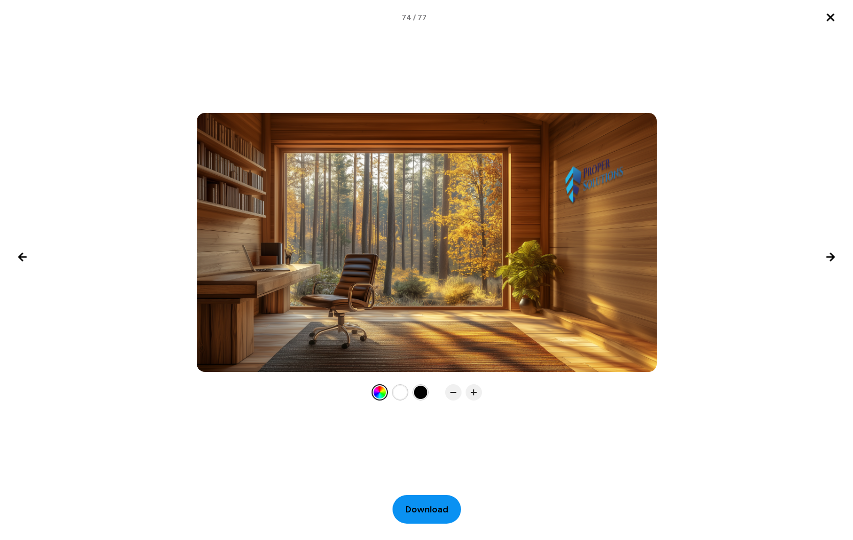
click at [433, 509] on span "Download" at bounding box center [426, 510] width 43 height 14
click at [830, 259] on icon "Next image" at bounding box center [830, 257] width 12 height 12
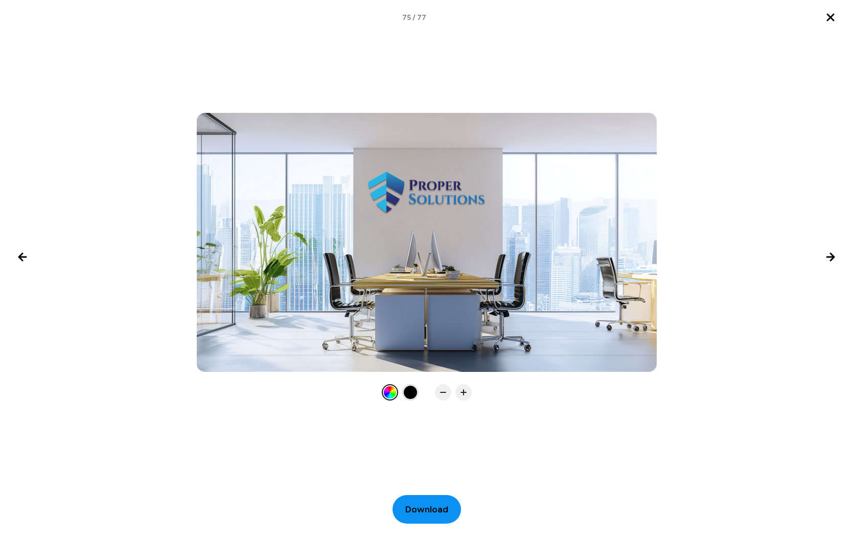
click at [431, 505] on span "Download" at bounding box center [426, 510] width 43 height 14
click at [830, 260] on icon "Next image" at bounding box center [830, 256] width 7 height 7
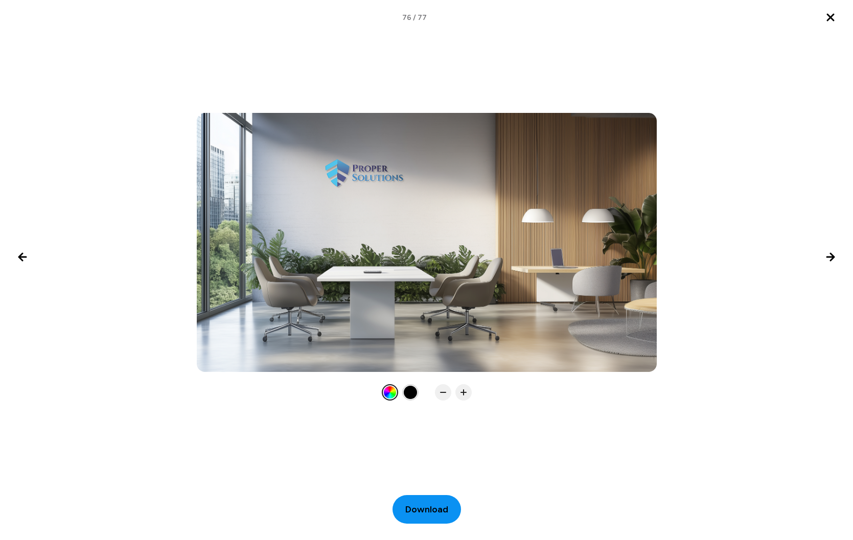
click at [433, 507] on span "Download" at bounding box center [426, 510] width 43 height 14
click at [827, 258] on icon "Next image" at bounding box center [830, 257] width 12 height 12
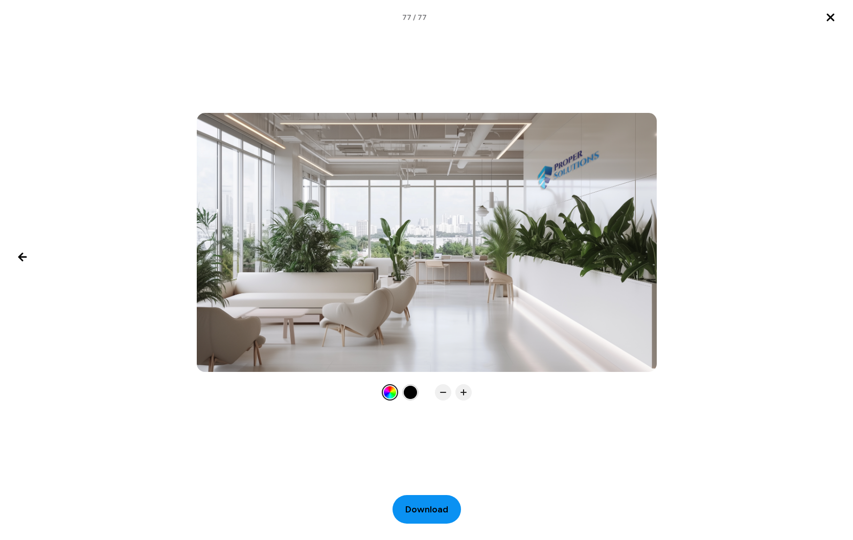
click at [422, 512] on span "Download" at bounding box center [426, 510] width 43 height 14
click at [21, 259] on icon "Previous image" at bounding box center [22, 256] width 7 height 7
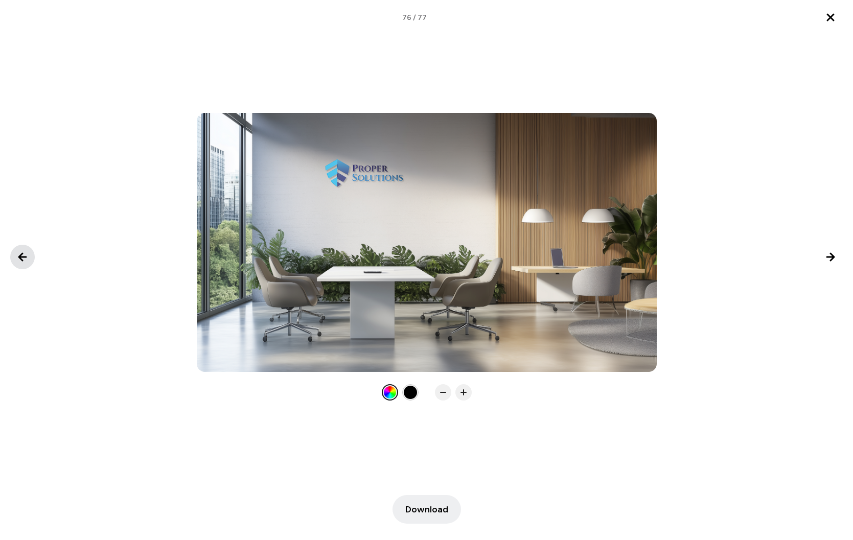
click at [21, 259] on icon "Previous image" at bounding box center [22, 256] width 7 height 7
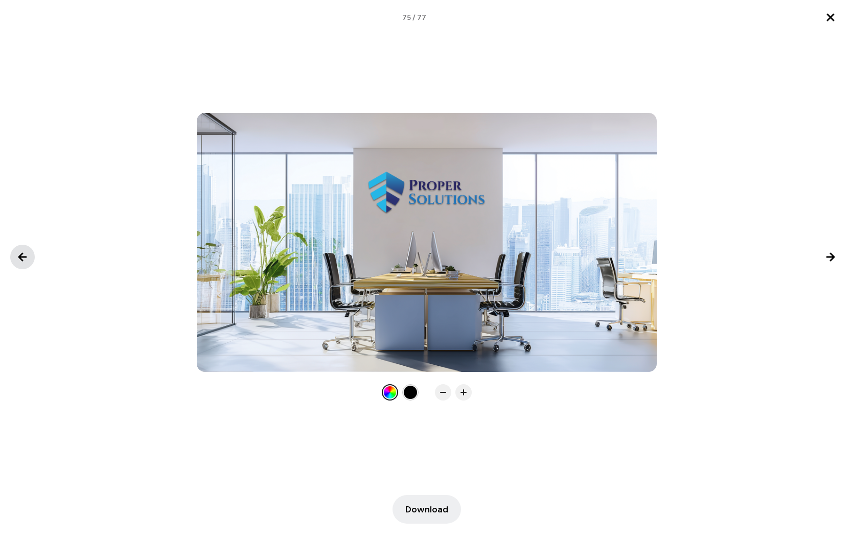
click at [21, 259] on icon "Previous image" at bounding box center [22, 256] width 7 height 7
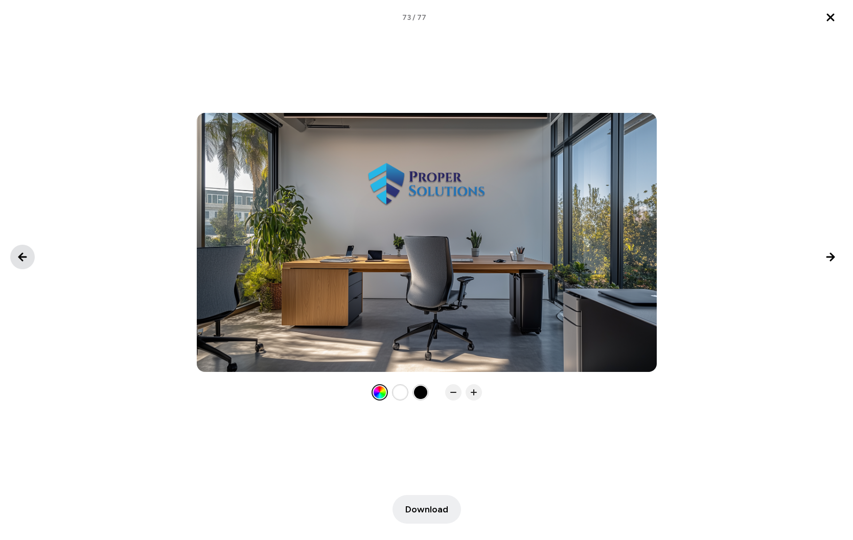
click at [21, 259] on icon "Previous image" at bounding box center [22, 256] width 7 height 7
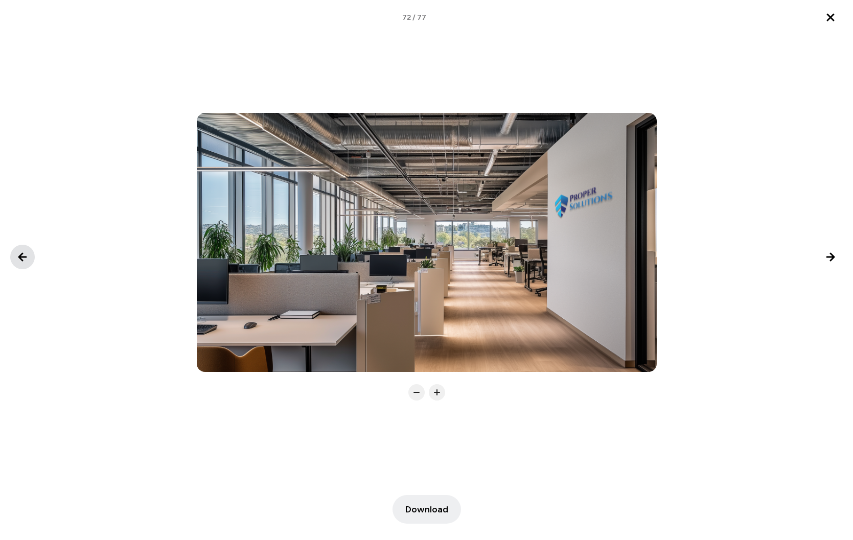
click at [21, 259] on icon "Previous image" at bounding box center [22, 256] width 7 height 7
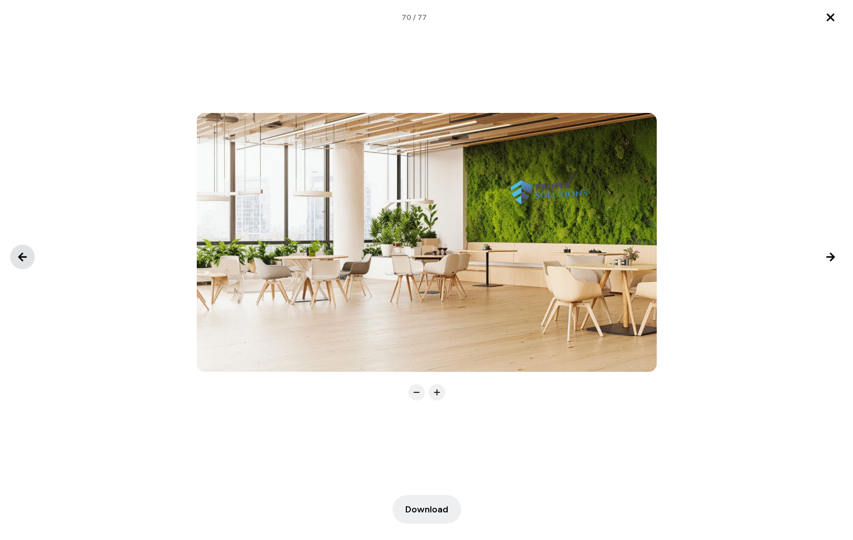
click at [21, 259] on icon "Previous image" at bounding box center [22, 256] width 7 height 7
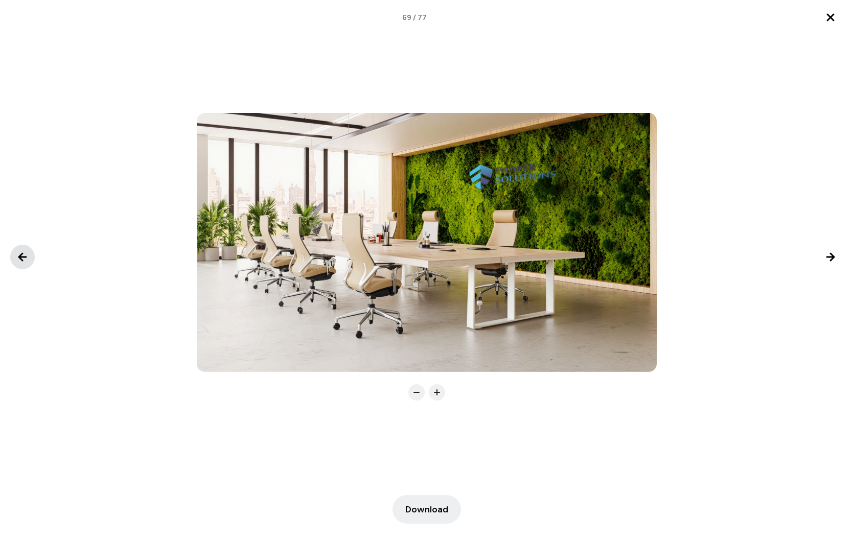
click at [21, 259] on icon "Previous image" at bounding box center [22, 256] width 7 height 7
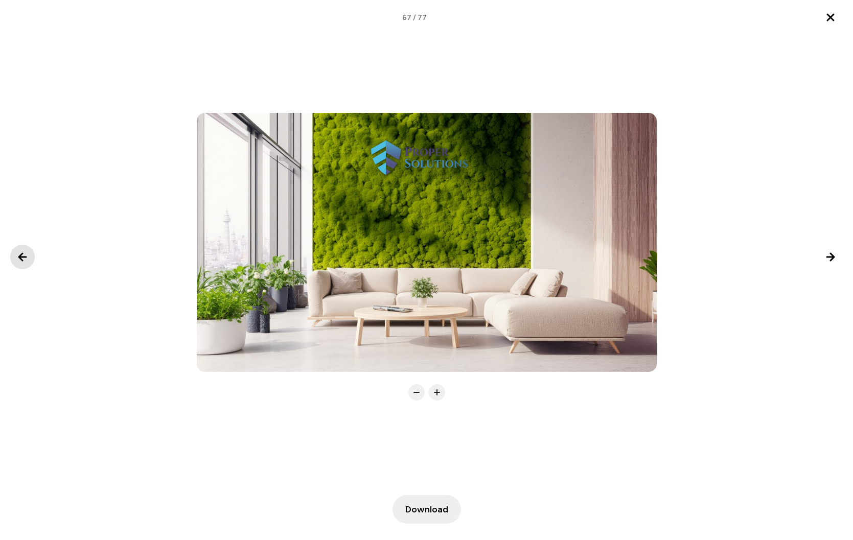
click at [21, 259] on icon "Previous image" at bounding box center [22, 256] width 7 height 7
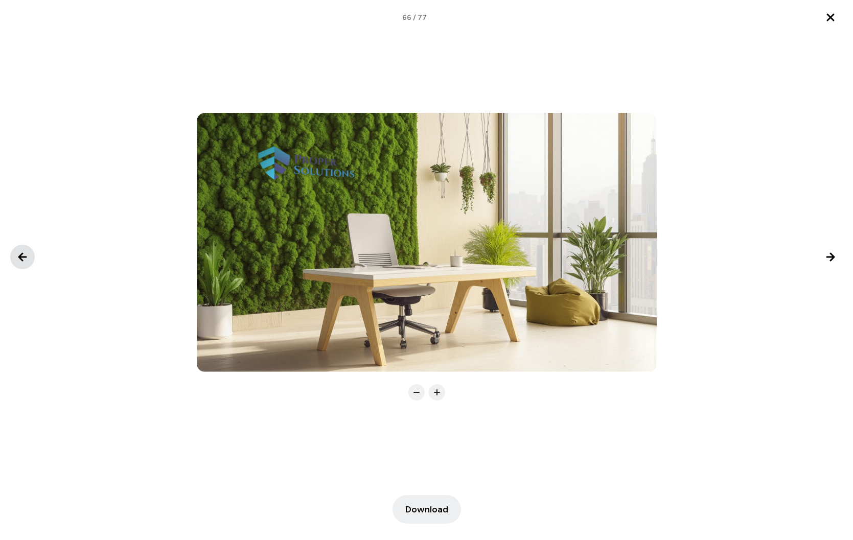
click at [21, 259] on icon "Previous image" at bounding box center [22, 256] width 7 height 7
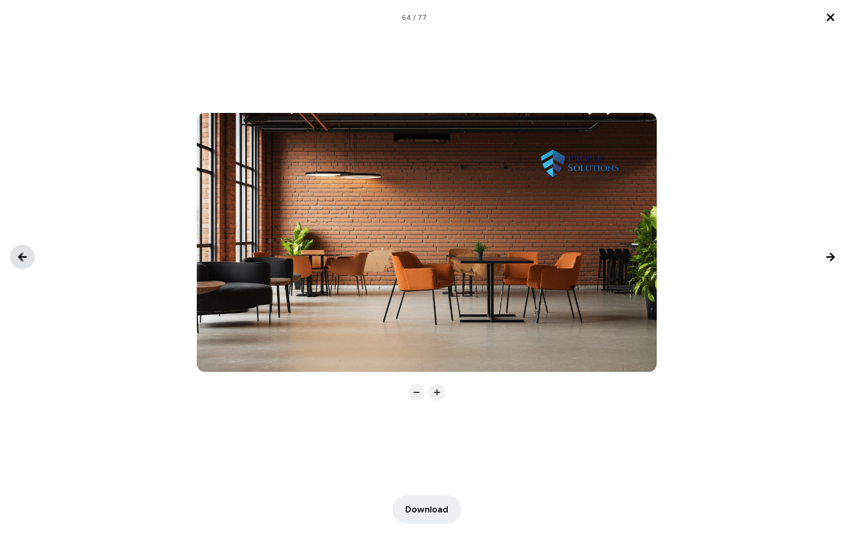
click at [21, 259] on icon "Previous image" at bounding box center [22, 256] width 7 height 7
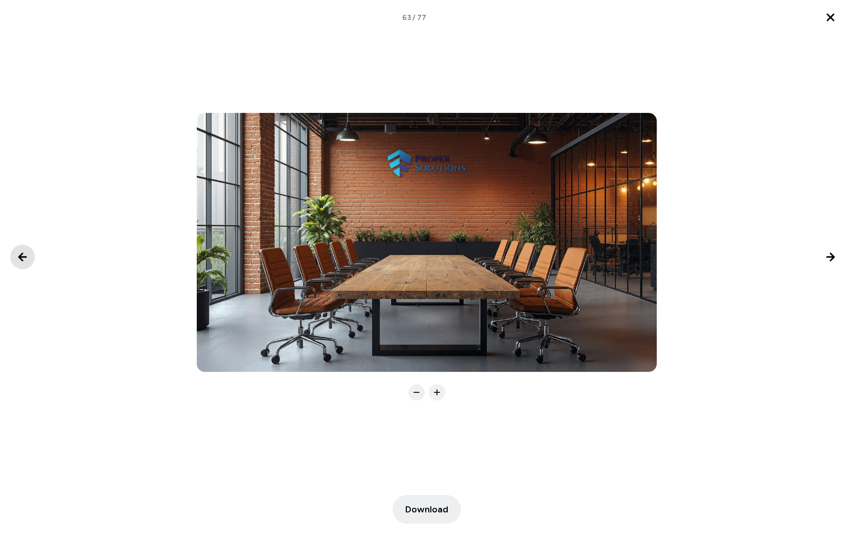
click at [21, 259] on icon "Previous image" at bounding box center [22, 256] width 7 height 7
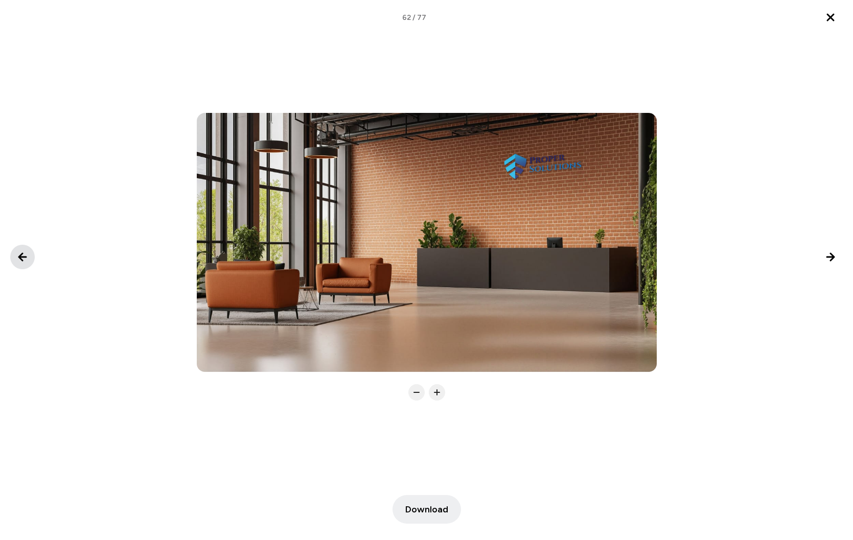
click at [21, 259] on icon "Previous image" at bounding box center [22, 256] width 7 height 7
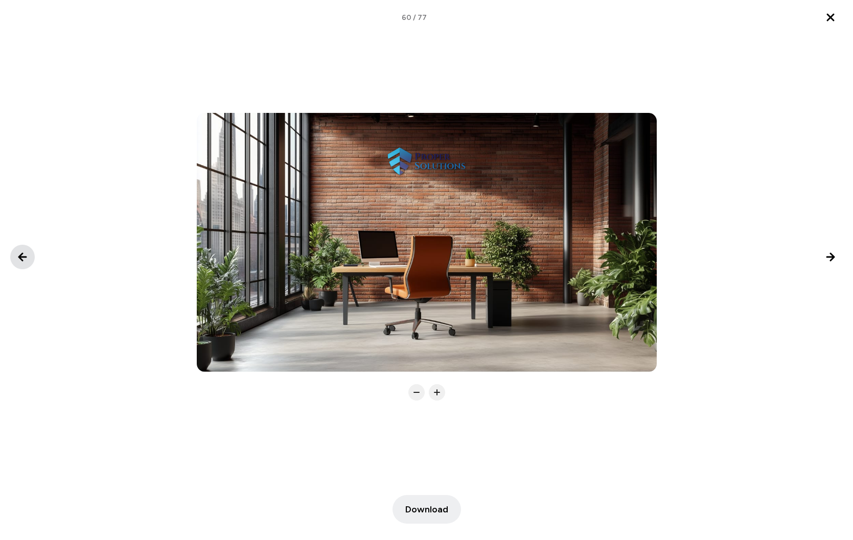
click at [21, 259] on icon "Previous image" at bounding box center [22, 256] width 7 height 7
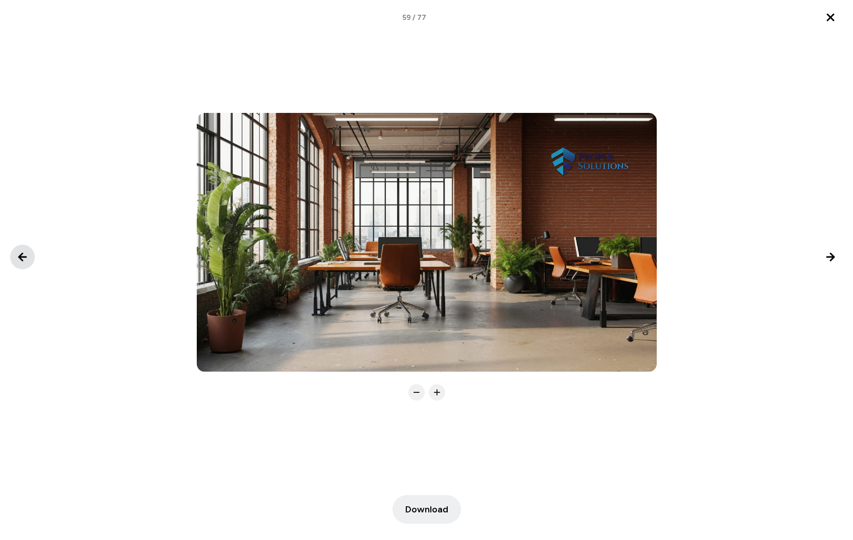
click at [21, 259] on icon "Previous image" at bounding box center [22, 256] width 7 height 7
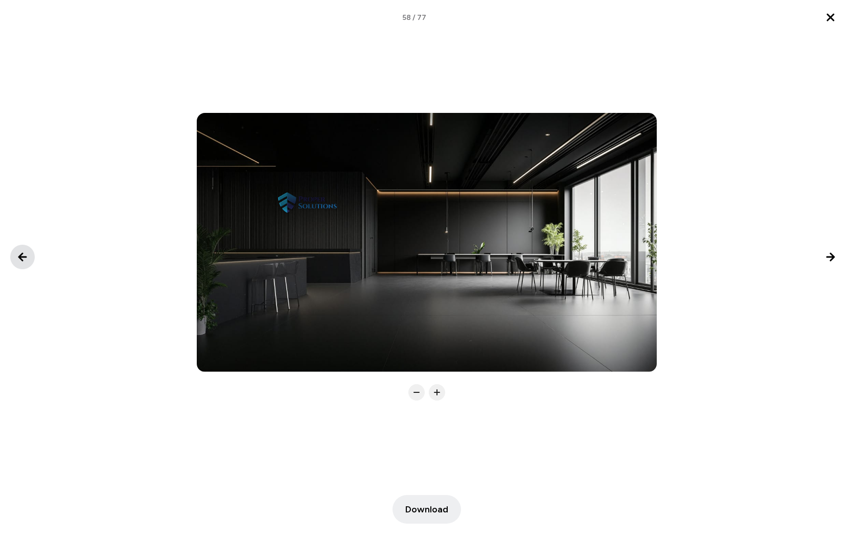
click at [21, 259] on icon "Previous image" at bounding box center [22, 256] width 7 height 7
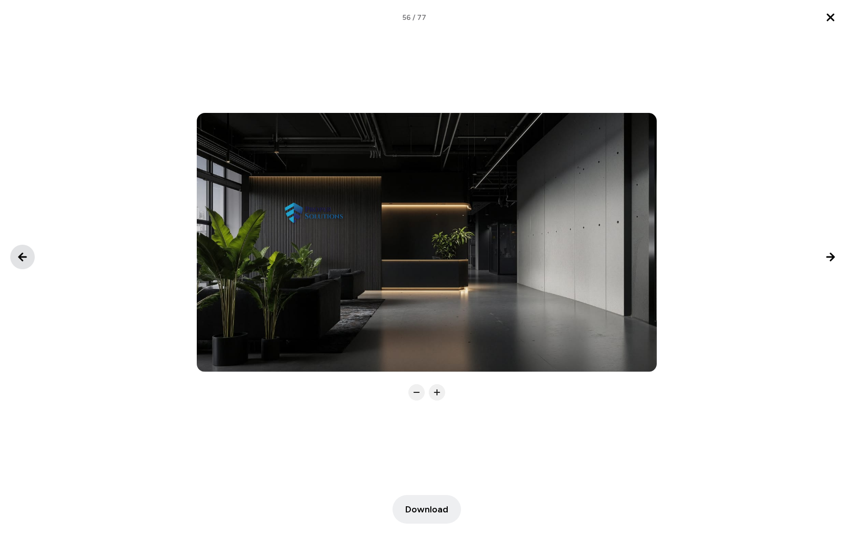
click at [21, 259] on icon "Previous image" at bounding box center [22, 256] width 7 height 7
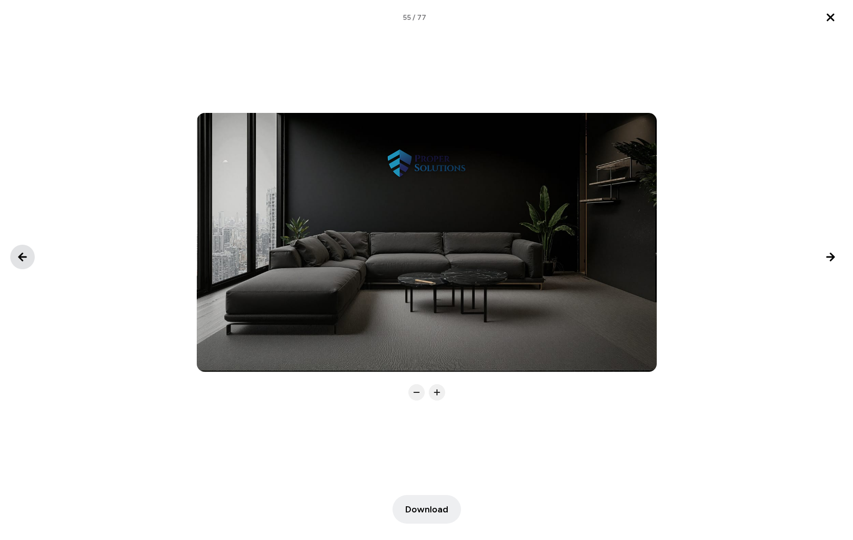
click at [21, 259] on icon "Previous image" at bounding box center [22, 256] width 7 height 7
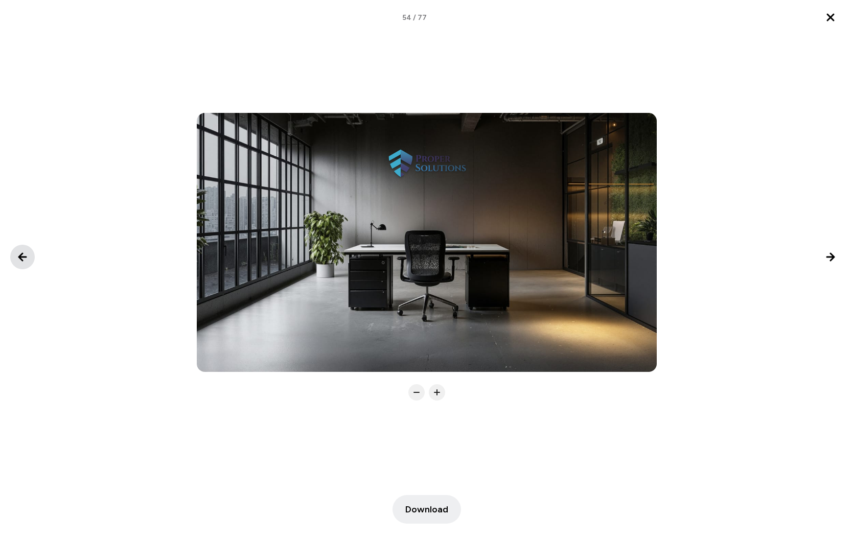
click at [21, 259] on icon "Previous image" at bounding box center [22, 256] width 7 height 7
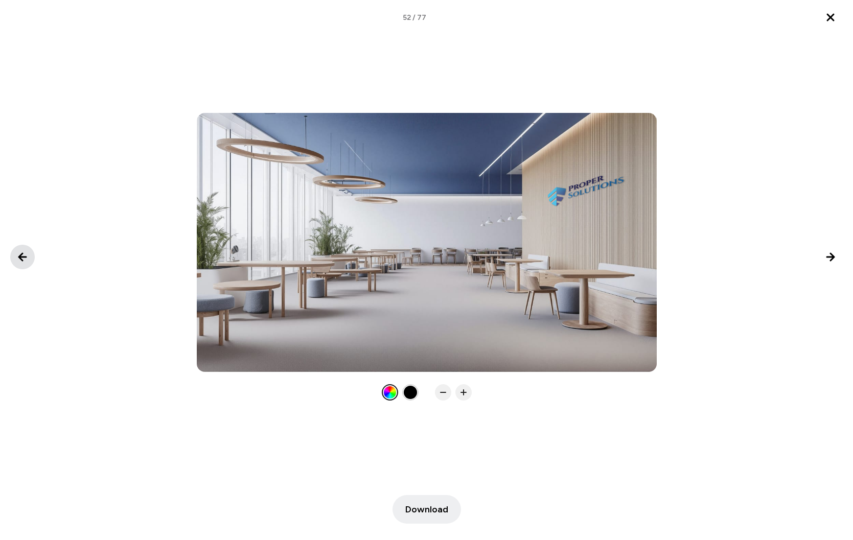
click at [21, 259] on icon "Previous image" at bounding box center [22, 256] width 7 height 7
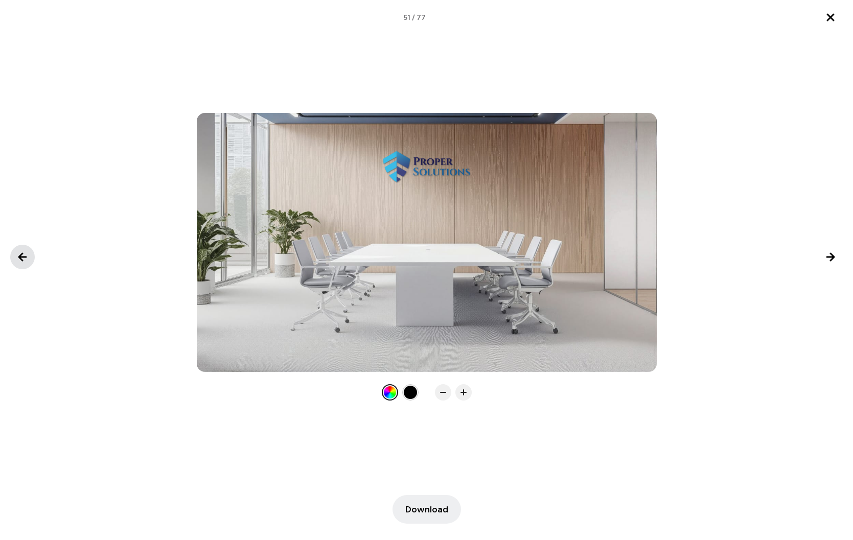
click at [21, 259] on icon "Previous image" at bounding box center [22, 256] width 7 height 7
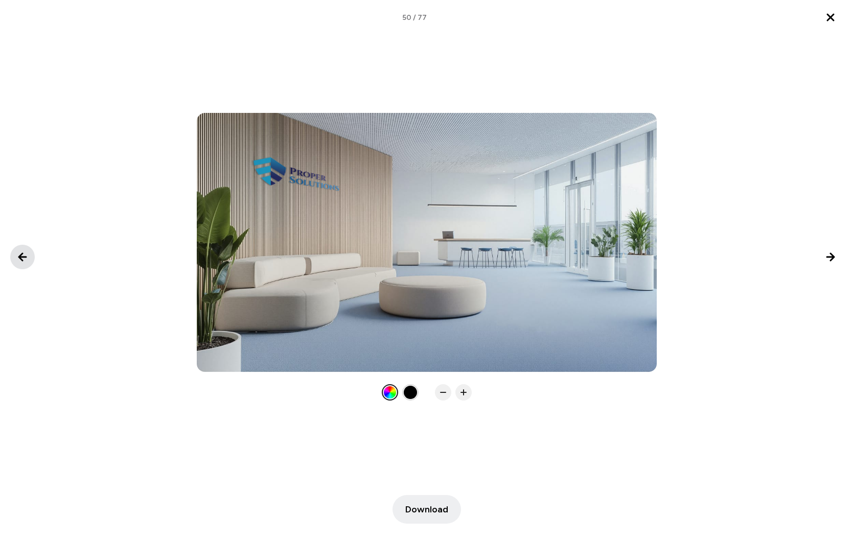
click at [21, 259] on icon "Previous image" at bounding box center [22, 256] width 7 height 7
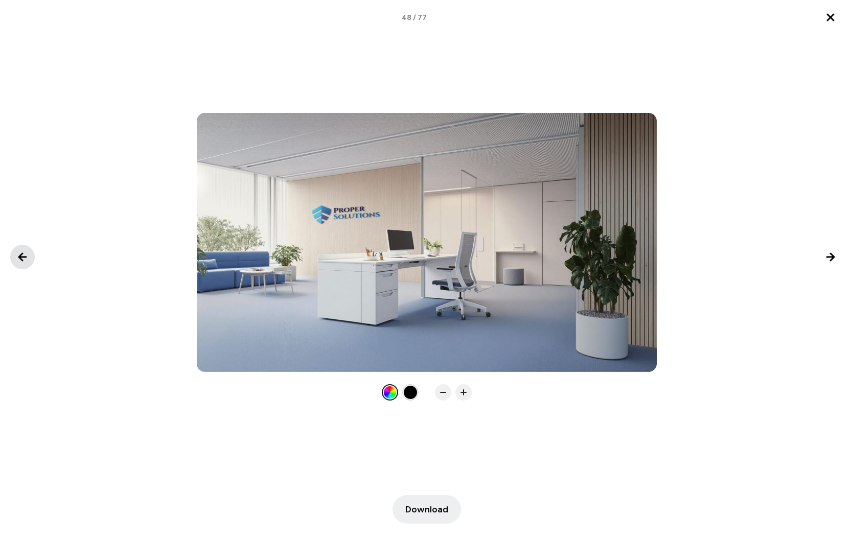
click at [21, 259] on icon "Previous image" at bounding box center [22, 256] width 7 height 7
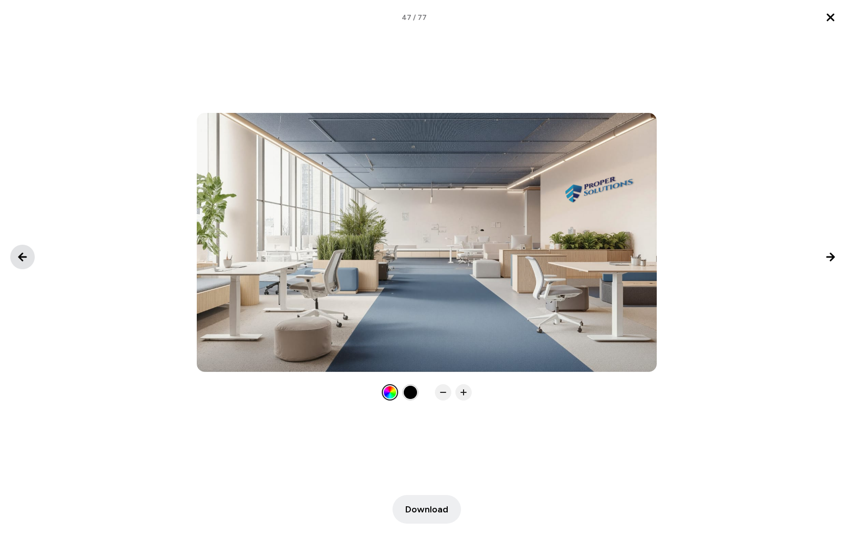
click at [21, 259] on icon "Previous image" at bounding box center [22, 256] width 7 height 7
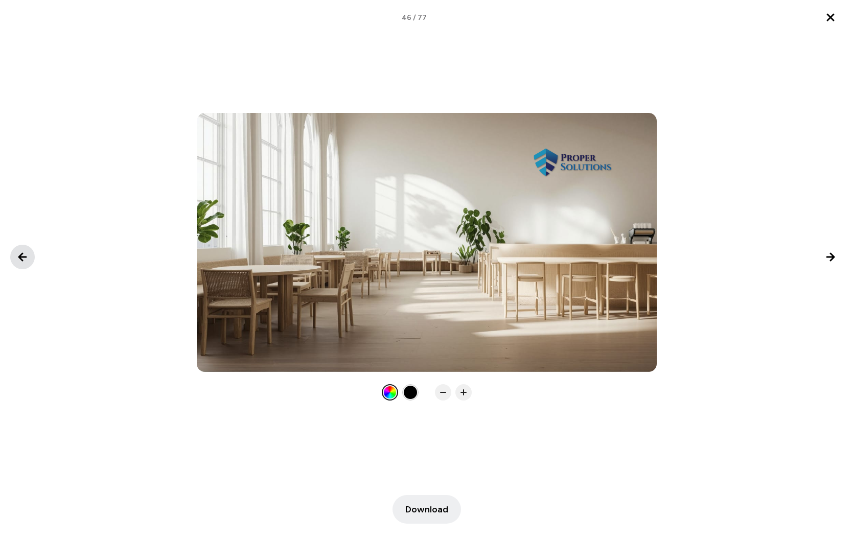
click at [21, 259] on icon "Previous image" at bounding box center [22, 256] width 7 height 7
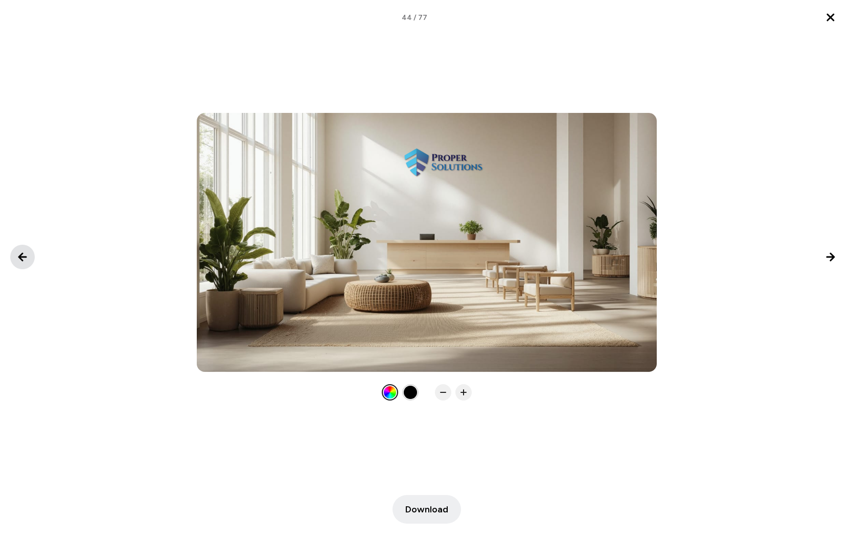
click at [21, 259] on icon "Previous image" at bounding box center [22, 256] width 7 height 7
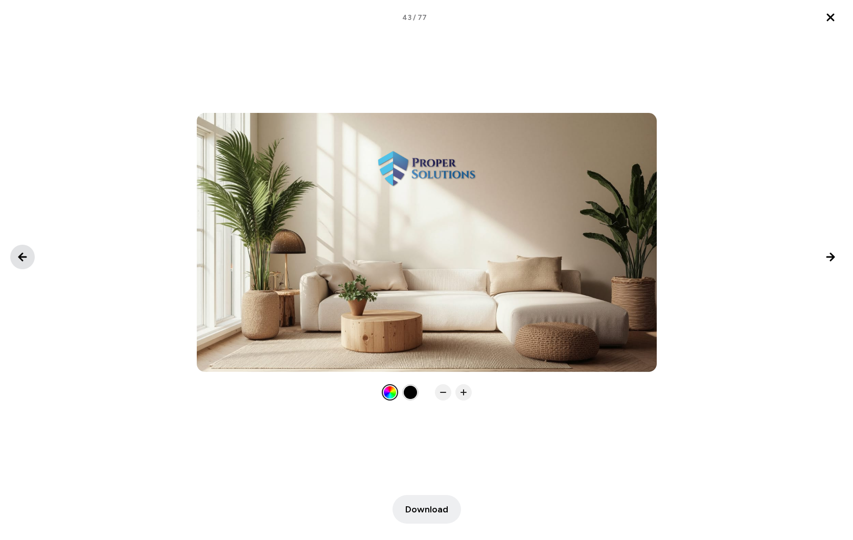
click at [21, 259] on icon "Previous image" at bounding box center [22, 256] width 7 height 7
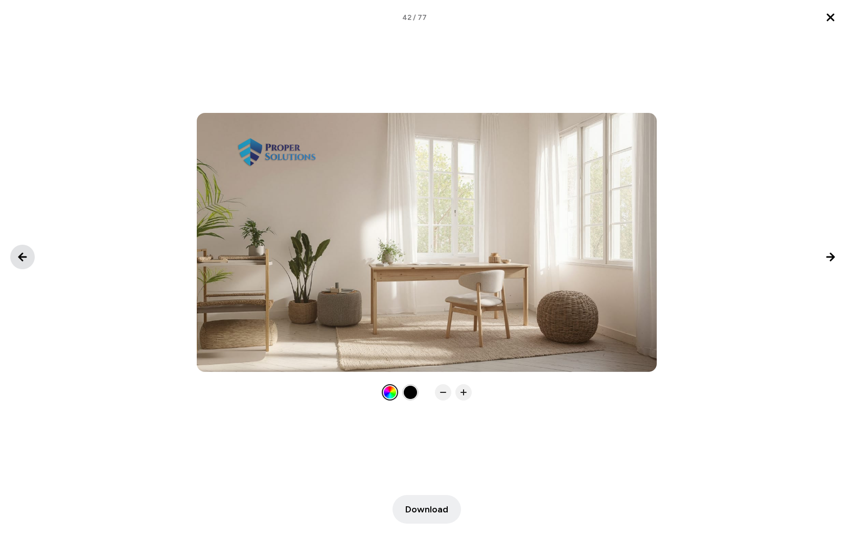
click at [21, 259] on icon "Previous image" at bounding box center [22, 256] width 7 height 7
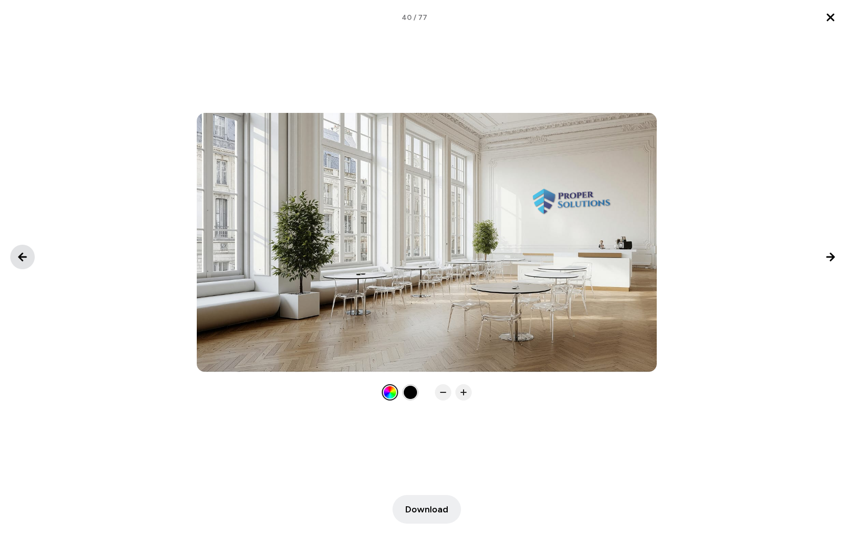
click at [21, 259] on icon "Previous image" at bounding box center [22, 256] width 7 height 7
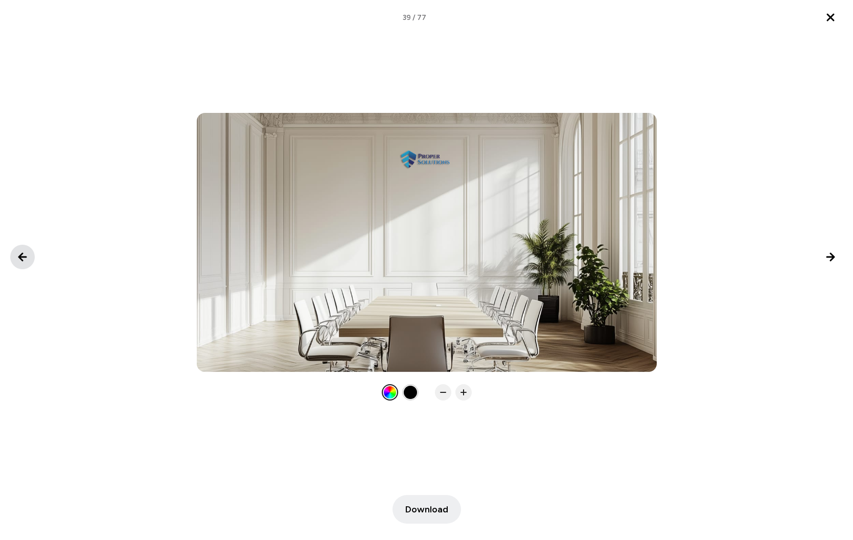
click at [21, 259] on icon "Previous image" at bounding box center [22, 256] width 7 height 7
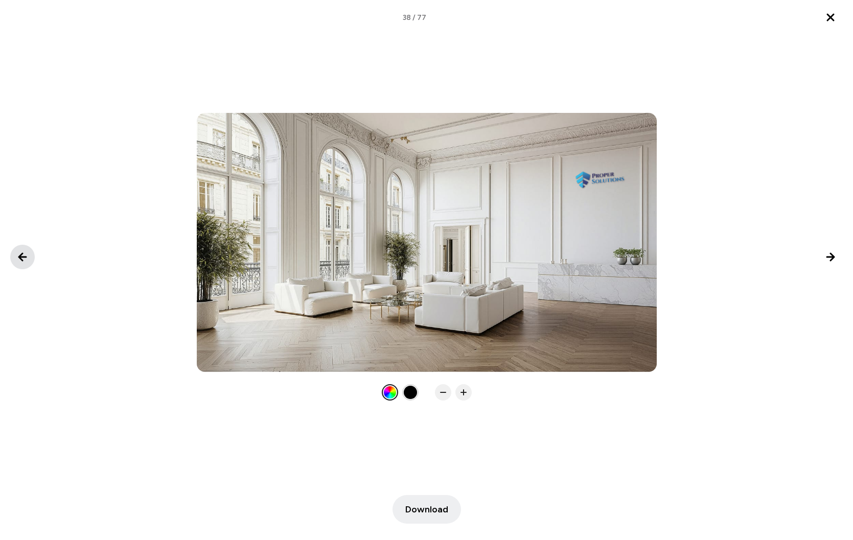
click at [21, 259] on icon "Previous image" at bounding box center [22, 256] width 7 height 7
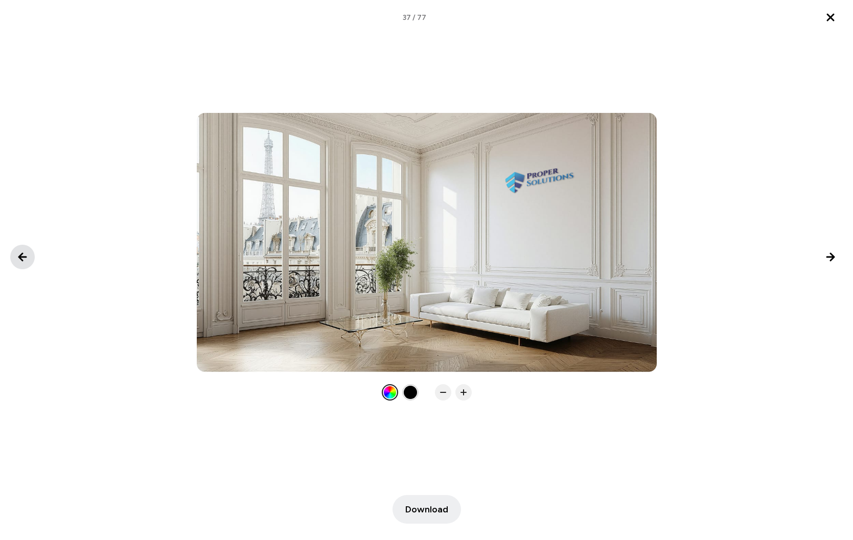
click at [21, 259] on icon "Previous image" at bounding box center [22, 256] width 7 height 7
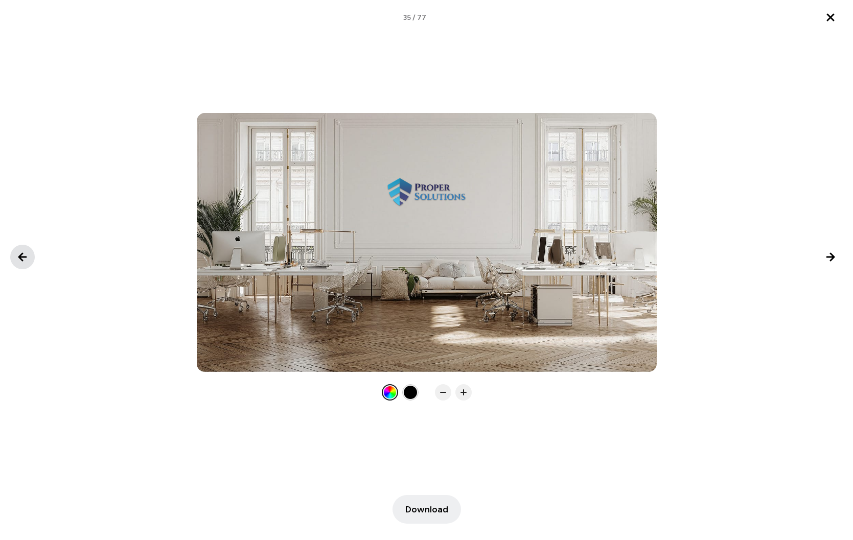
click at [21, 259] on icon "Previous image" at bounding box center [22, 256] width 7 height 7
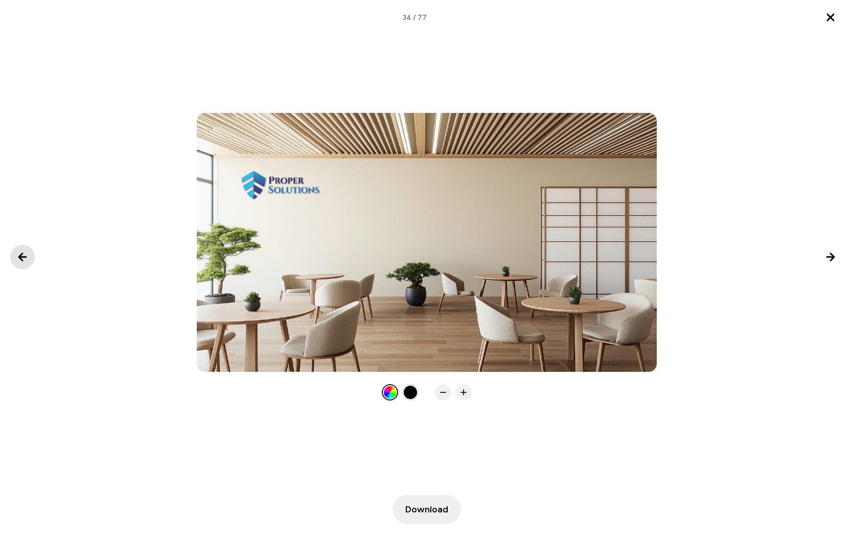
click at [21, 259] on icon "Previous image" at bounding box center [22, 256] width 7 height 7
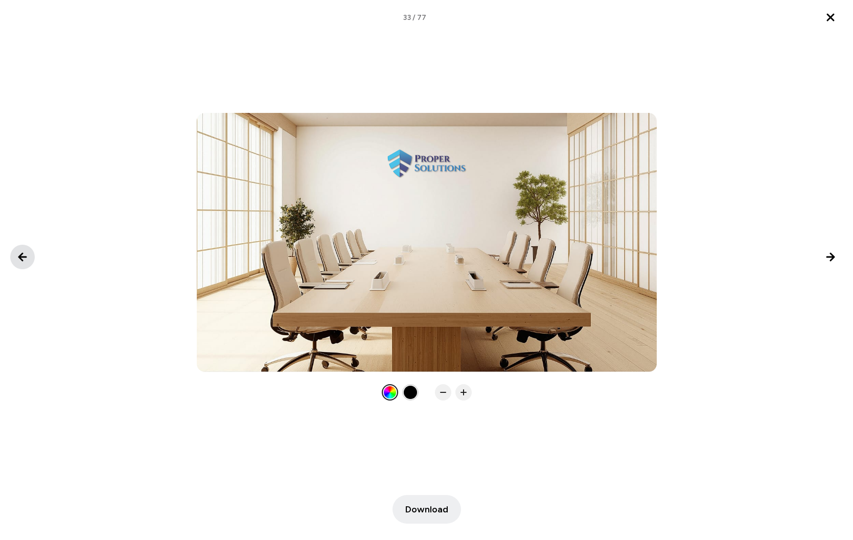
click at [21, 259] on icon "Previous image" at bounding box center [22, 256] width 7 height 7
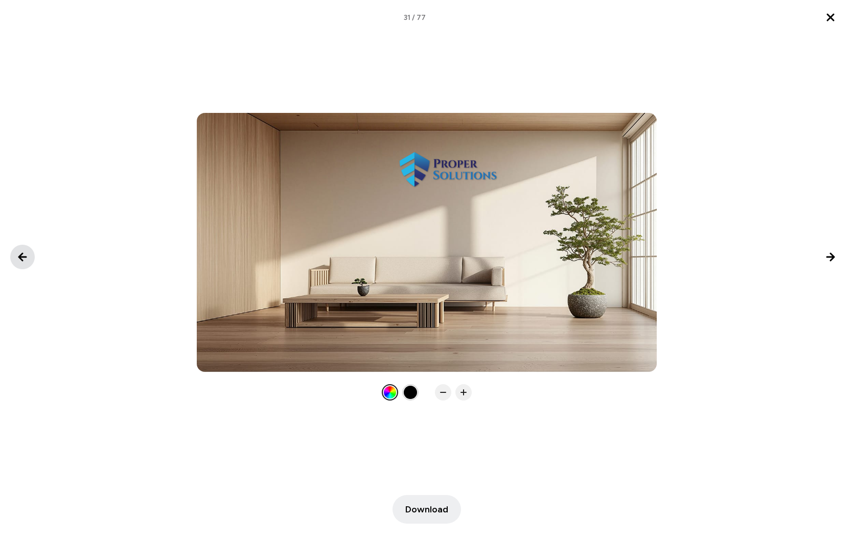
click at [21, 259] on icon "Previous image" at bounding box center [22, 256] width 7 height 7
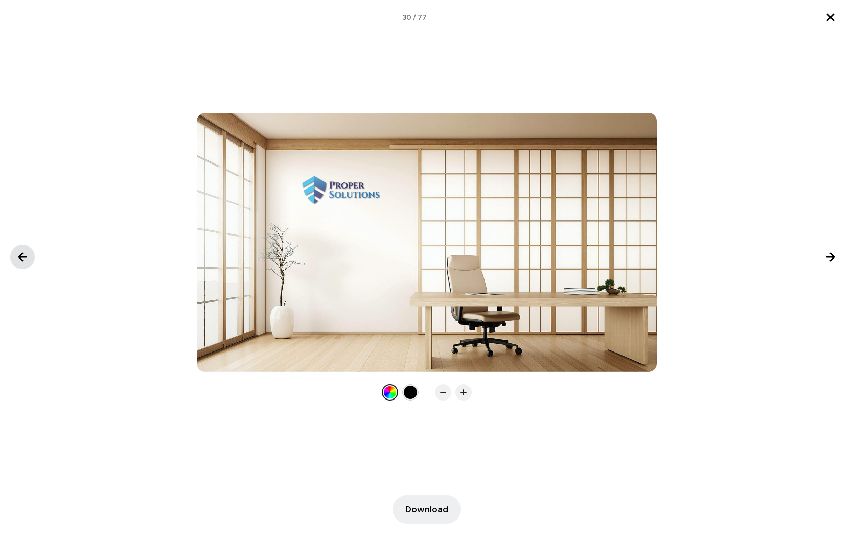
click at [21, 259] on icon "Previous image" at bounding box center [22, 256] width 7 height 7
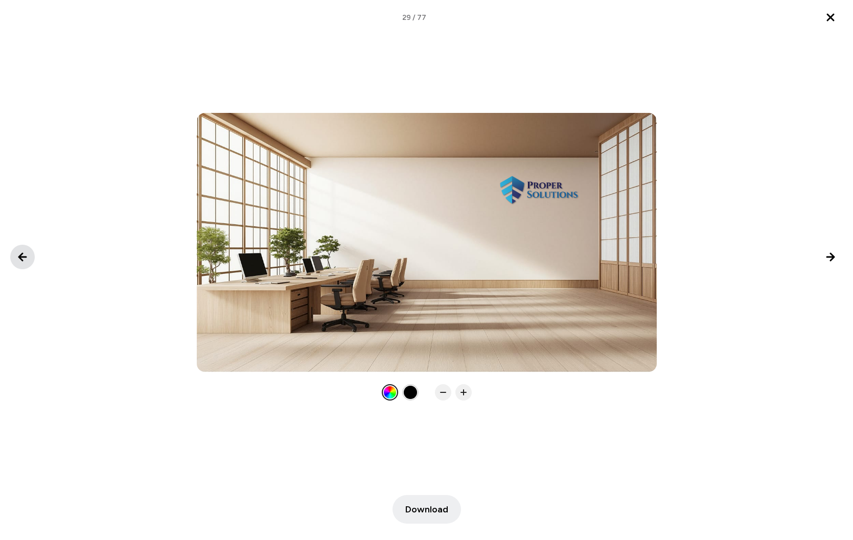
click at [21, 259] on icon "Previous image" at bounding box center [22, 256] width 7 height 7
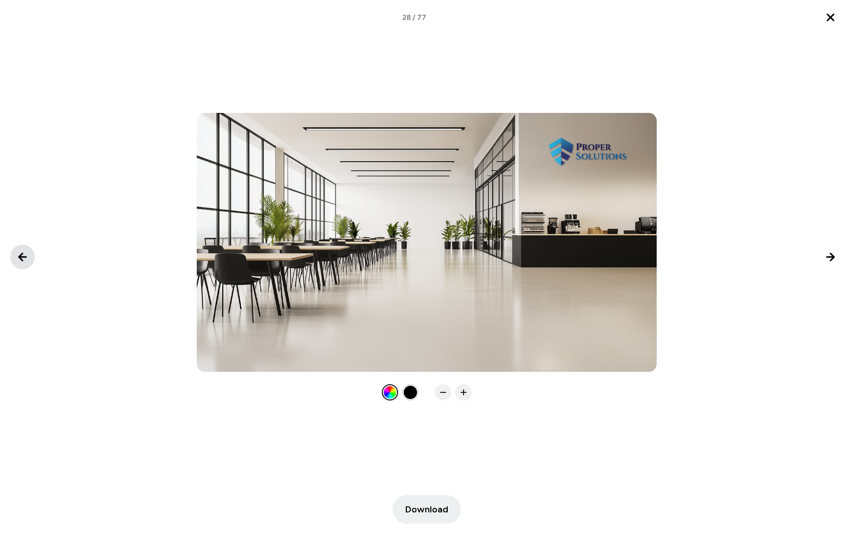
click at [21, 259] on icon "Previous image" at bounding box center [22, 256] width 7 height 7
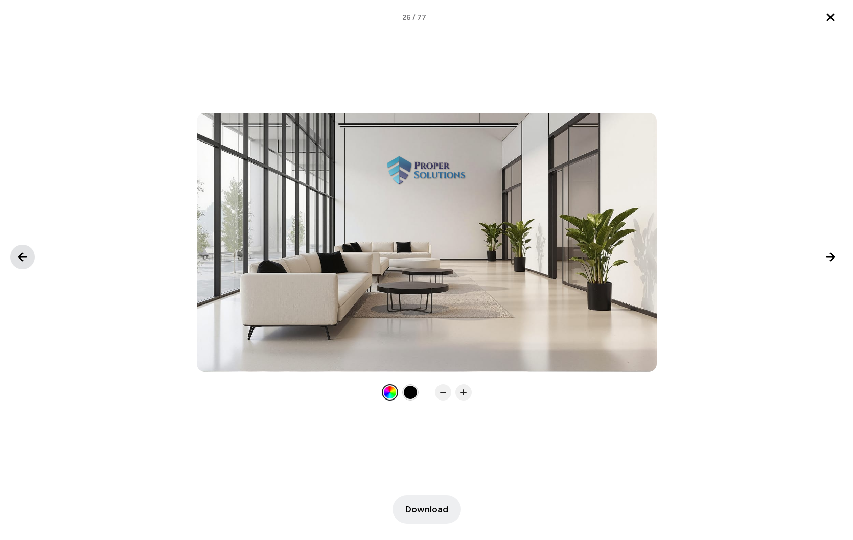
click at [21, 259] on icon "Previous image" at bounding box center [22, 256] width 7 height 7
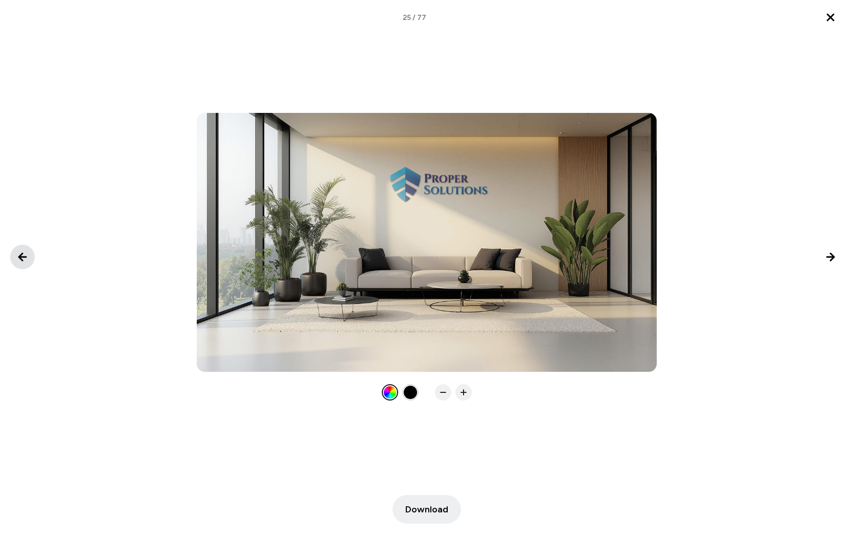
click at [21, 259] on icon "Previous image" at bounding box center [22, 256] width 7 height 7
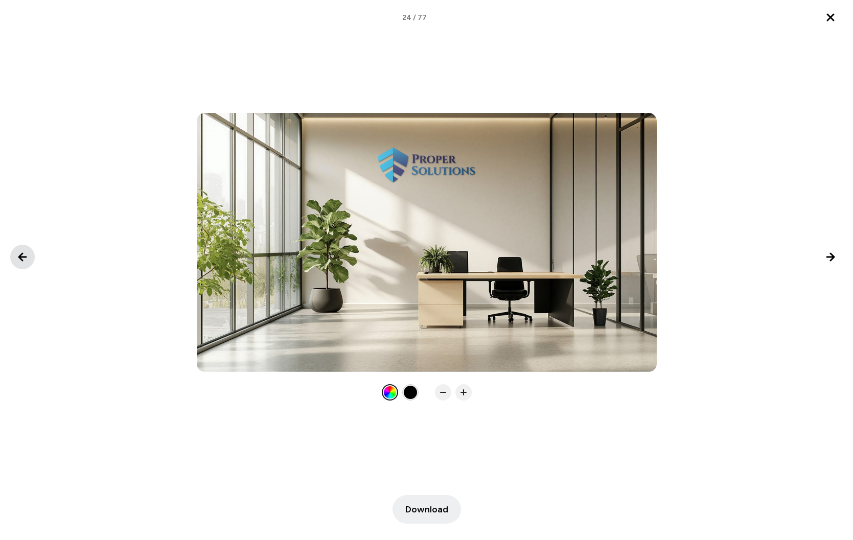
click at [21, 259] on icon "Previous image" at bounding box center [22, 256] width 7 height 7
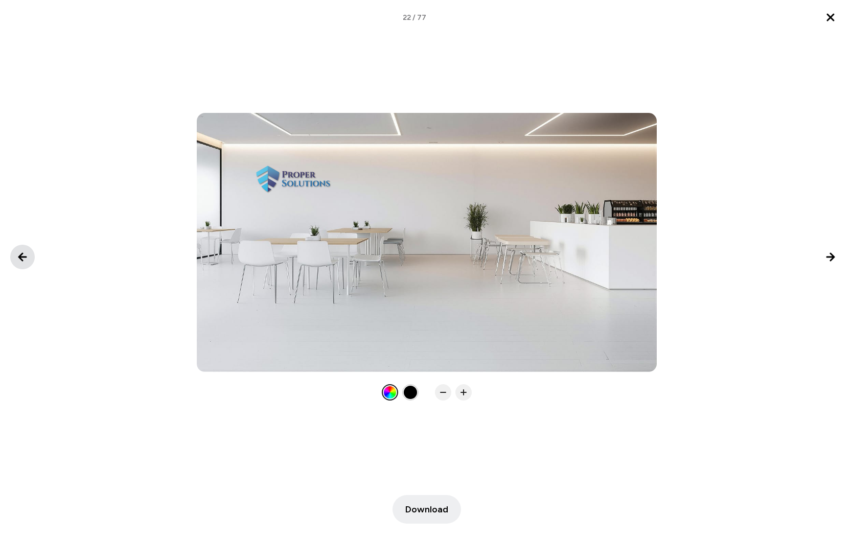
click at [21, 259] on icon "Previous image" at bounding box center [22, 256] width 7 height 7
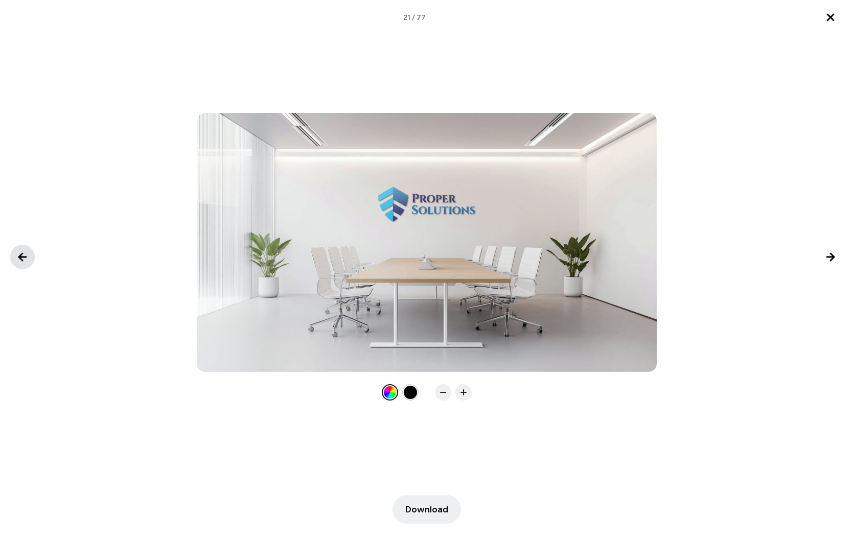
click at [21, 259] on icon "Previous image" at bounding box center [22, 256] width 7 height 7
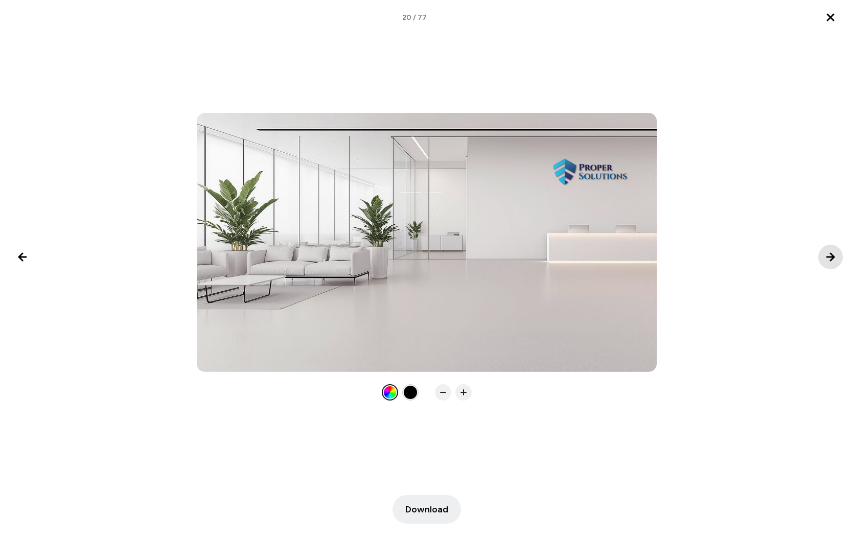
click at [826, 253] on icon "Next image" at bounding box center [830, 257] width 12 height 12
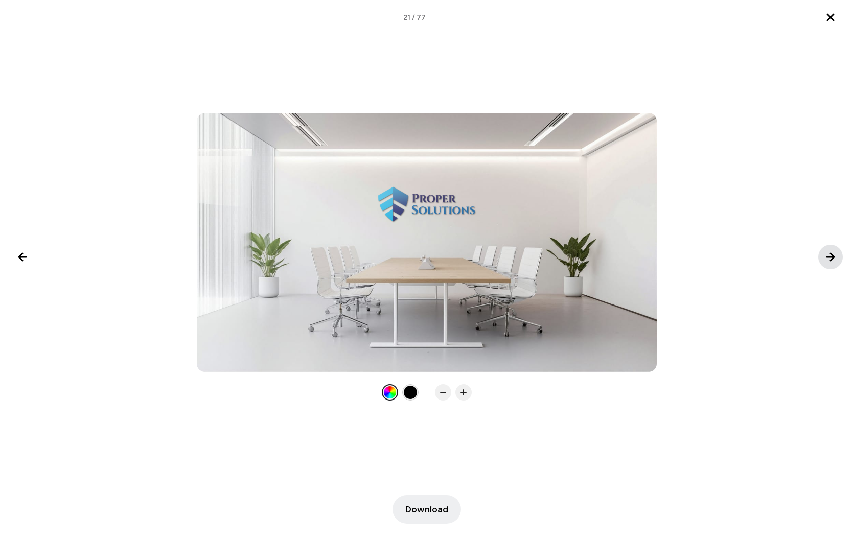
click at [827, 259] on icon "Next image" at bounding box center [830, 257] width 12 height 12
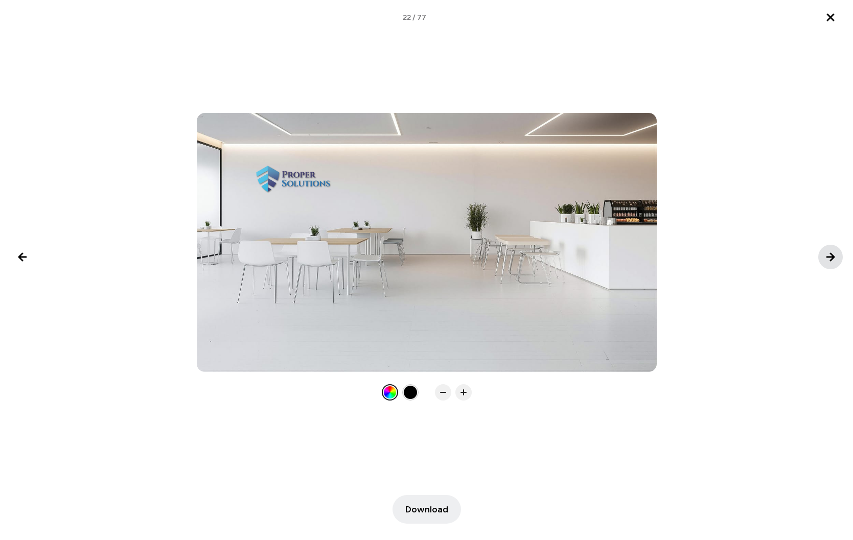
click at [827, 259] on icon "Next image" at bounding box center [830, 257] width 12 height 12
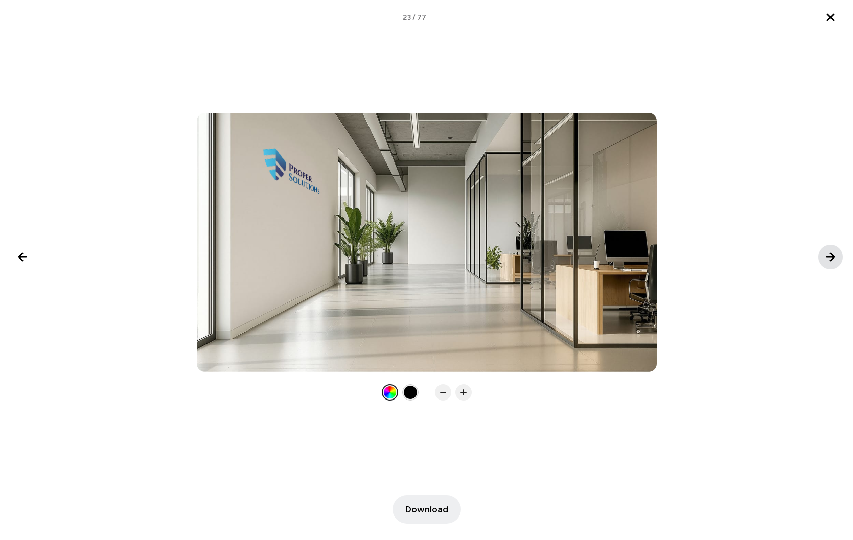
click at [827, 259] on icon "Next image" at bounding box center [830, 257] width 12 height 12
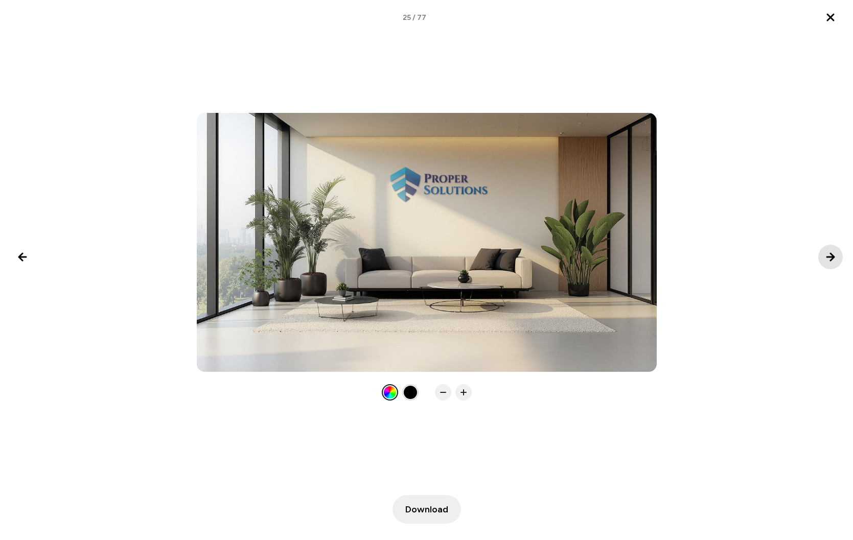
click at [827, 259] on icon "Next image" at bounding box center [830, 257] width 12 height 12
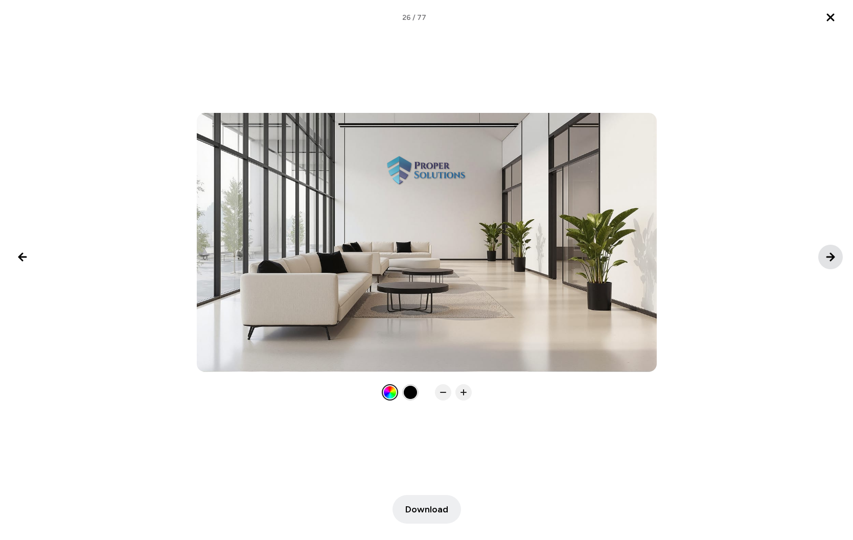
click at [827, 259] on icon "Next image" at bounding box center [830, 257] width 12 height 12
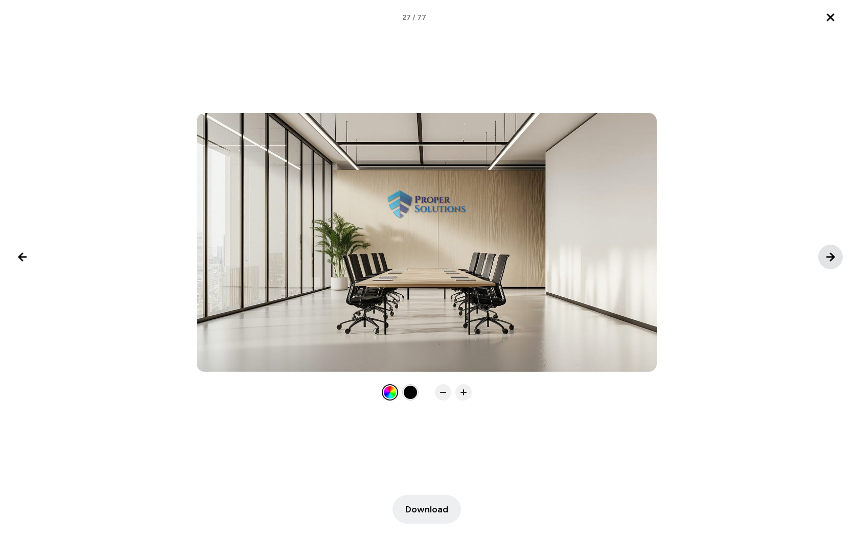
click at [827, 259] on icon "Next image" at bounding box center [830, 257] width 12 height 12
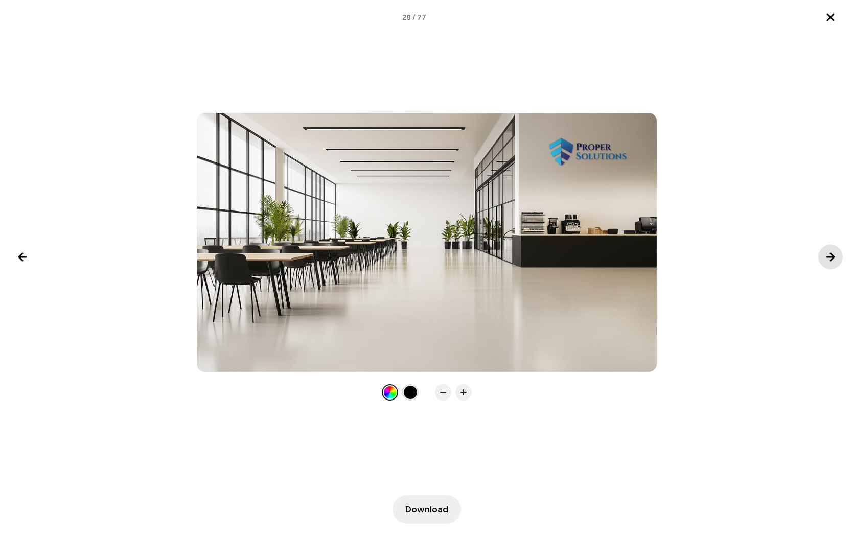
click at [827, 259] on icon "Next image" at bounding box center [830, 257] width 12 height 12
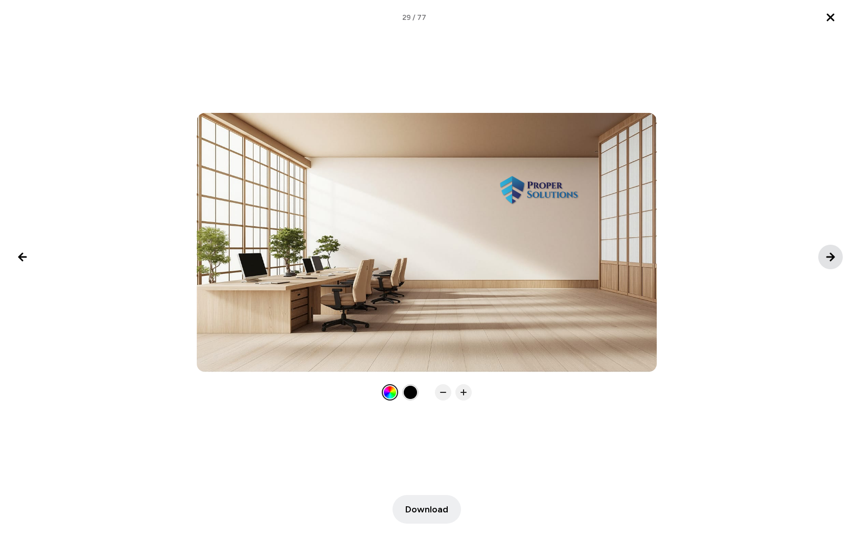
click at [827, 259] on icon "Next image" at bounding box center [830, 257] width 12 height 12
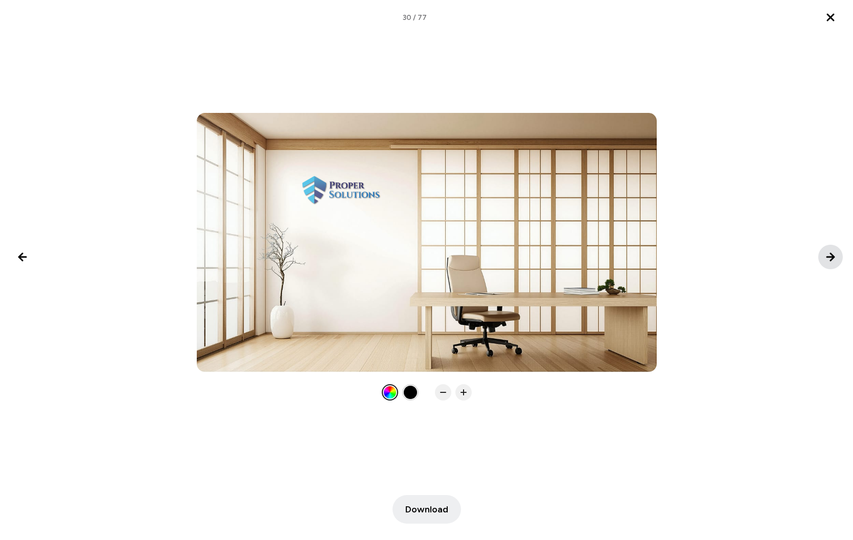
click at [829, 257] on icon "Next image" at bounding box center [830, 256] width 7 height 7
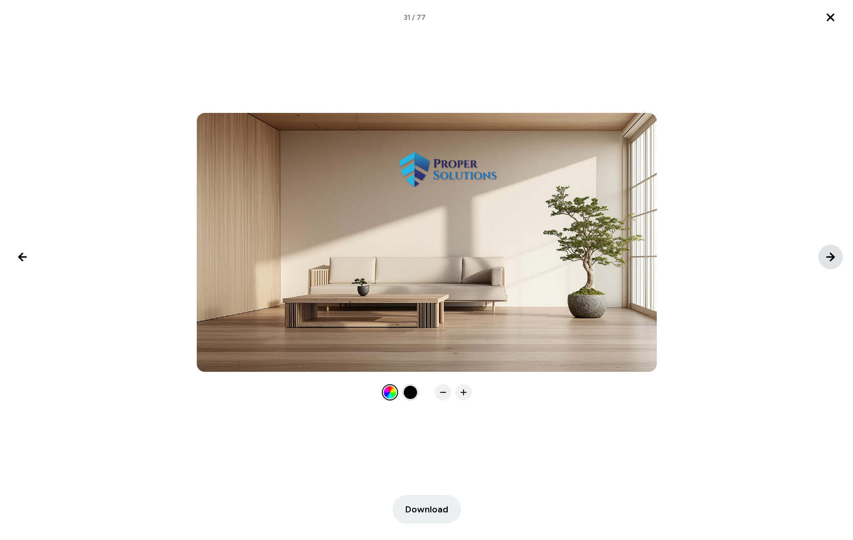
click at [830, 257] on icon "Next image" at bounding box center [830, 256] width 7 height 7
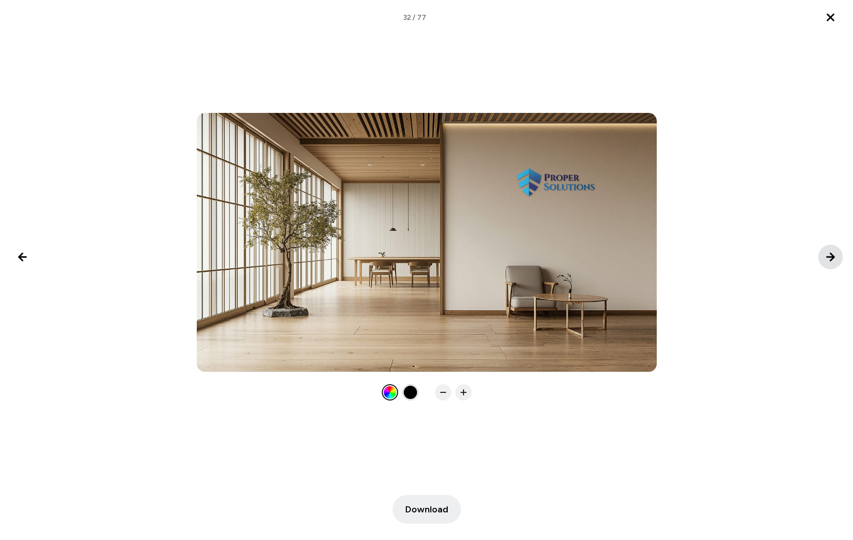
click at [830, 257] on icon "Next image" at bounding box center [830, 256] width 7 height 7
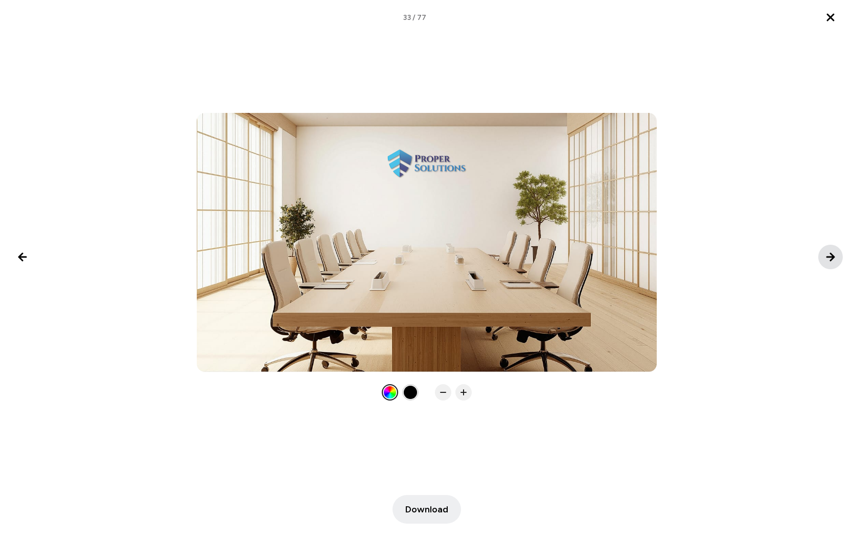
click at [828, 256] on icon "Next image" at bounding box center [830, 257] width 12 height 12
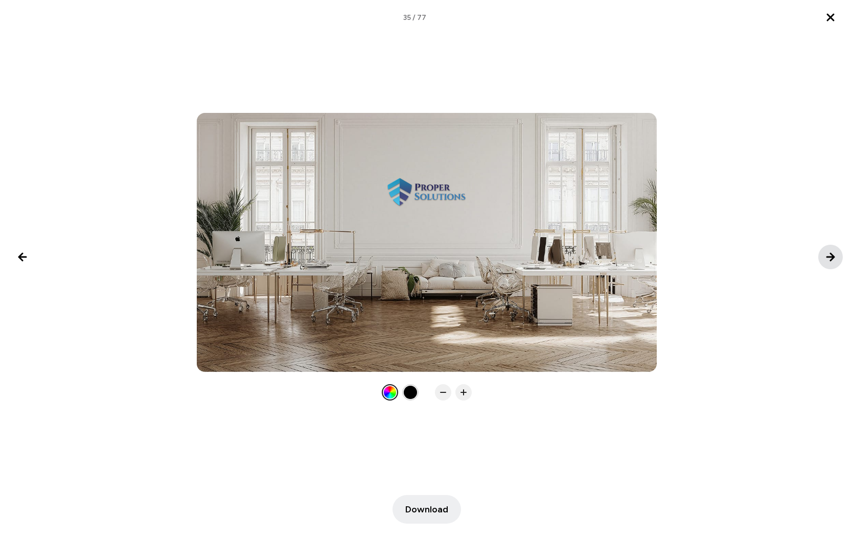
click at [828, 256] on icon "Next image" at bounding box center [830, 257] width 12 height 12
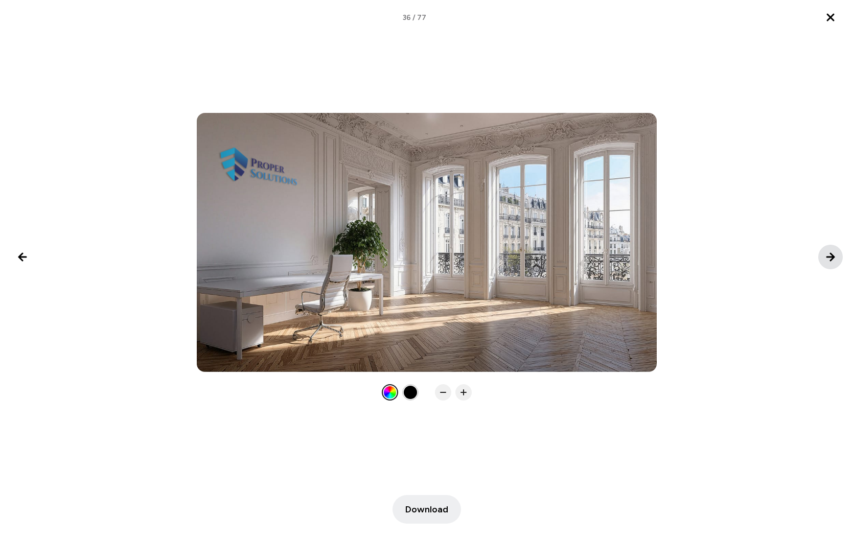
click at [828, 256] on icon "Next image" at bounding box center [830, 257] width 12 height 12
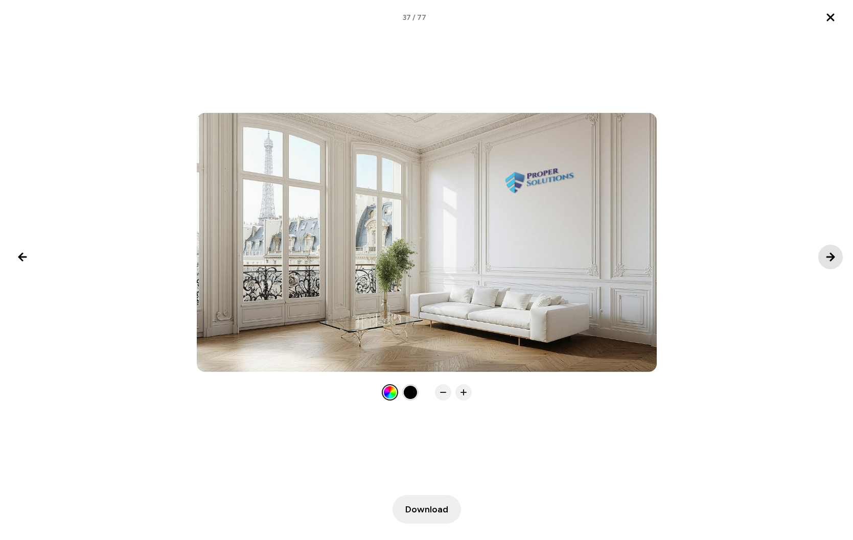
click at [828, 256] on icon "Next image" at bounding box center [830, 257] width 12 height 12
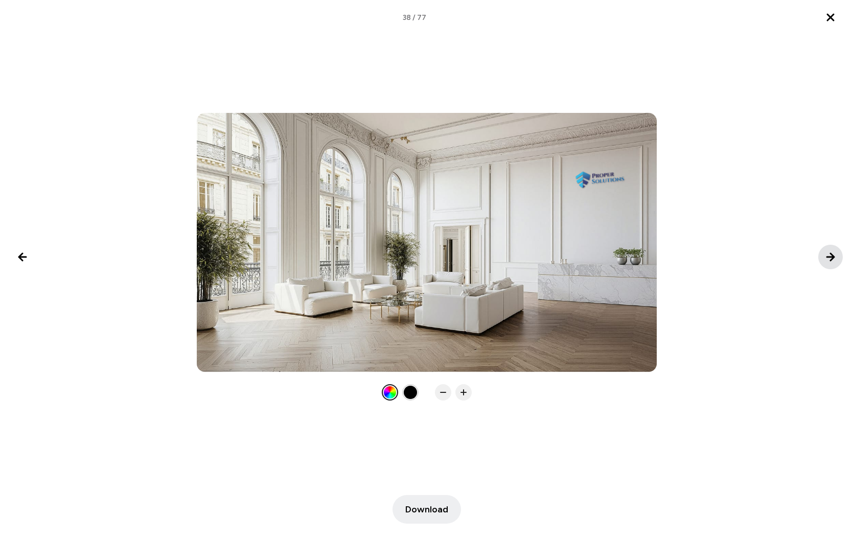
click at [828, 256] on icon "Next image" at bounding box center [830, 257] width 12 height 12
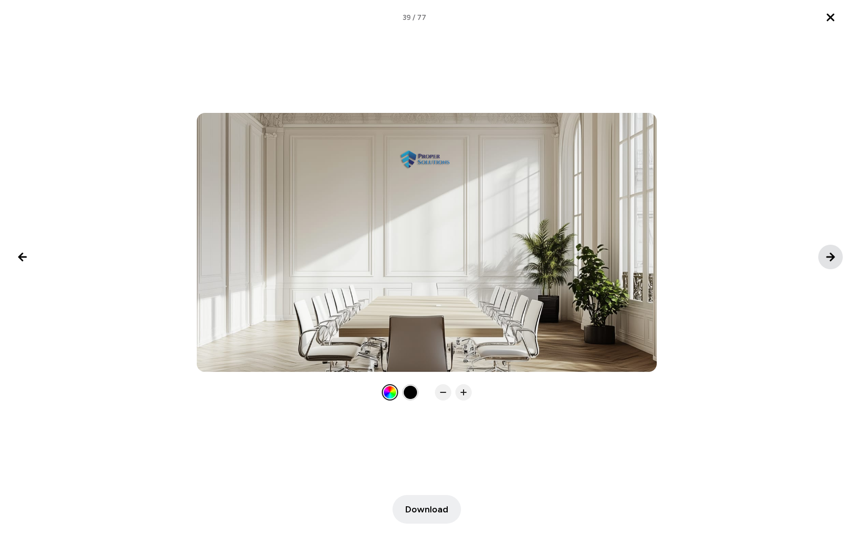
click at [828, 256] on icon "Next image" at bounding box center [830, 257] width 12 height 12
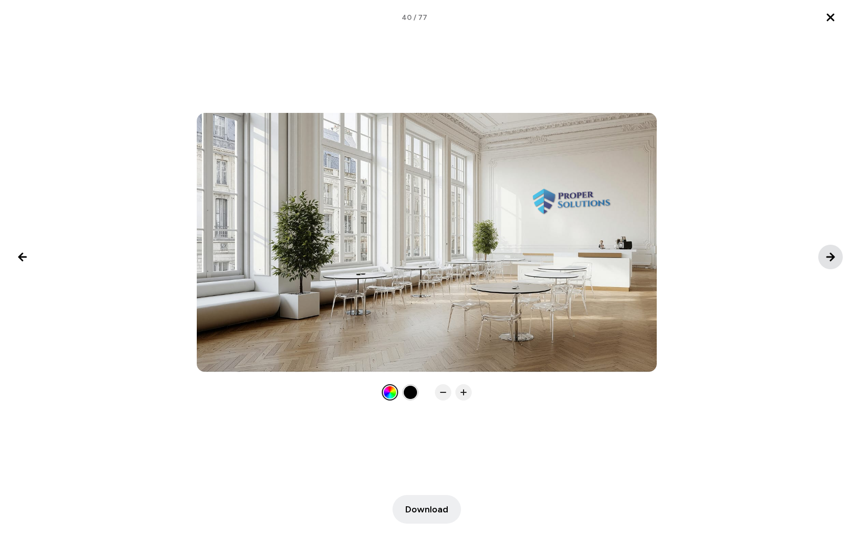
click at [827, 253] on icon "Next image" at bounding box center [830, 257] width 12 height 12
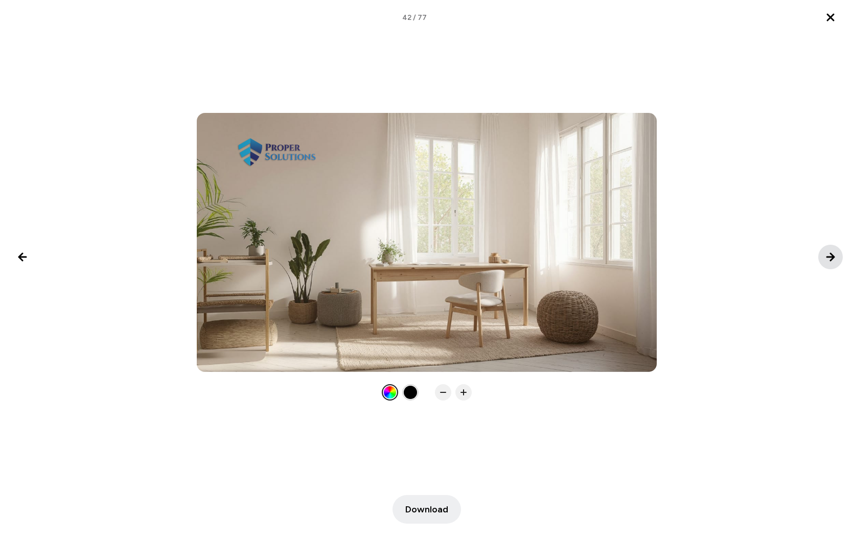
click at [827, 253] on icon "Next image" at bounding box center [830, 257] width 12 height 12
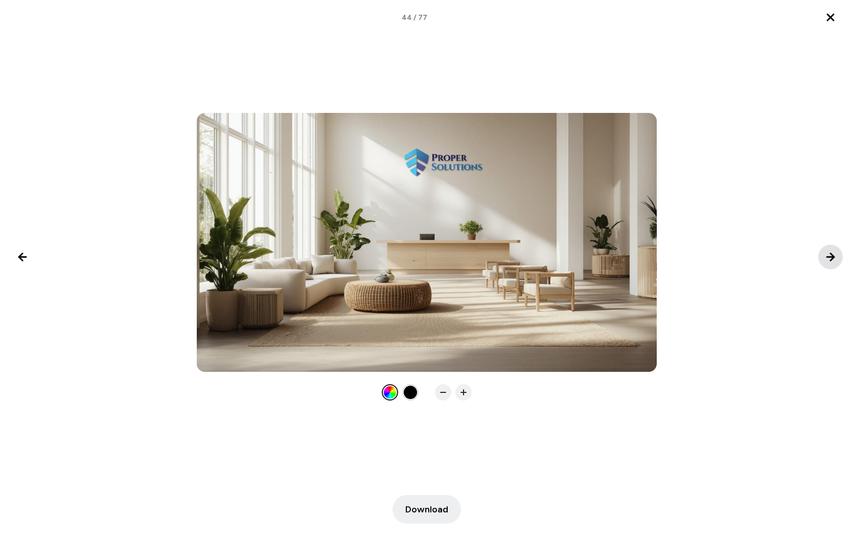
click at [827, 253] on icon "Next image" at bounding box center [830, 257] width 12 height 12
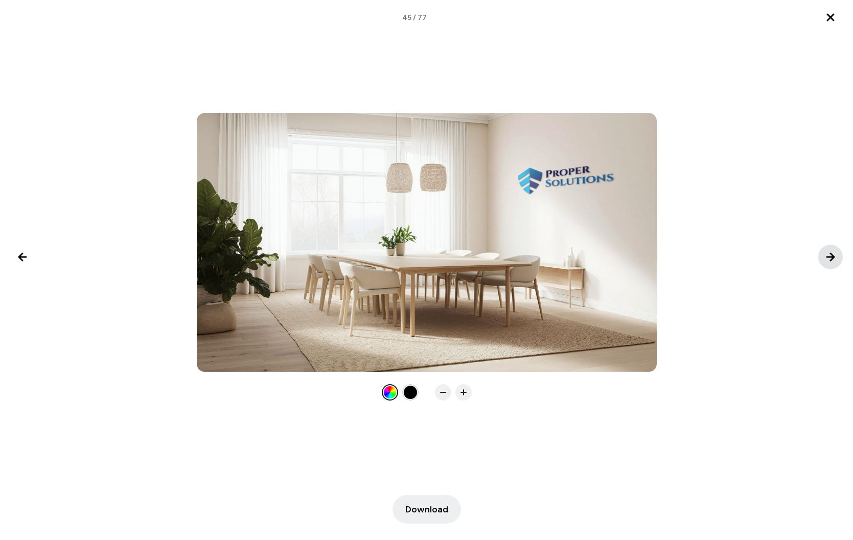
click at [827, 253] on icon "Next image" at bounding box center [830, 257] width 12 height 12
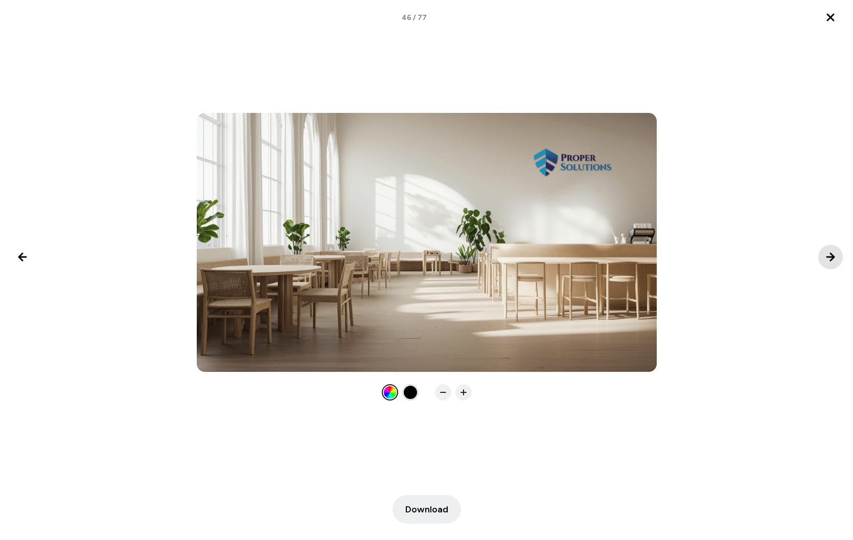
click at [827, 253] on icon "Next image" at bounding box center [830, 257] width 12 height 12
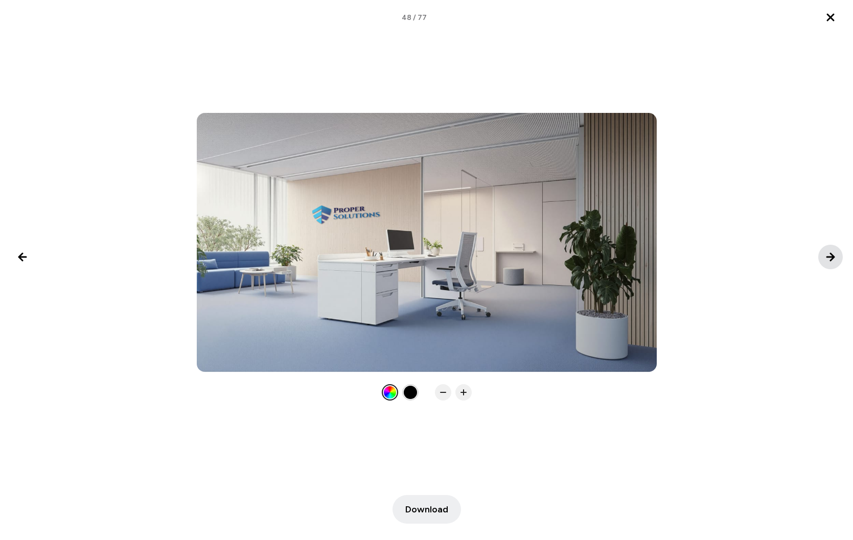
click at [827, 253] on icon "Next image" at bounding box center [830, 257] width 12 height 12
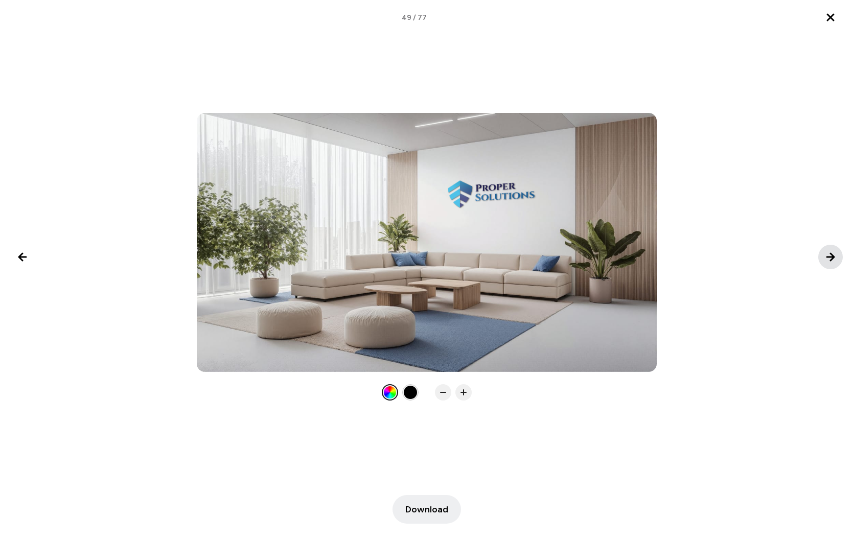
click at [827, 253] on icon "Next image" at bounding box center [830, 257] width 12 height 12
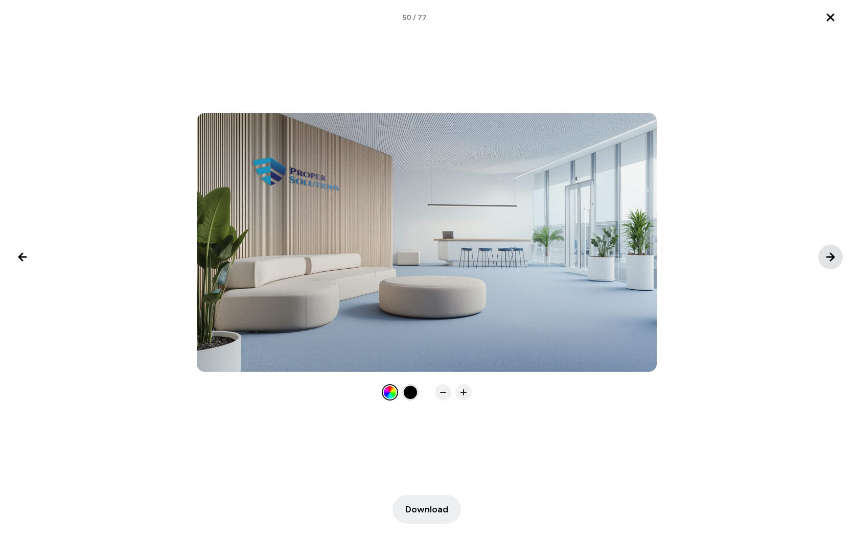
click at [829, 261] on icon "Next image" at bounding box center [830, 257] width 12 height 12
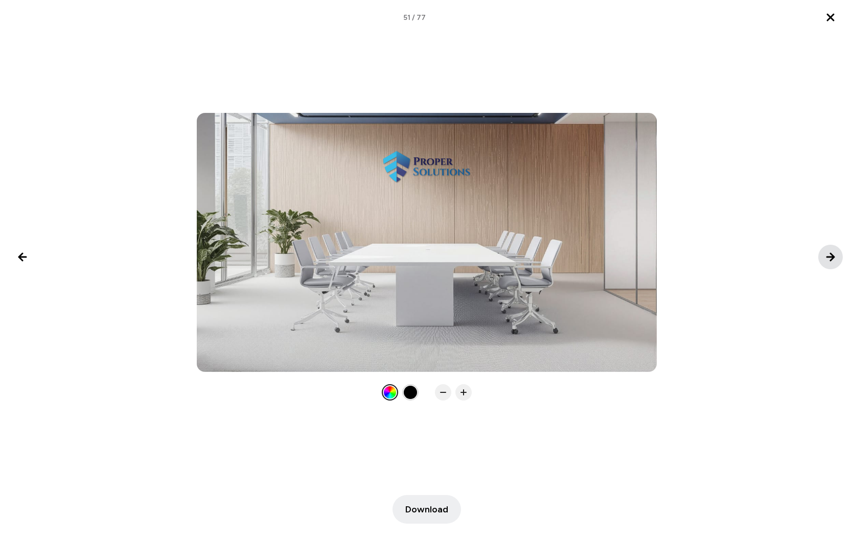
click at [829, 261] on icon "Next image" at bounding box center [830, 257] width 12 height 12
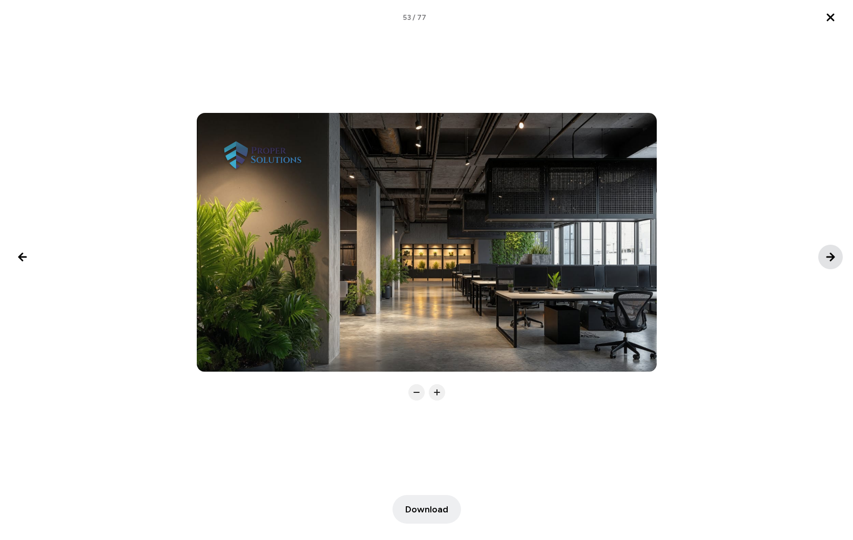
click at [829, 261] on icon "Next image" at bounding box center [830, 257] width 12 height 12
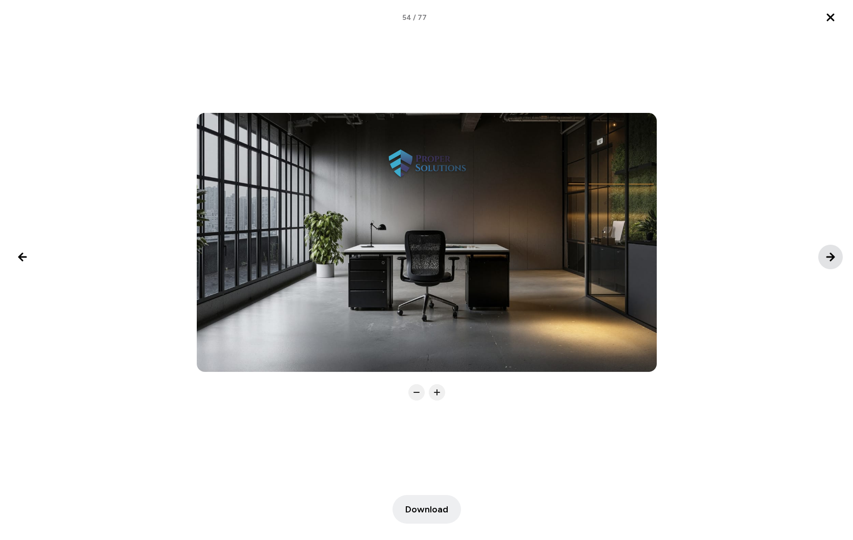
click at [829, 261] on icon "Next image" at bounding box center [830, 257] width 12 height 12
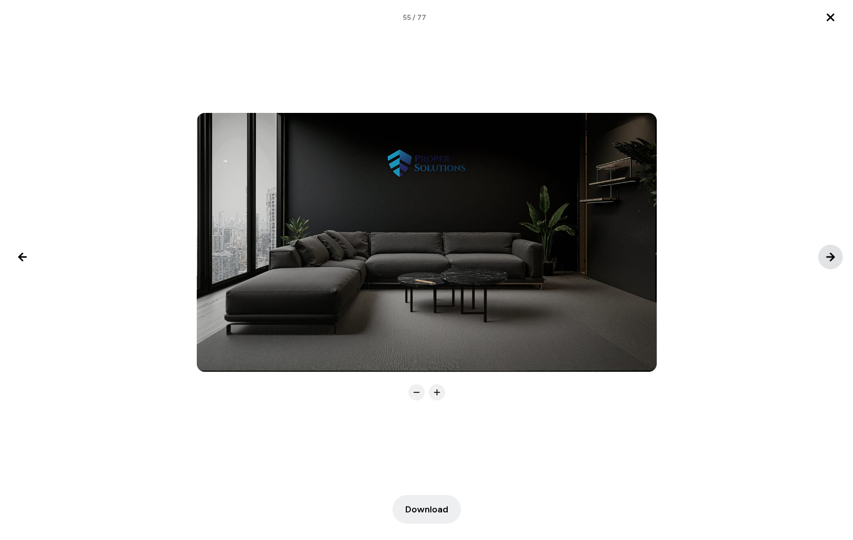
click at [829, 261] on icon "Next image" at bounding box center [830, 257] width 12 height 12
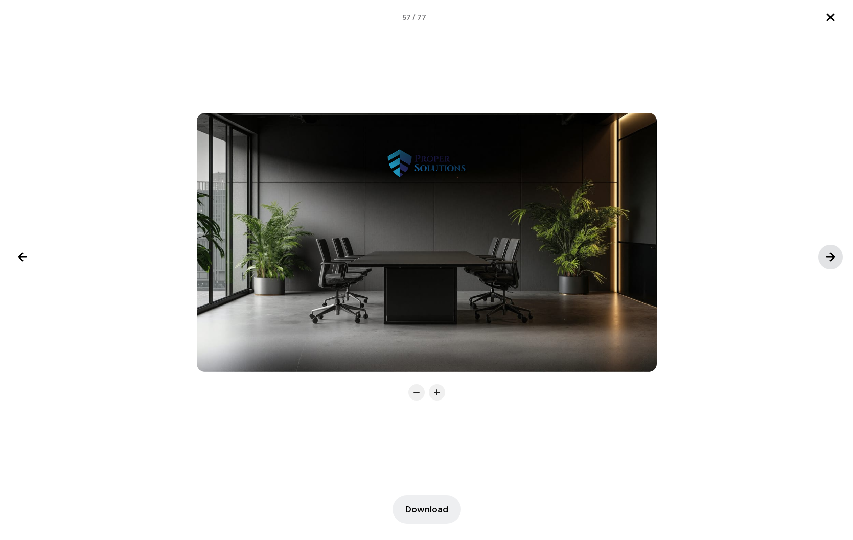
click at [829, 261] on icon "Next image" at bounding box center [830, 257] width 12 height 12
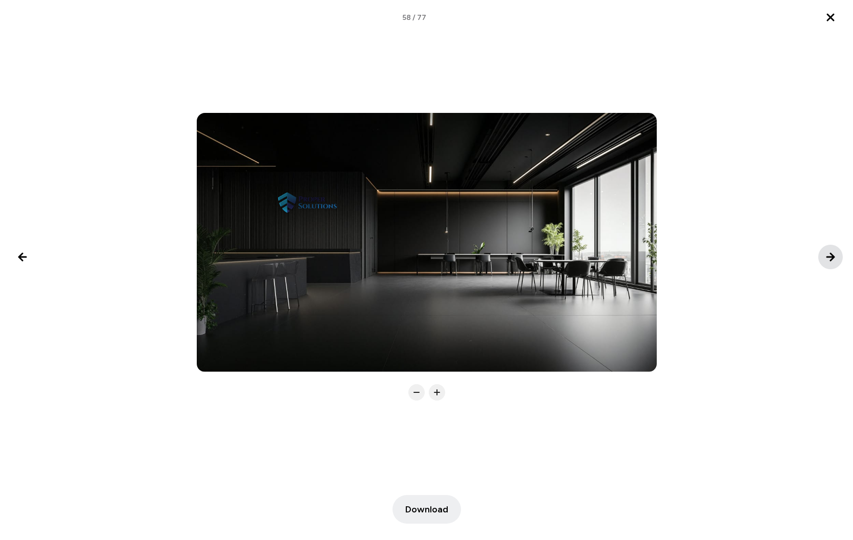
click at [829, 261] on icon "Next image" at bounding box center [830, 257] width 12 height 12
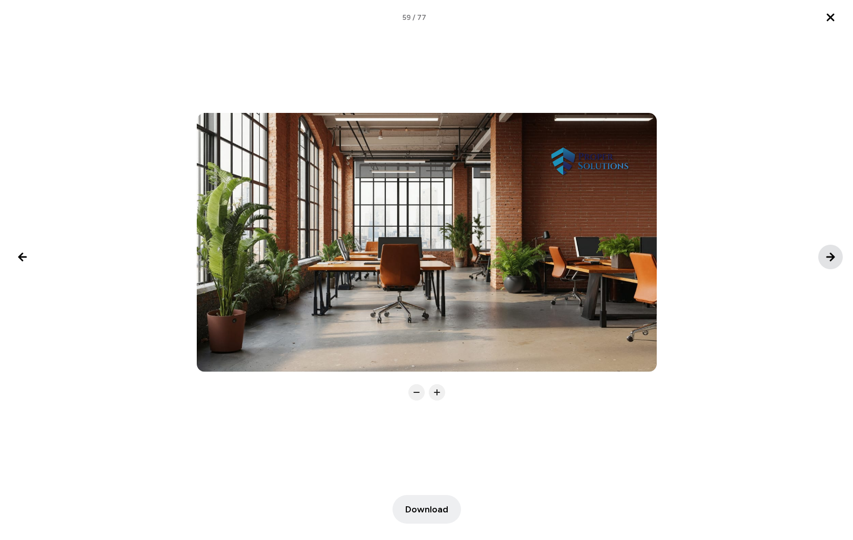
click at [829, 261] on icon "Next image" at bounding box center [830, 257] width 12 height 12
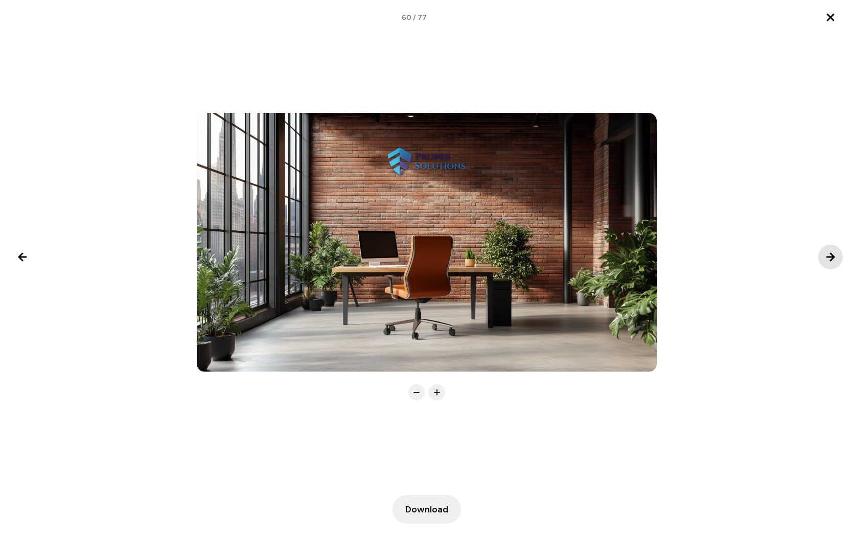
click at [833, 256] on icon "Next image" at bounding box center [830, 256] width 7 height 7
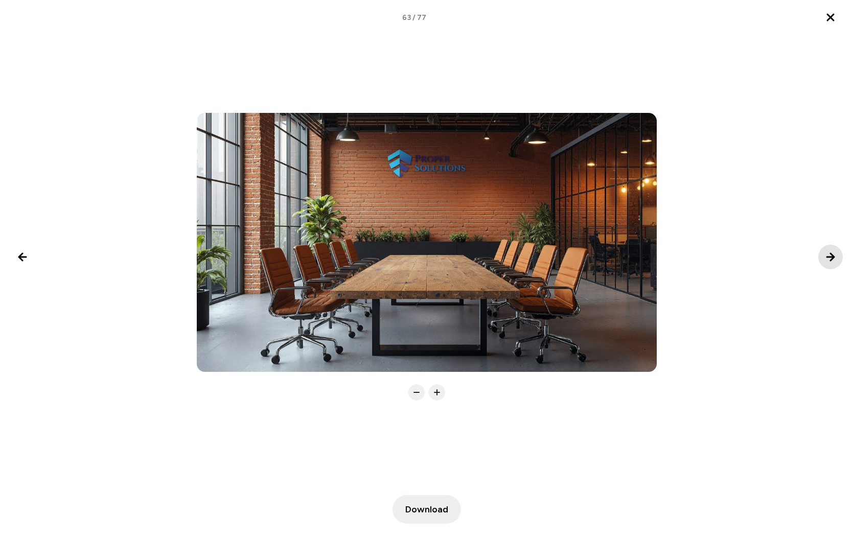
click at [833, 256] on icon "Next image" at bounding box center [830, 256] width 7 height 7
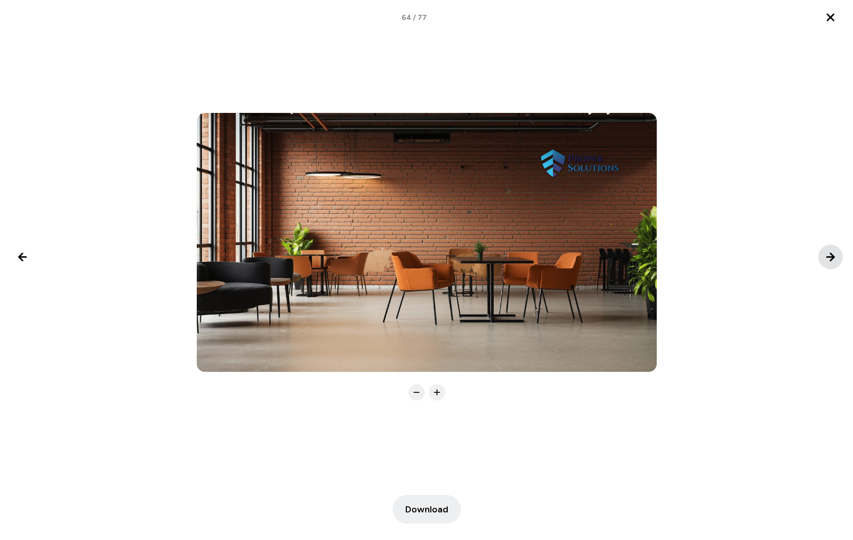
click at [833, 256] on icon "Next image" at bounding box center [830, 256] width 7 height 7
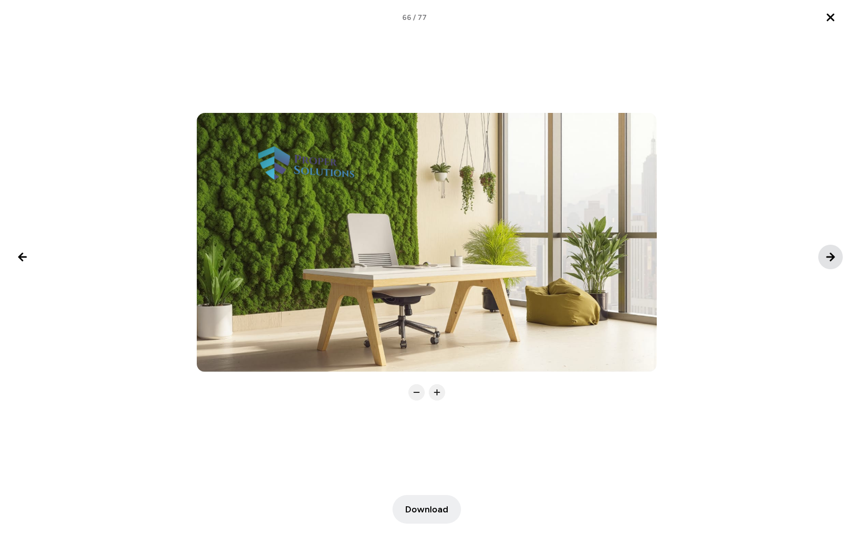
click at [833, 256] on icon "Next image" at bounding box center [830, 256] width 7 height 7
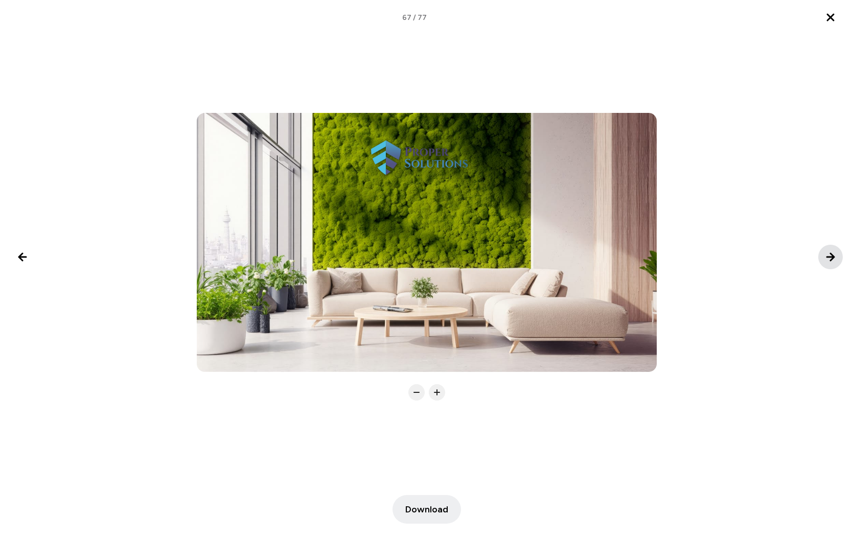
click at [833, 256] on icon "Next image" at bounding box center [830, 256] width 7 height 7
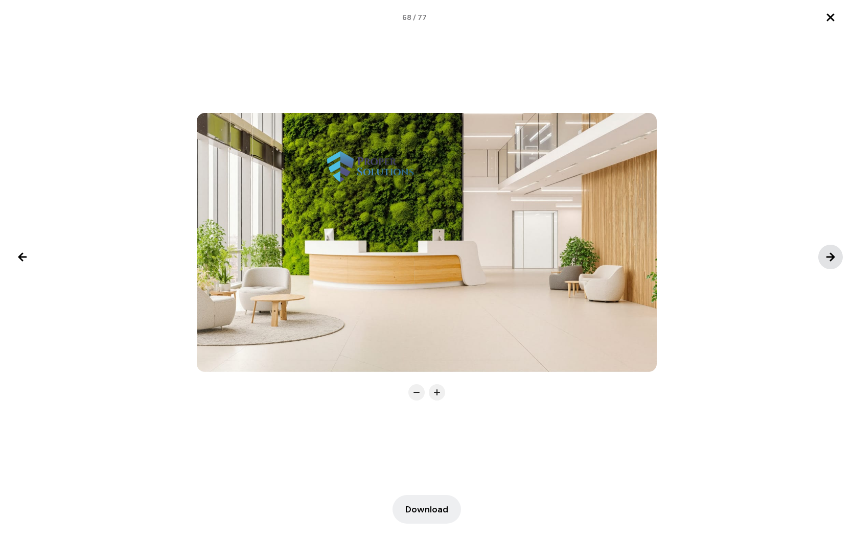
click at [833, 256] on icon "Next image" at bounding box center [830, 256] width 7 height 7
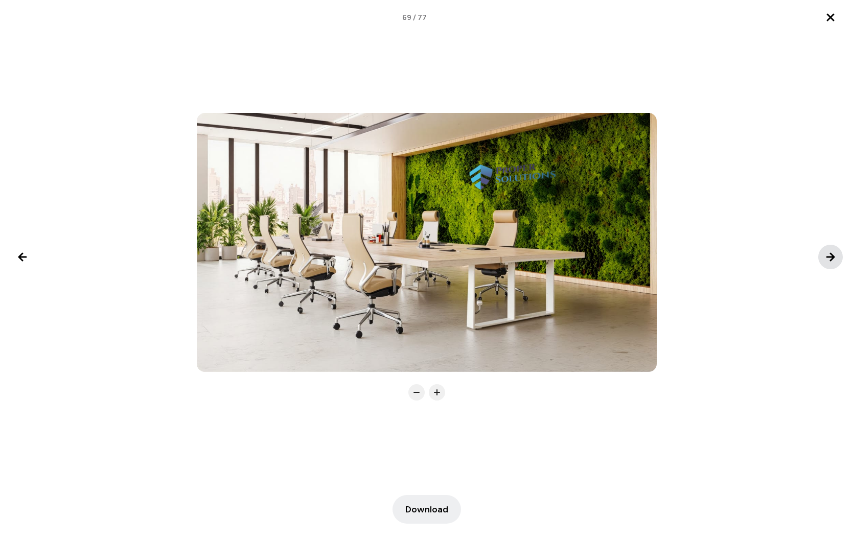
click at [833, 256] on icon "Next image" at bounding box center [830, 256] width 7 height 7
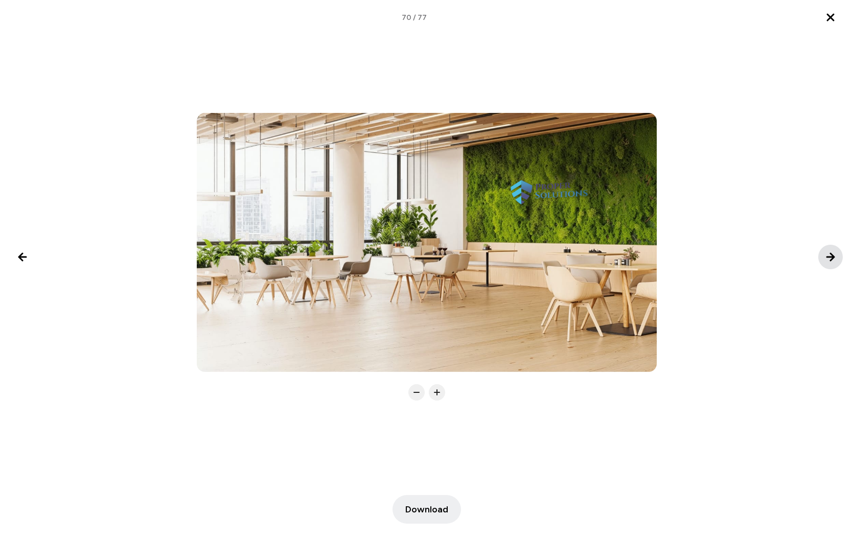
click at [828, 258] on icon "Next image" at bounding box center [830, 257] width 12 height 12
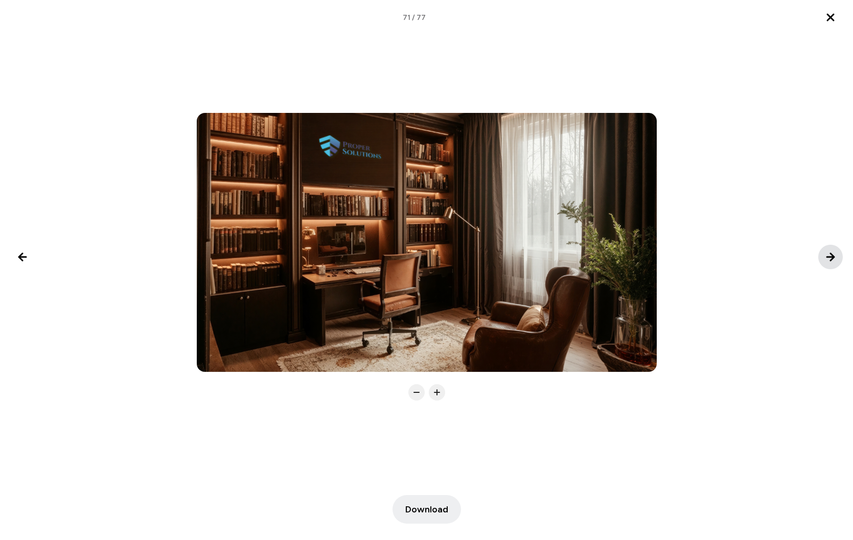
click at [828, 258] on icon "Next image" at bounding box center [830, 257] width 12 height 12
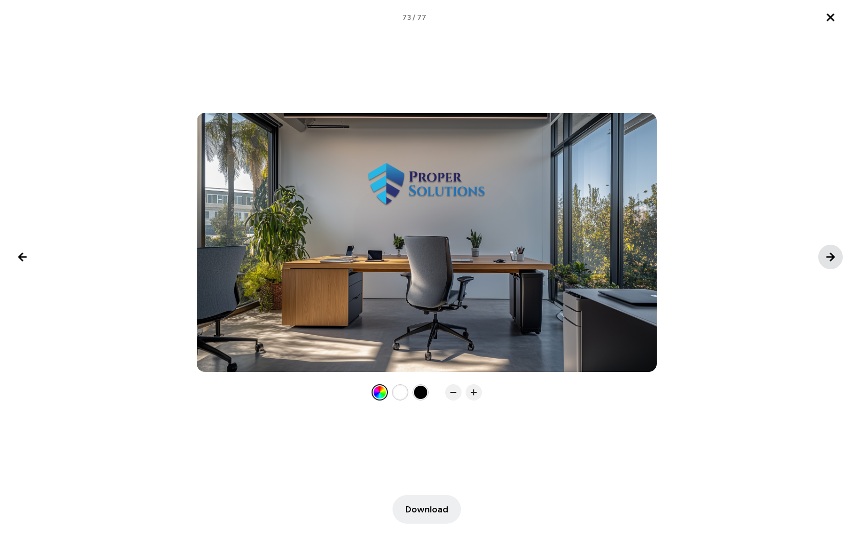
click at [828, 258] on icon "Next image" at bounding box center [830, 257] width 12 height 12
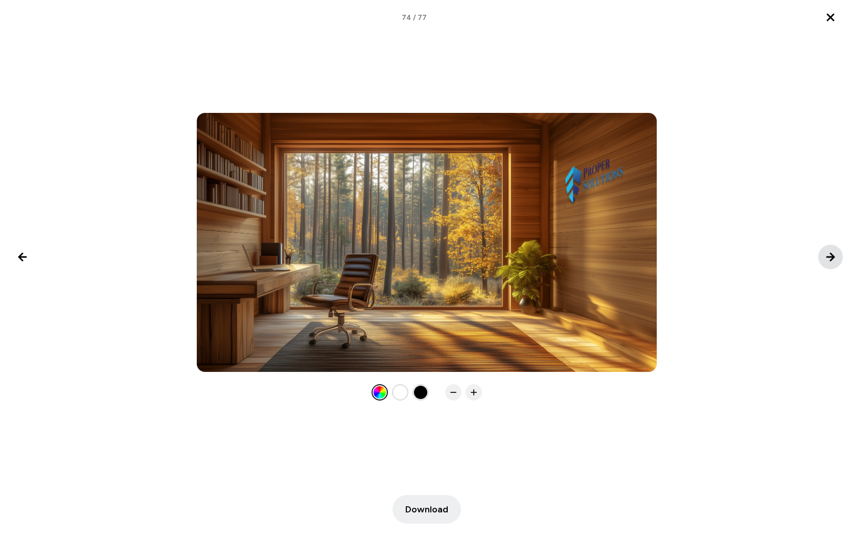
click at [828, 258] on icon "Next image" at bounding box center [830, 257] width 12 height 12
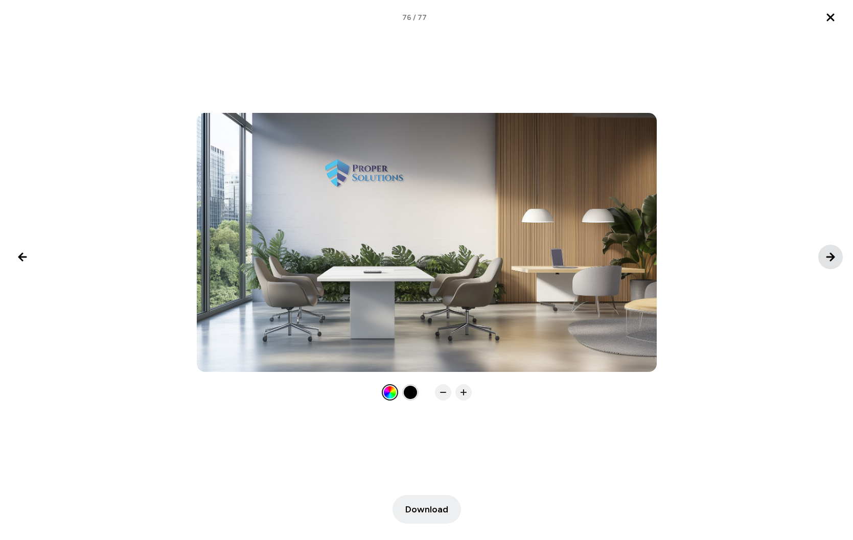
click at [828, 258] on icon "Next image" at bounding box center [830, 257] width 12 height 12
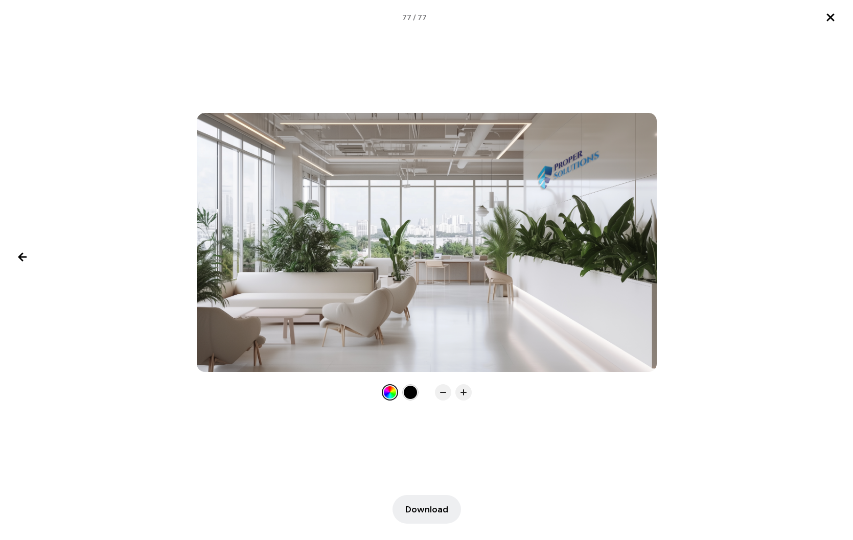
click at [828, 258] on div at bounding box center [426, 256] width 853 height 287
